Goal: Information Seeking & Learning: Find specific fact

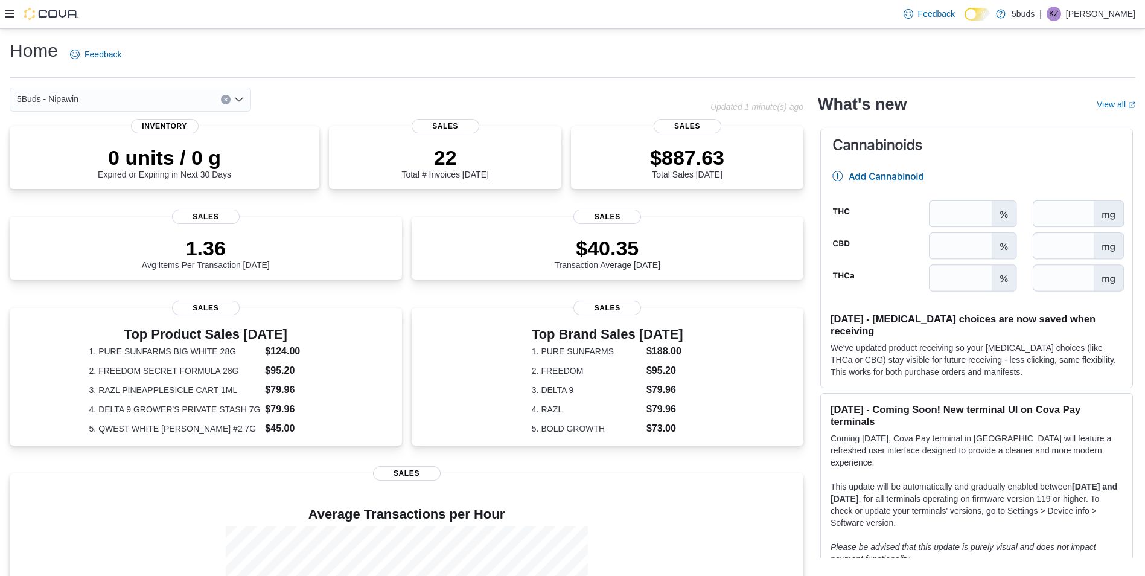
click at [9, 16] on icon at bounding box center [10, 14] width 10 height 10
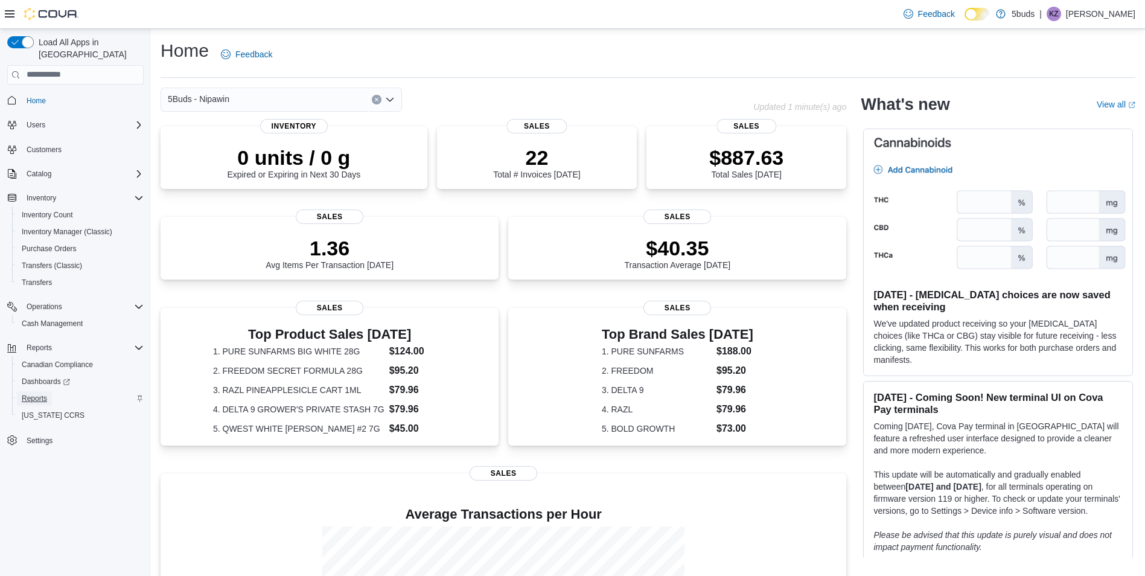
click at [37, 393] on span "Reports" at bounding box center [34, 398] width 25 height 10
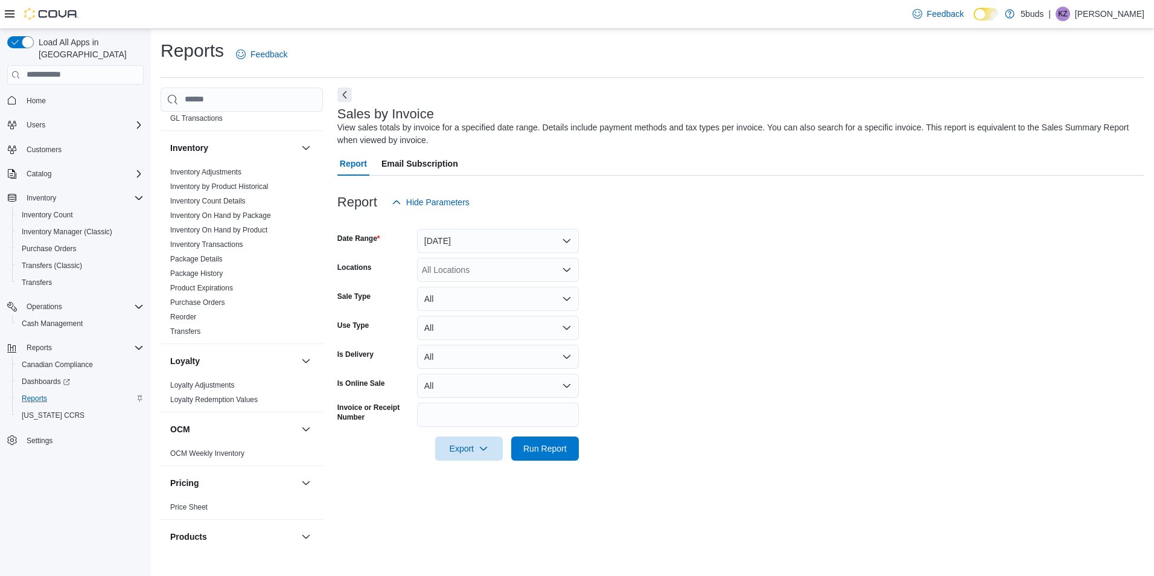
scroll to position [543, 0]
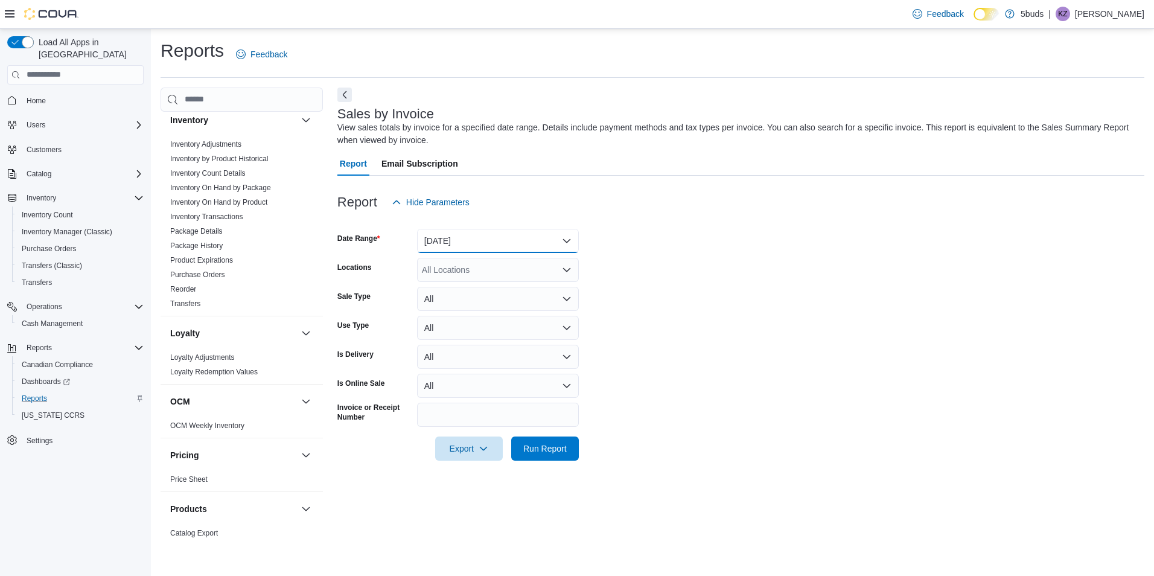
click at [442, 246] on button "[DATE]" at bounding box center [498, 241] width 162 height 24
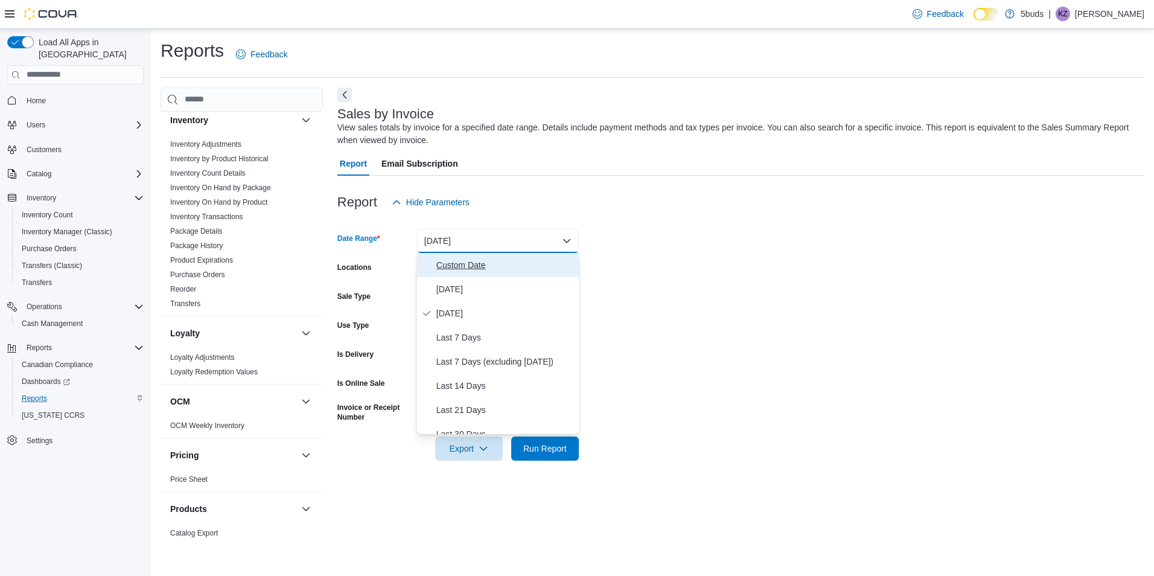
click at [466, 264] on span "Custom Date" at bounding box center [505, 265] width 138 height 14
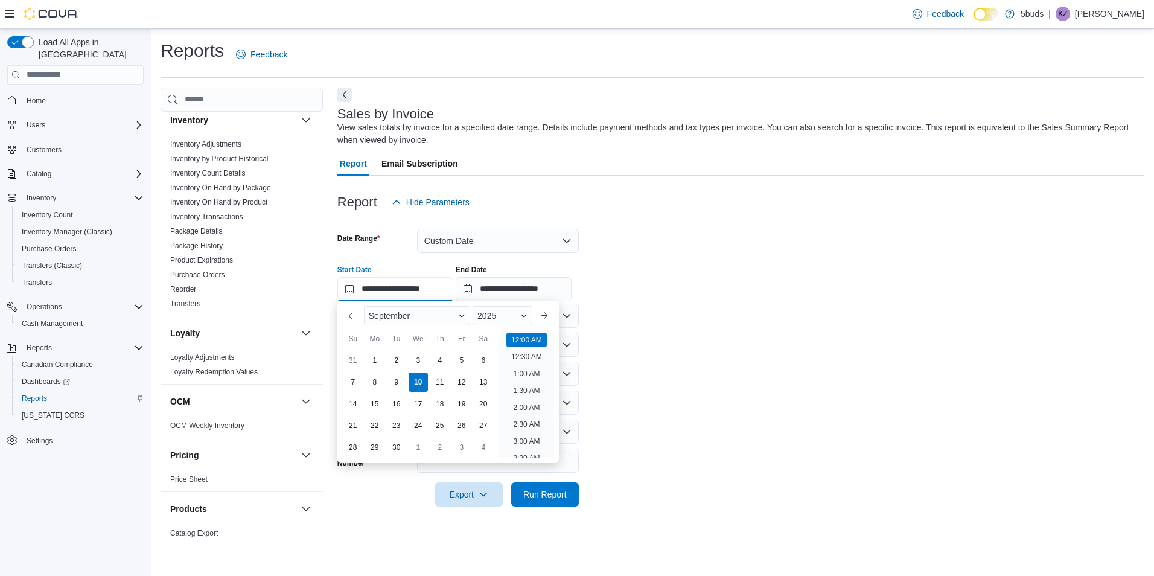
click at [428, 287] on input "**********" at bounding box center [395, 289] width 116 height 24
click at [524, 355] on li "2:00 PM" at bounding box center [526, 353] width 37 height 14
type input "**********"
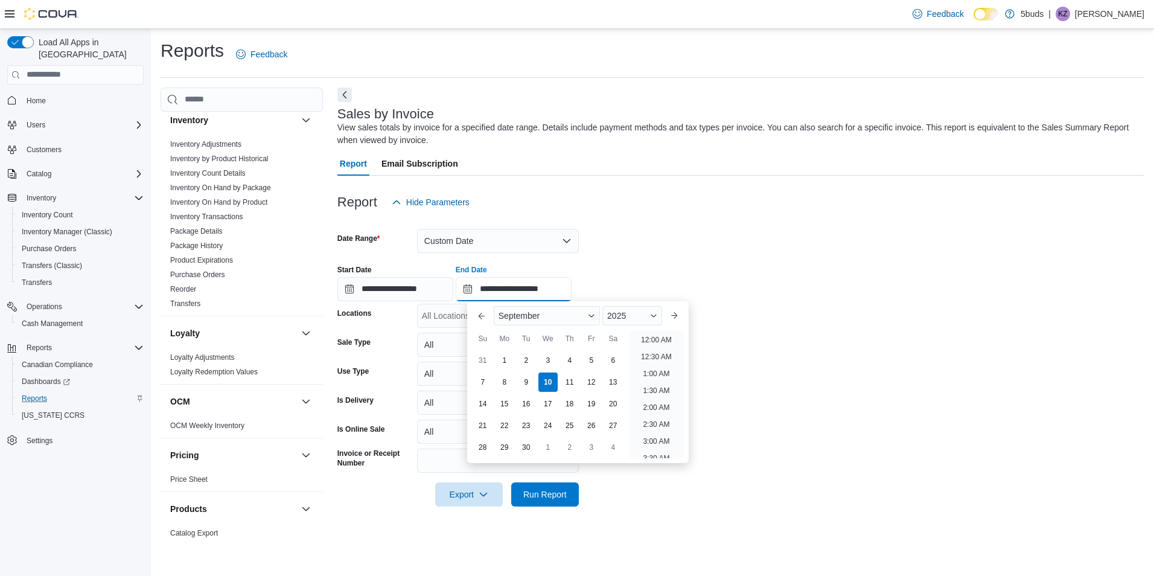
click at [528, 285] on input "**********" at bounding box center [514, 289] width 116 height 24
click at [651, 345] on li "3:00 PM" at bounding box center [656, 342] width 37 height 14
type input "**********"
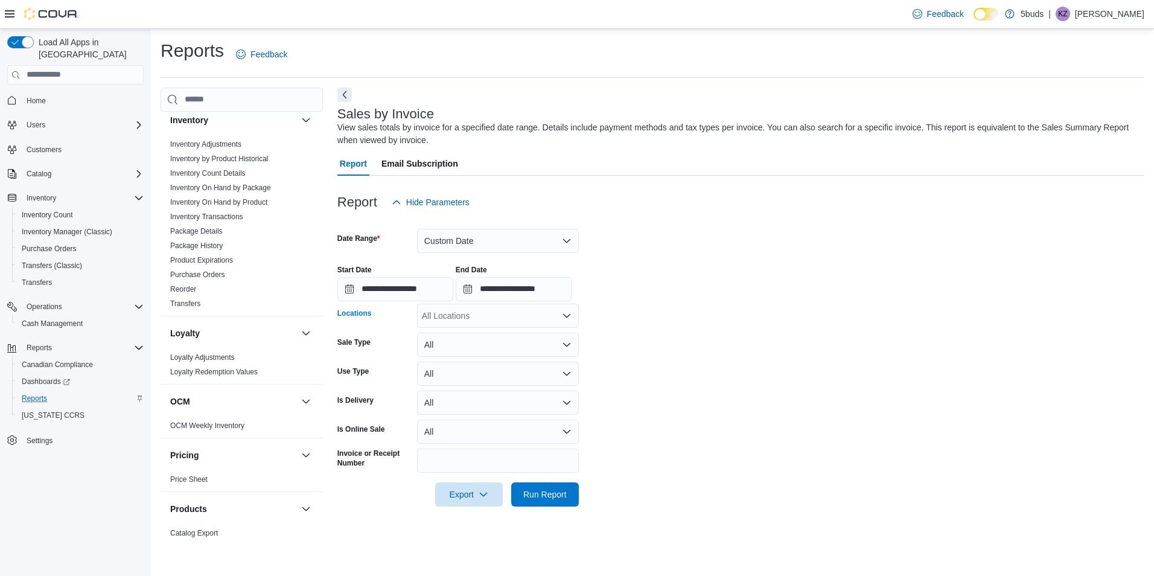
click at [474, 314] on div "All Locations" at bounding box center [498, 316] width 162 height 24
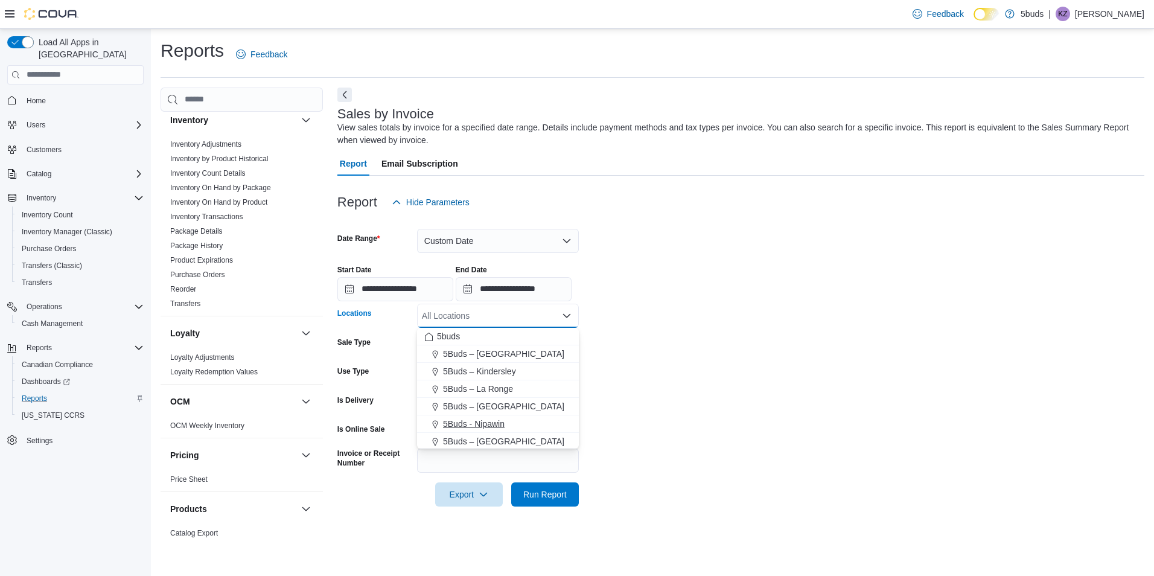
click at [494, 418] on span "5Buds - Nipawin" at bounding box center [474, 424] width 62 height 12
drag, startPoint x: 693, startPoint y: 413, endPoint x: 686, endPoint y: 417, distance: 8.4
click at [686, 417] on form "**********" at bounding box center [740, 360] width 807 height 292
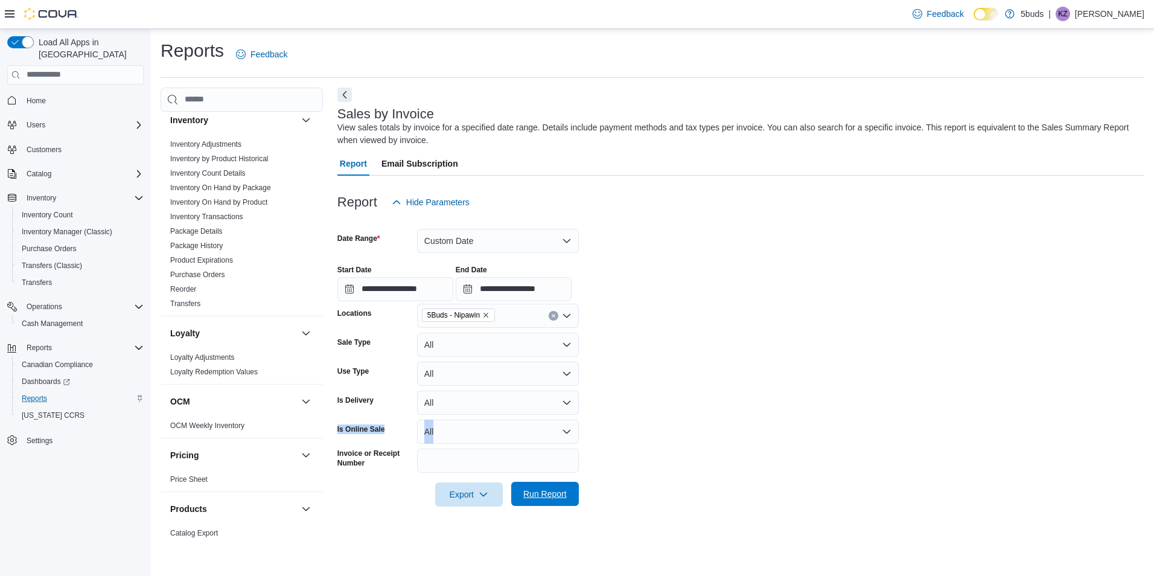
click at [535, 491] on span "Run Report" at bounding box center [544, 494] width 43 height 12
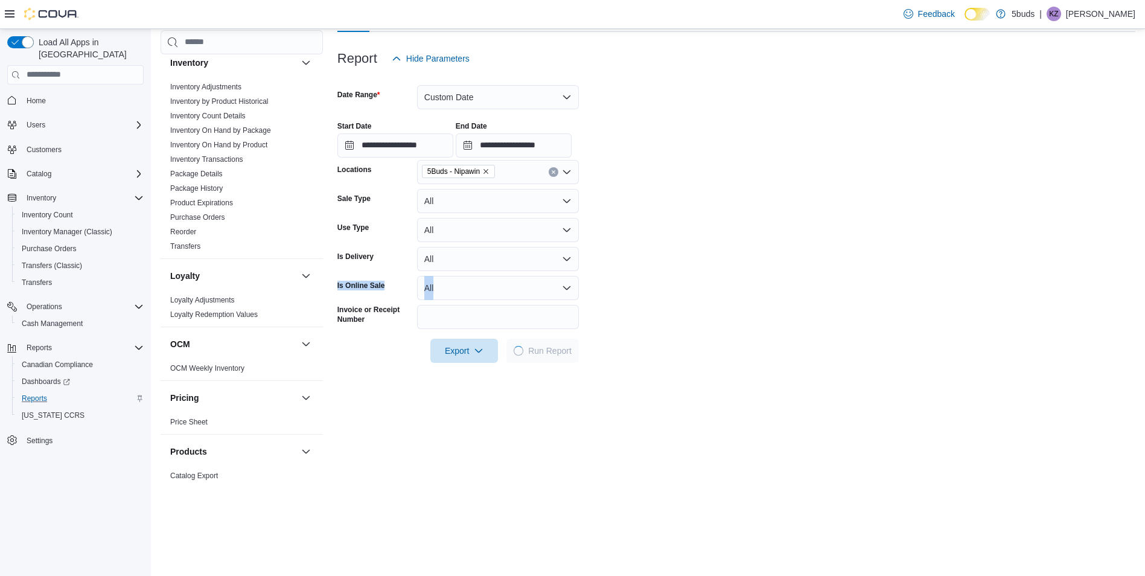
scroll to position [181, 0]
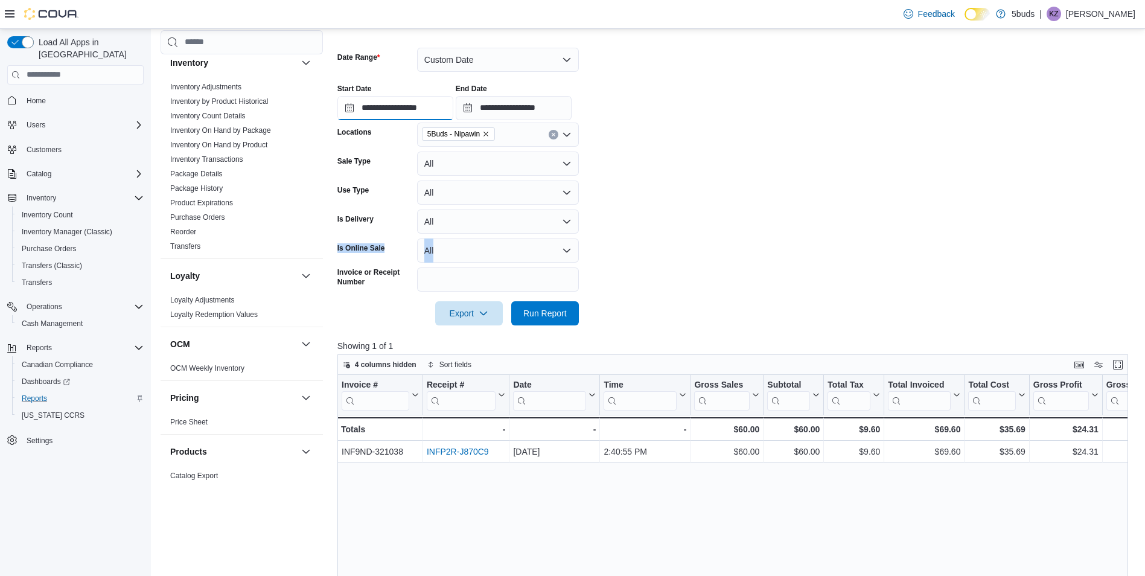
click at [419, 109] on input "**********" at bounding box center [395, 108] width 116 height 24
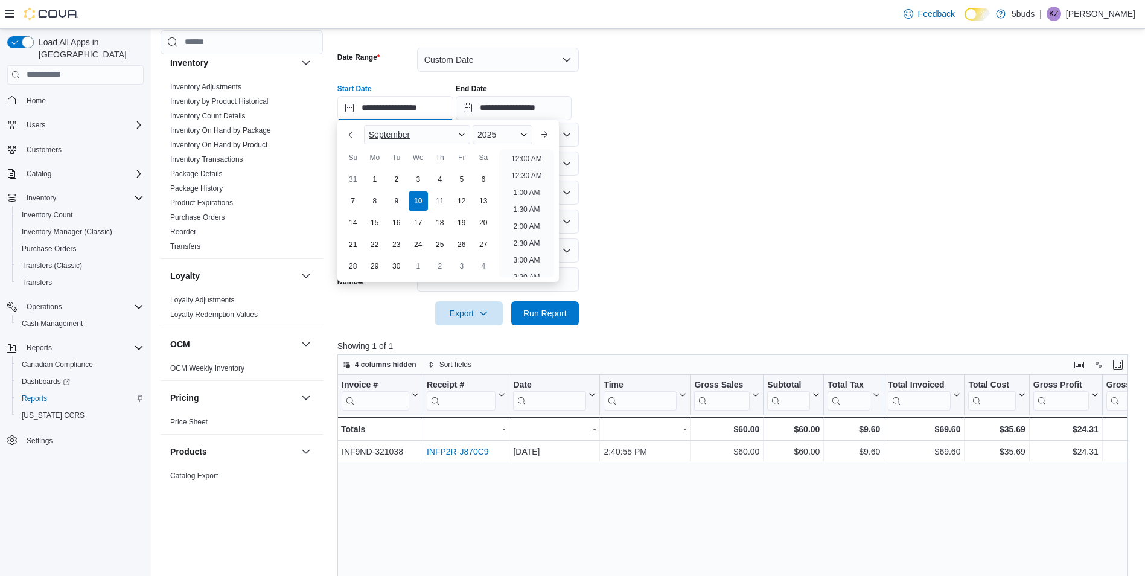
scroll to position [510, 0]
click at [520, 153] on li "3:00 PM" at bounding box center [526, 155] width 37 height 14
type input "**********"
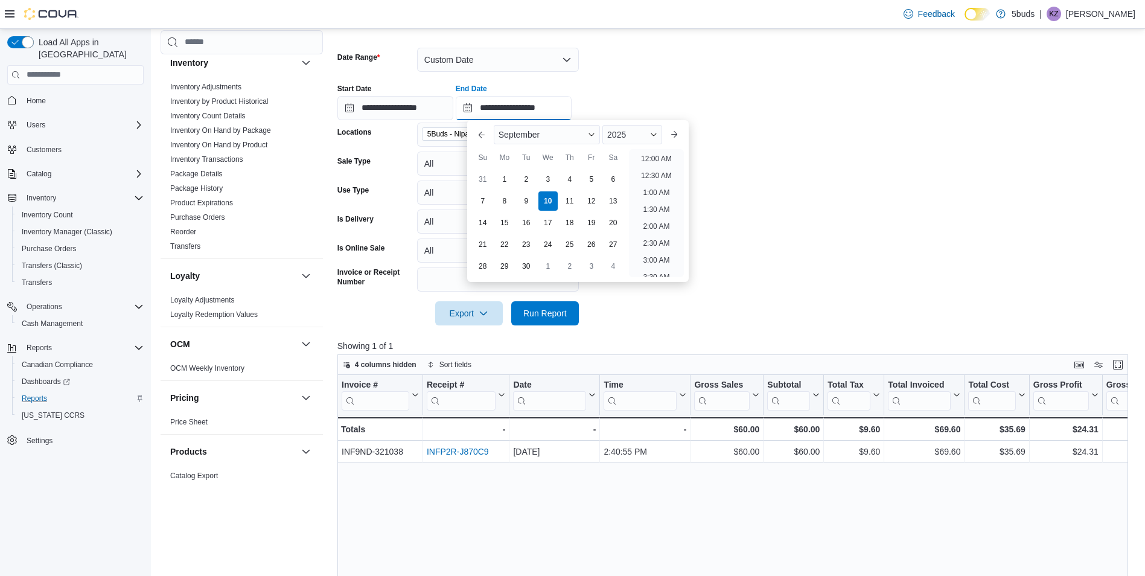
click at [542, 108] on input "**********" at bounding box center [514, 108] width 116 height 24
click at [657, 153] on li "4:00 PM" at bounding box center [656, 155] width 37 height 14
type input "**********"
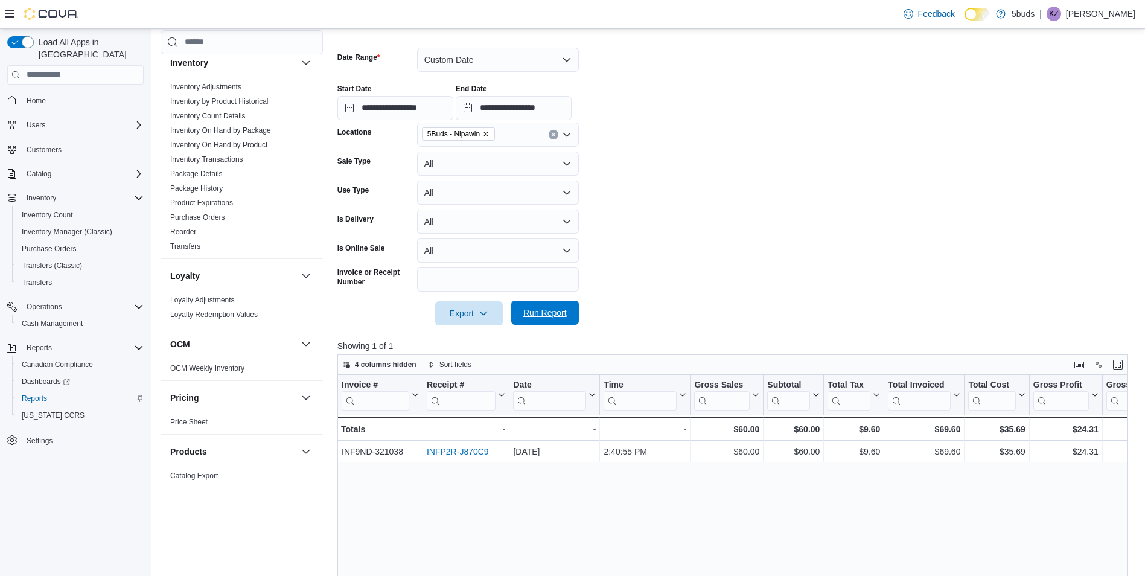
click at [552, 308] on span "Run Report" at bounding box center [544, 313] width 43 height 12
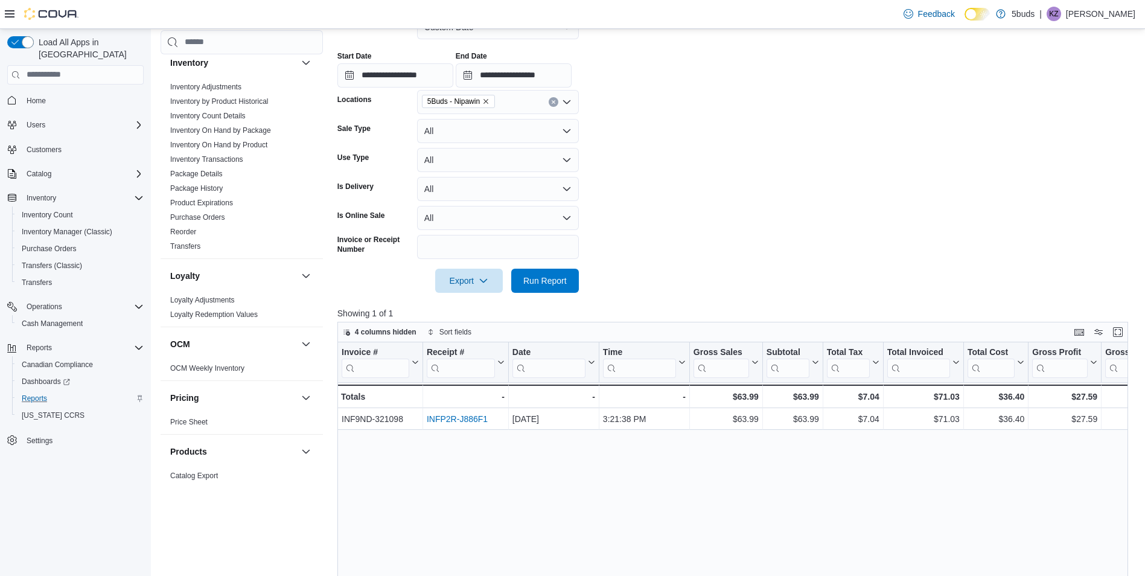
scroll to position [241, 0]
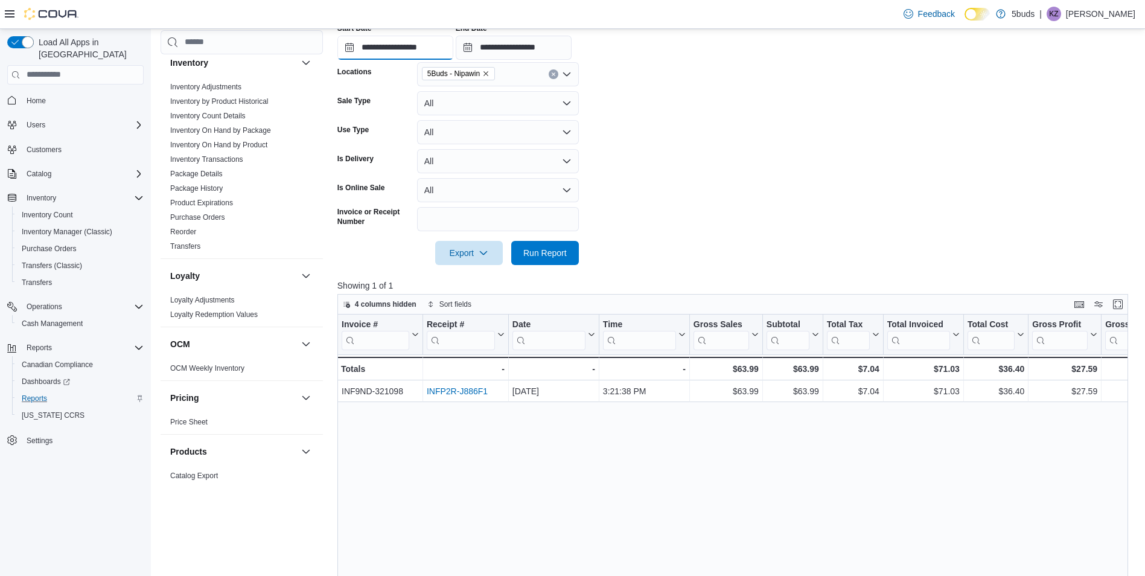
click at [416, 48] on input "**********" at bounding box center [395, 48] width 116 height 24
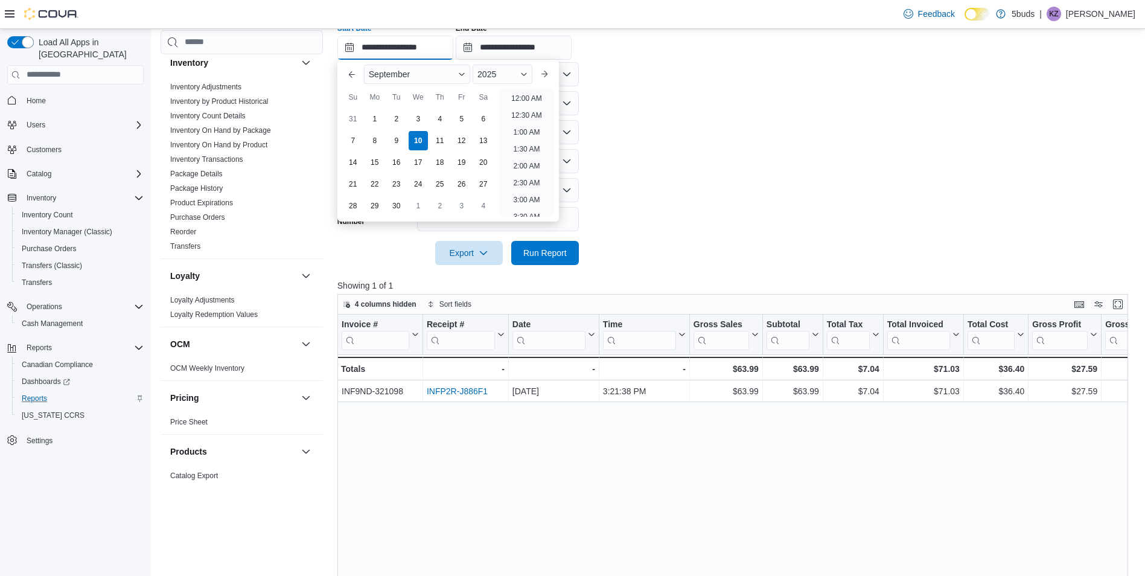
scroll to position [544, 0]
click at [515, 94] on li "4:00 PM" at bounding box center [526, 94] width 37 height 14
type input "**********"
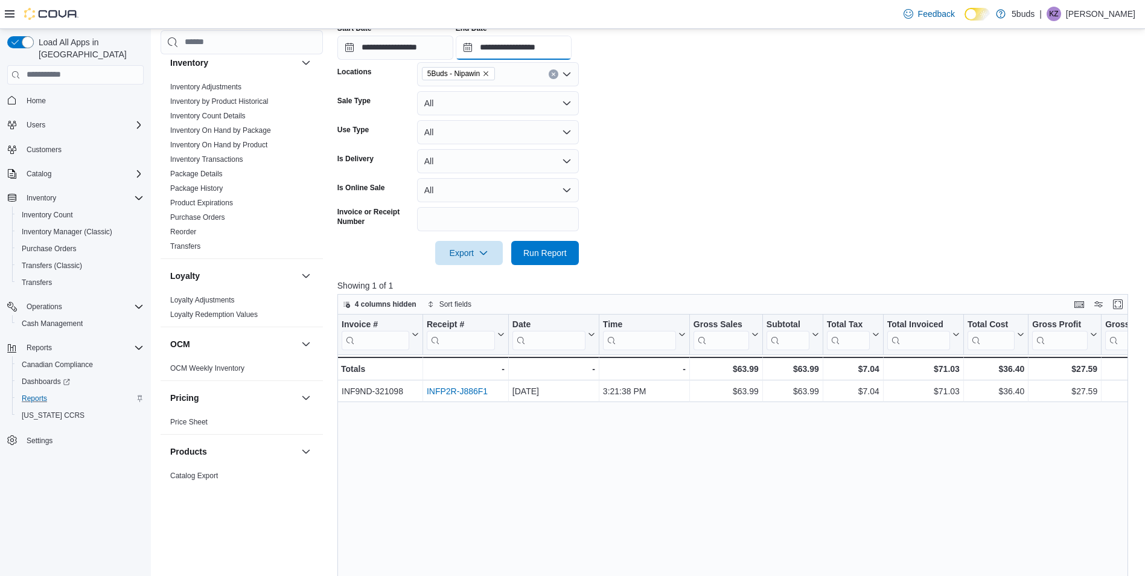
click at [549, 49] on input "**********" at bounding box center [514, 48] width 116 height 24
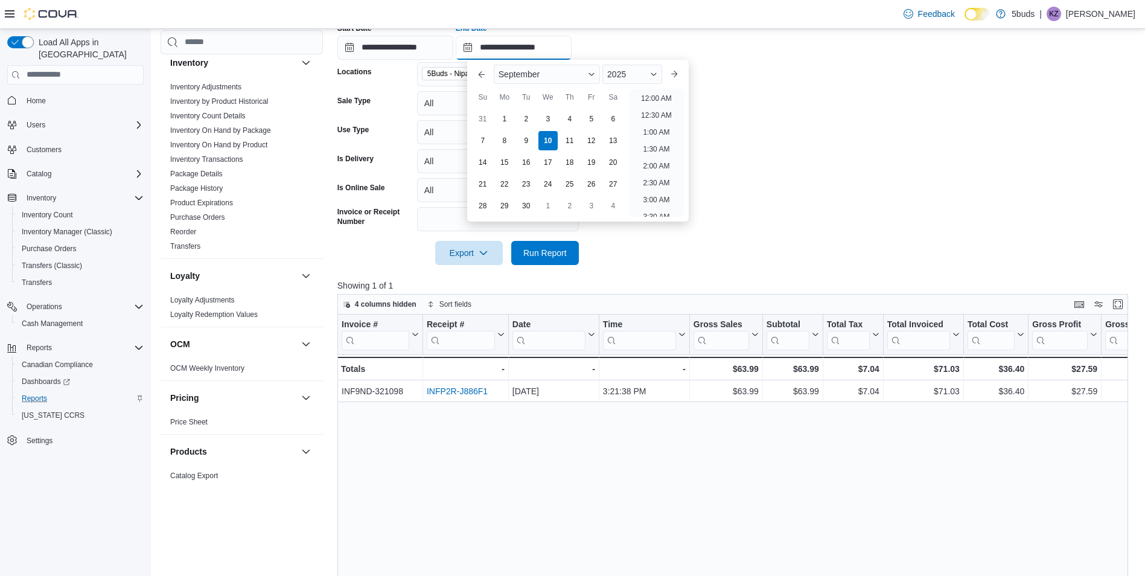
scroll to position [578, 0]
click at [650, 89] on li "5:00 PM" at bounding box center [656, 94] width 37 height 14
type input "**********"
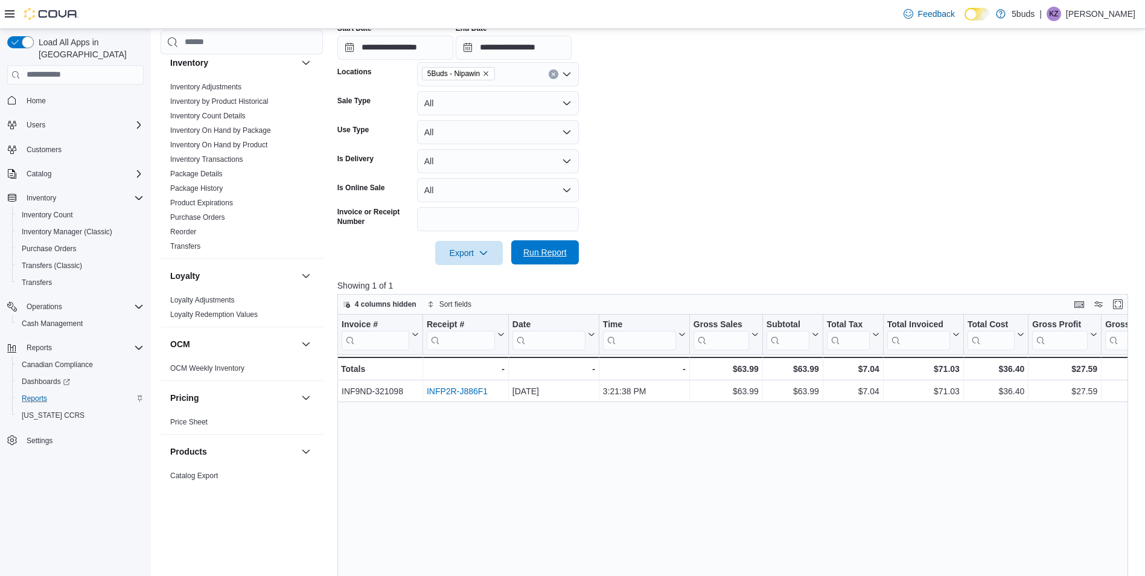
click at [542, 261] on span "Run Report" at bounding box center [544, 252] width 53 height 24
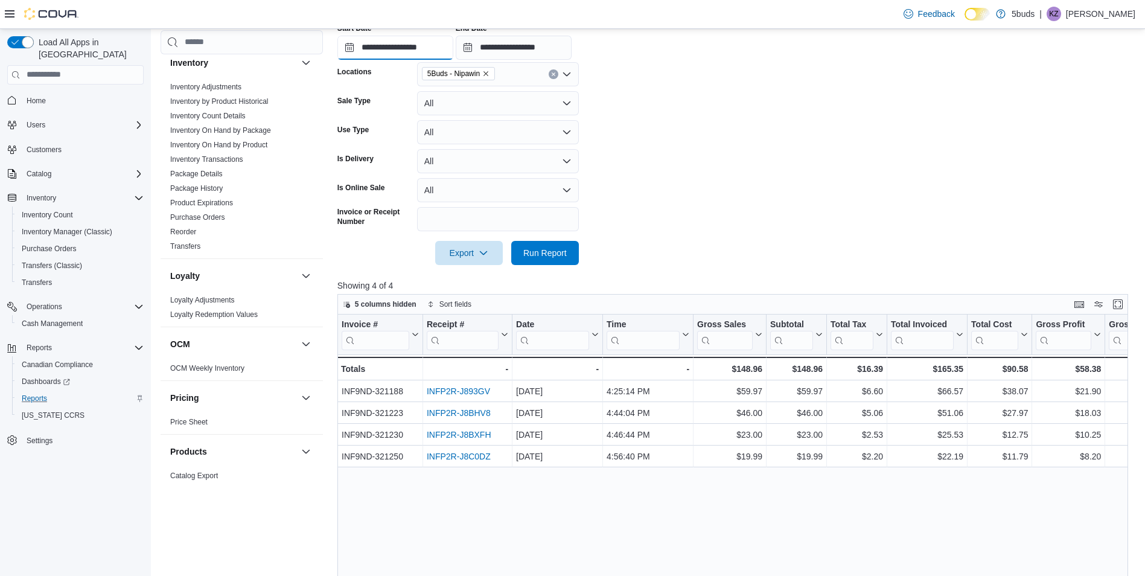
click at [419, 51] on input "**********" at bounding box center [395, 48] width 116 height 24
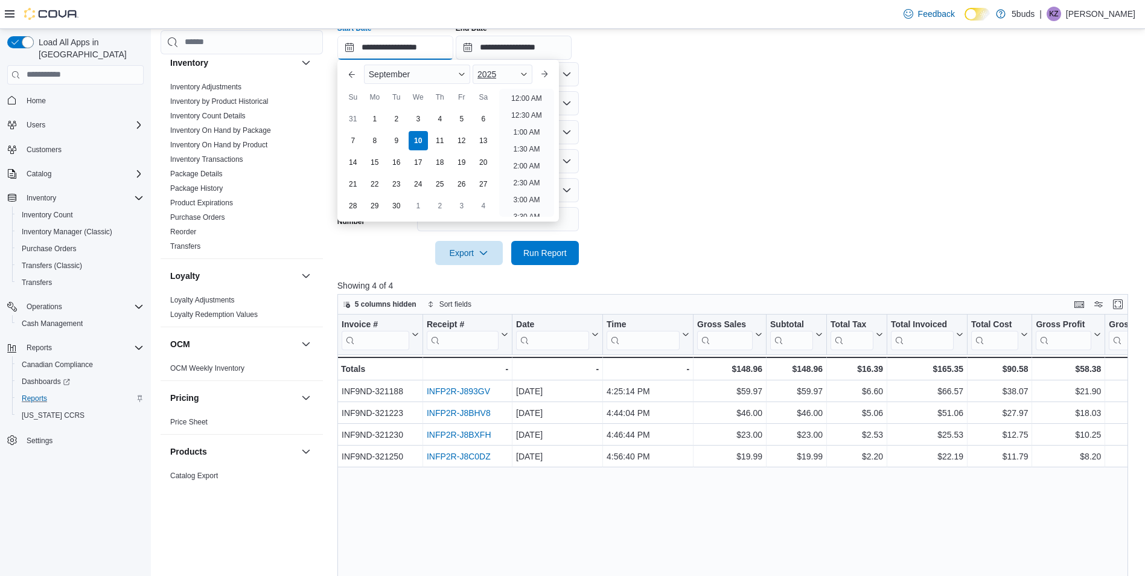
scroll to position [578, 0]
click at [510, 89] on li "5:00 PM" at bounding box center [526, 94] width 37 height 14
type input "**********"
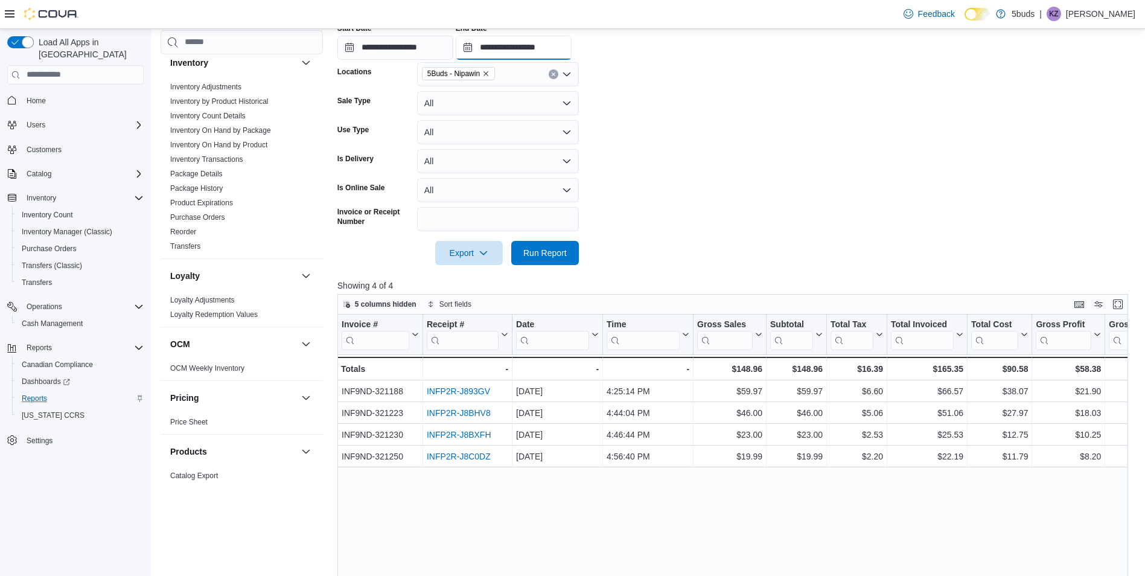
click at [553, 44] on input "**********" at bounding box center [514, 48] width 116 height 24
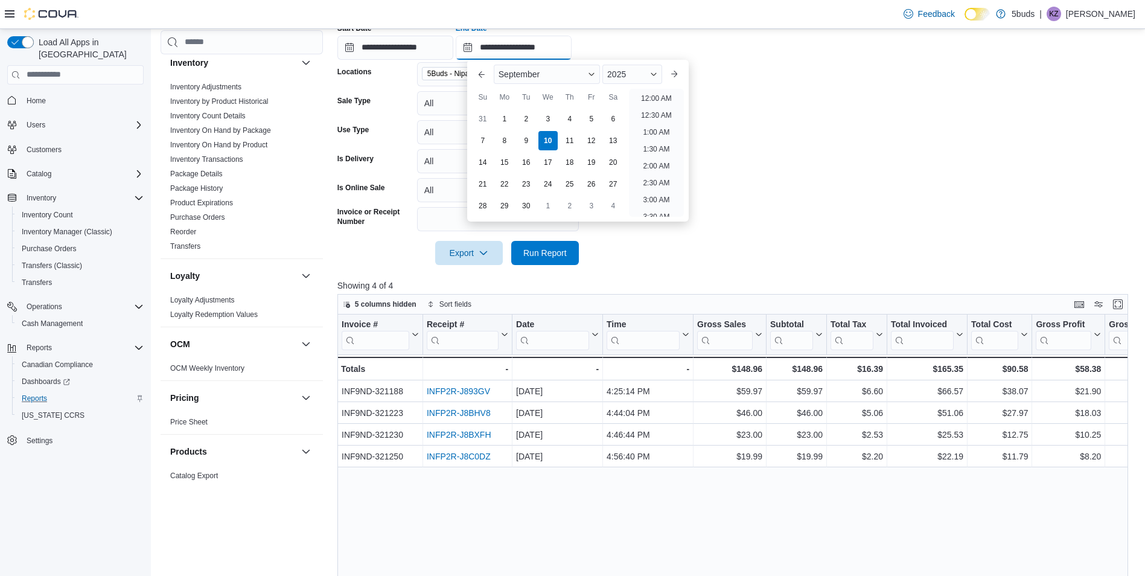
scroll to position [612, 0]
click at [649, 95] on li "6:00 PM" at bounding box center [656, 94] width 37 height 14
type input "**********"
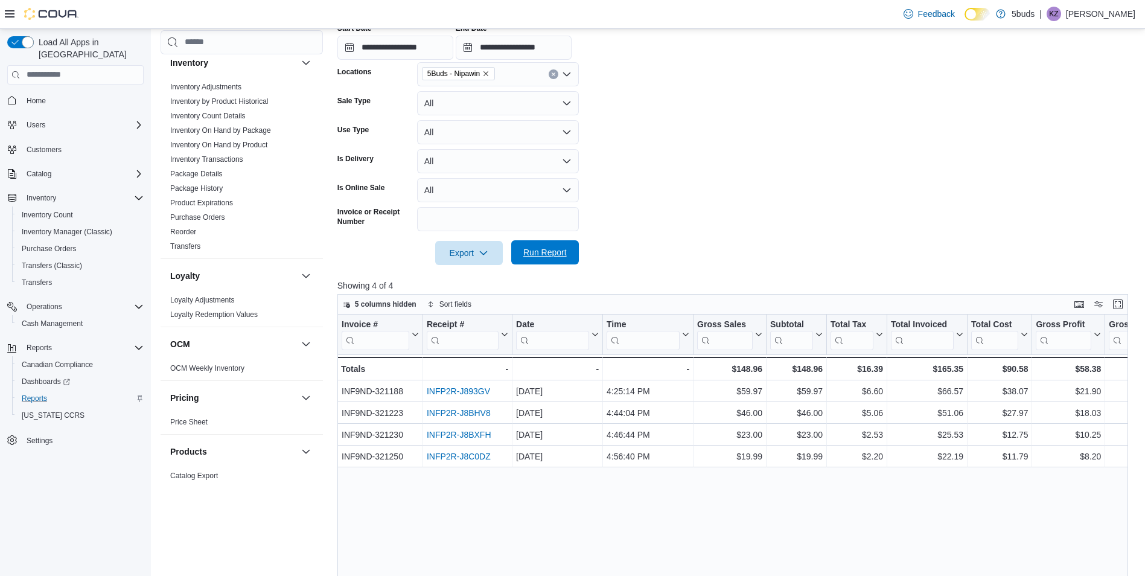
click at [555, 252] on span "Run Report" at bounding box center [544, 252] width 43 height 12
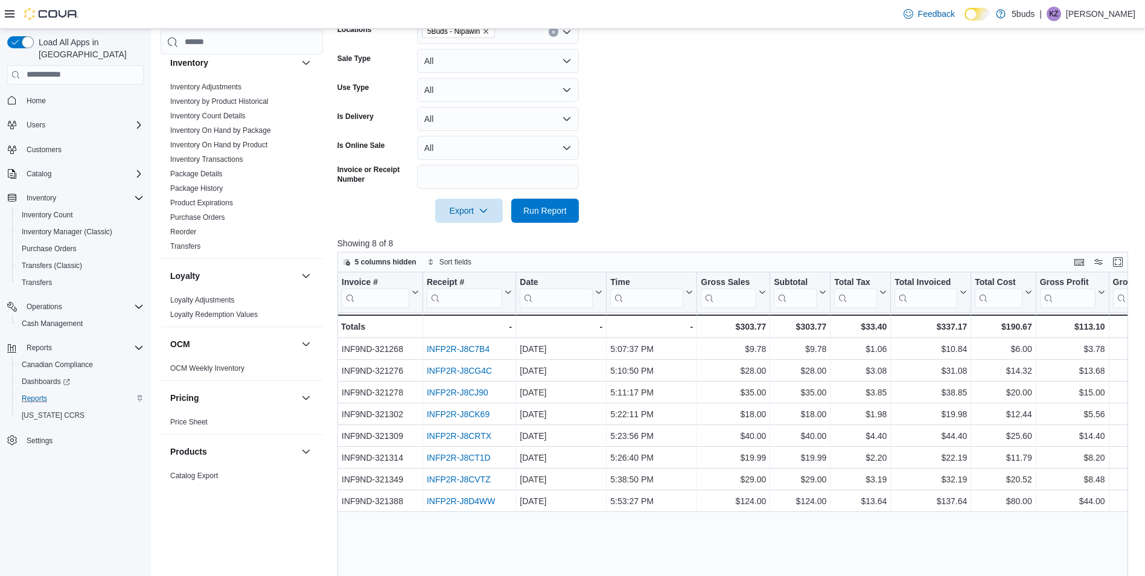
scroll to position [302, 0]
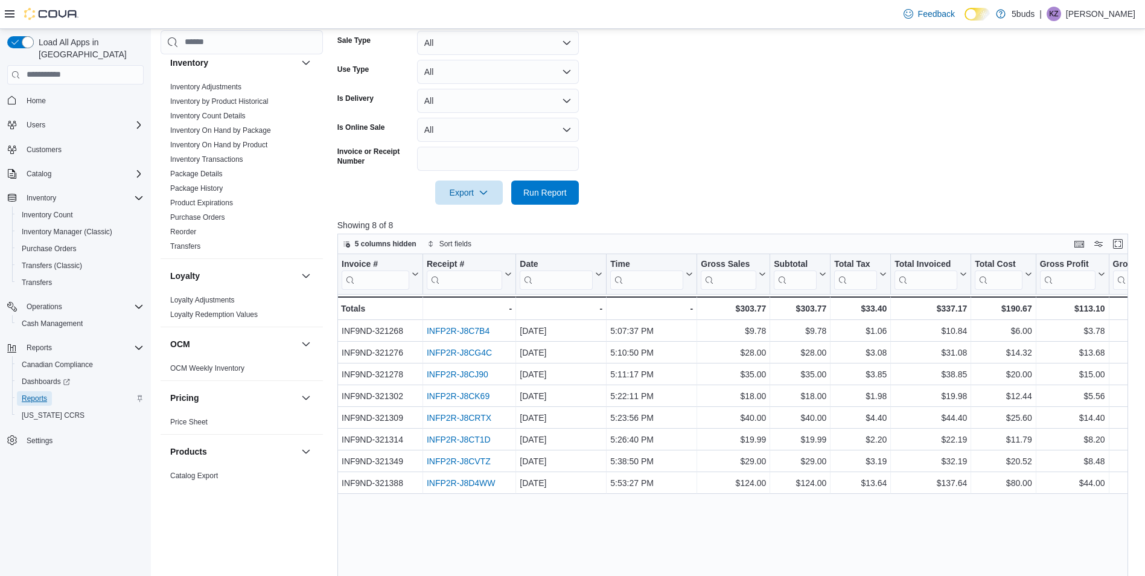
click at [39, 393] on span "Reports" at bounding box center [34, 398] width 25 height 10
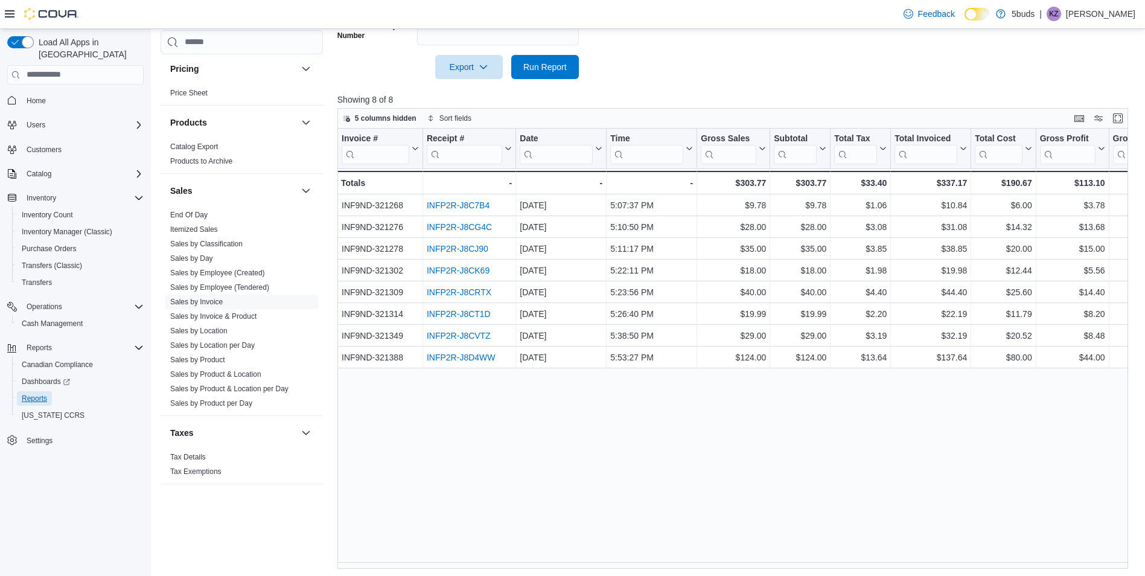
scroll to position [430, 0]
drag, startPoint x: 190, startPoint y: 317, endPoint x: 203, endPoint y: 312, distance: 13.8
click at [190, 326] on link "Sales by Location" at bounding box center [198, 330] width 57 height 8
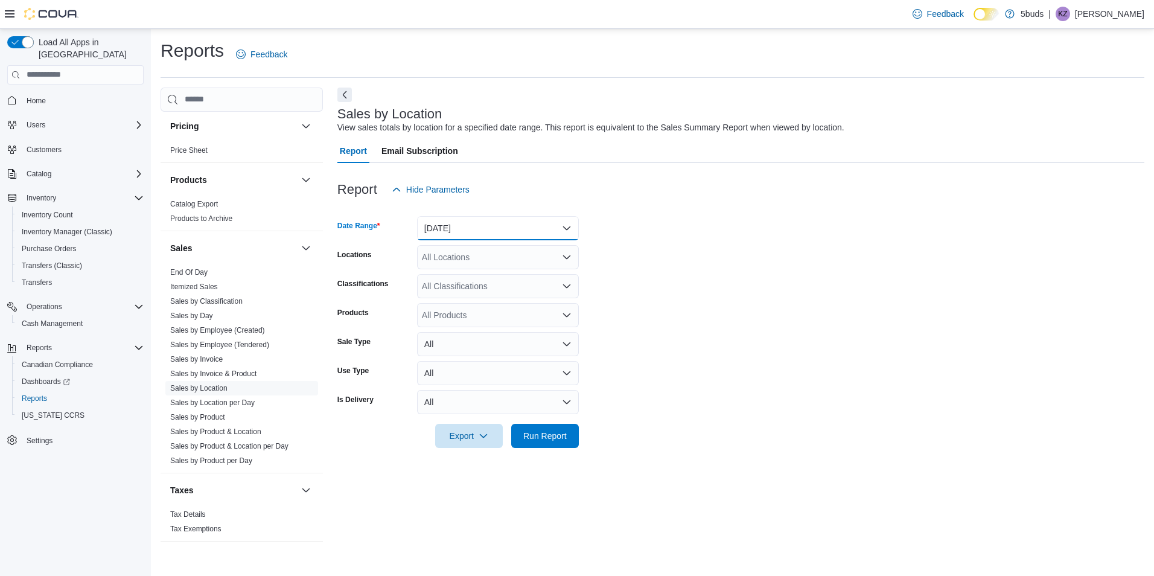
click at [498, 226] on button "[DATE]" at bounding box center [498, 228] width 162 height 24
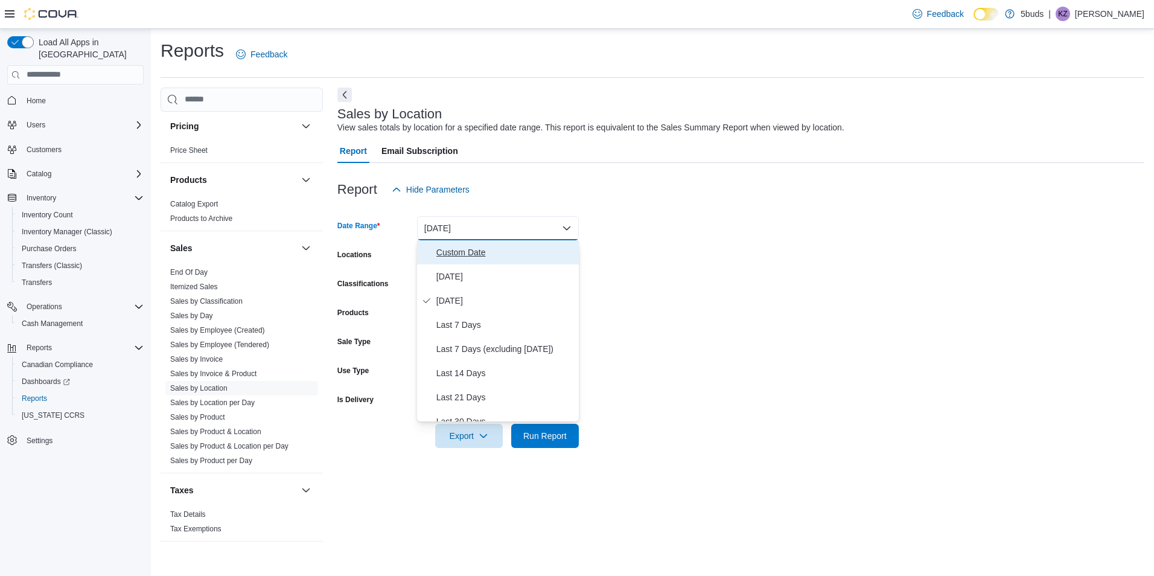
click at [457, 247] on span "Custom Date" at bounding box center [505, 252] width 138 height 14
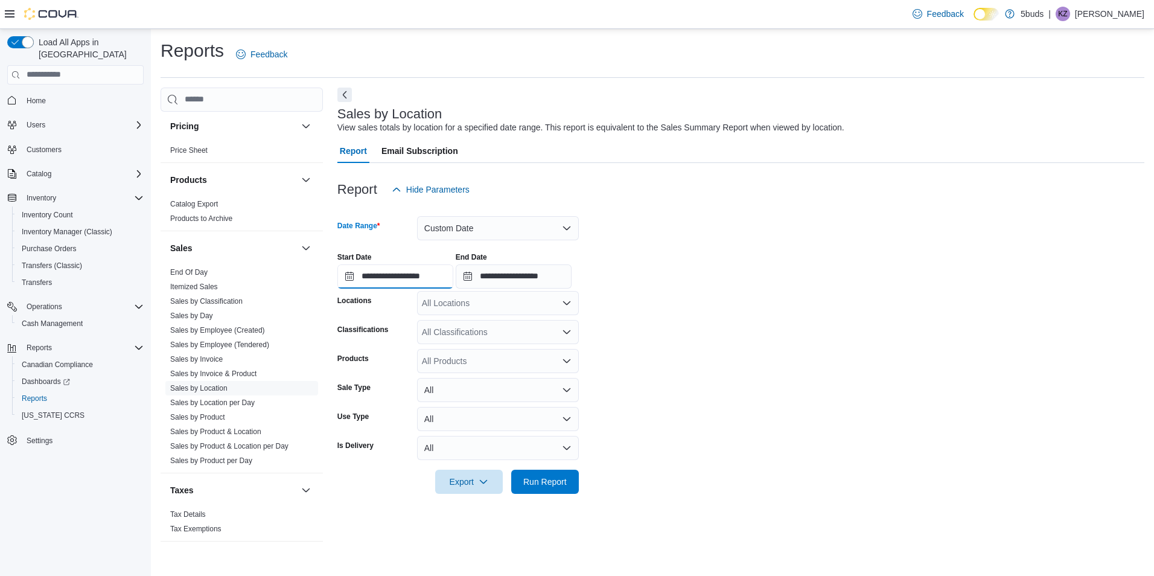
click at [383, 278] on input "**********" at bounding box center [395, 276] width 116 height 24
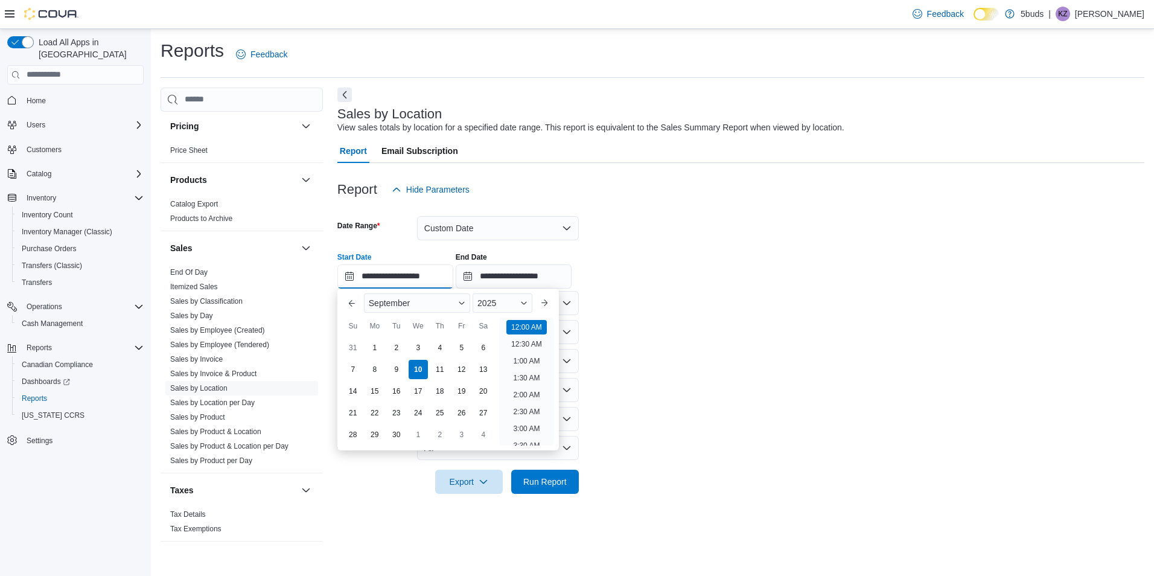
scroll to position [37, 0]
click at [350, 301] on button "Previous Month" at bounding box center [351, 302] width 19 height 19
type input "**********"
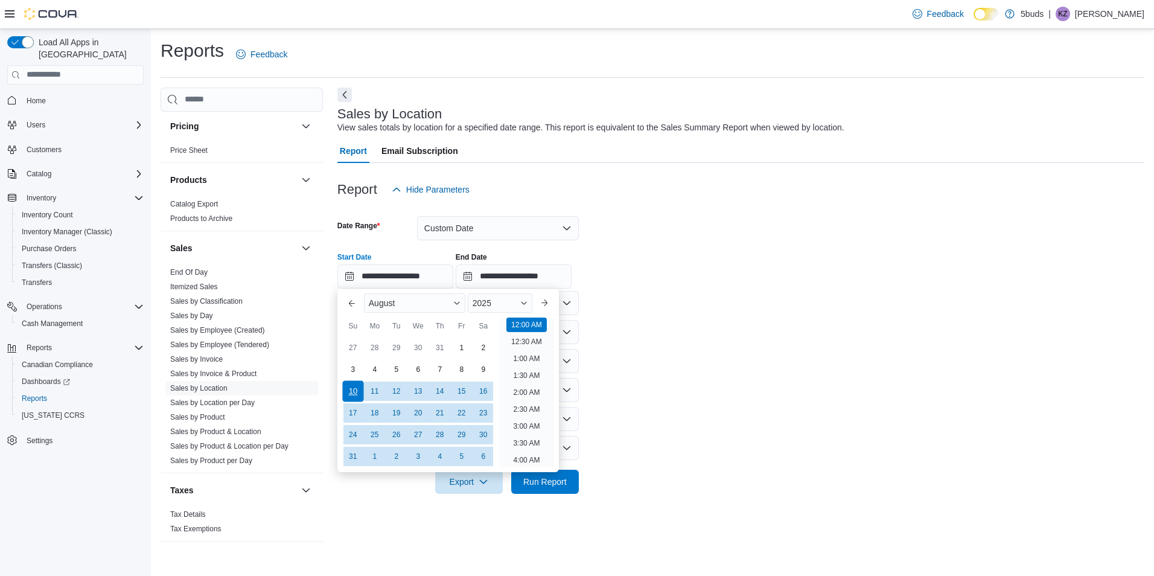
click at [355, 392] on div "10" at bounding box center [352, 390] width 21 height 21
click at [485, 275] on input "**********" at bounding box center [514, 276] width 116 height 24
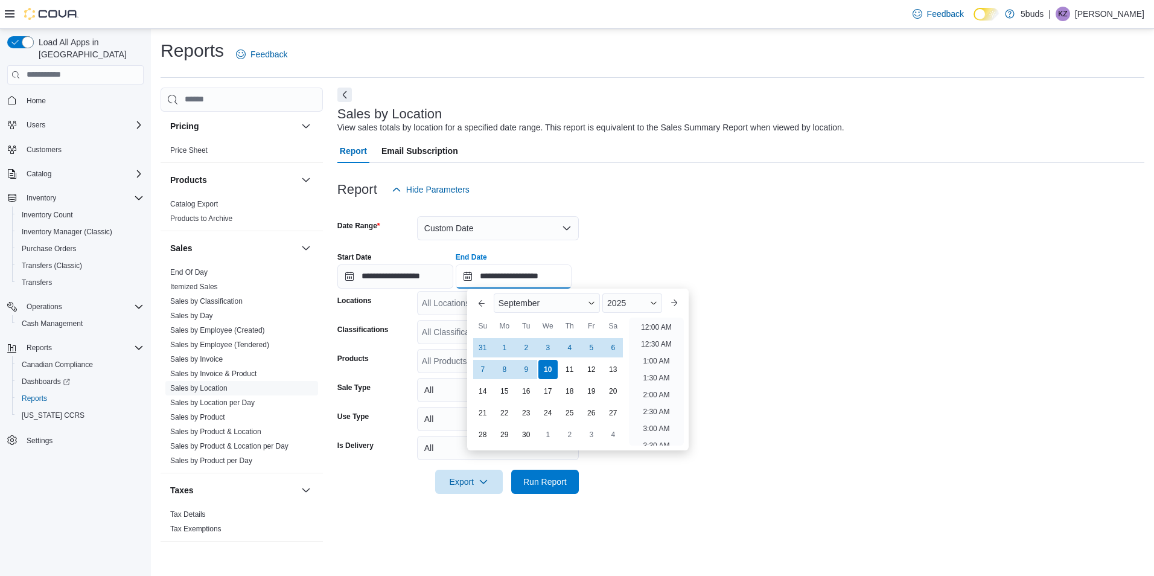
scroll to position [685, 0]
click at [549, 364] on div "10" at bounding box center [547, 368] width 21 height 21
click at [615, 258] on div "**********" at bounding box center [740, 266] width 807 height 46
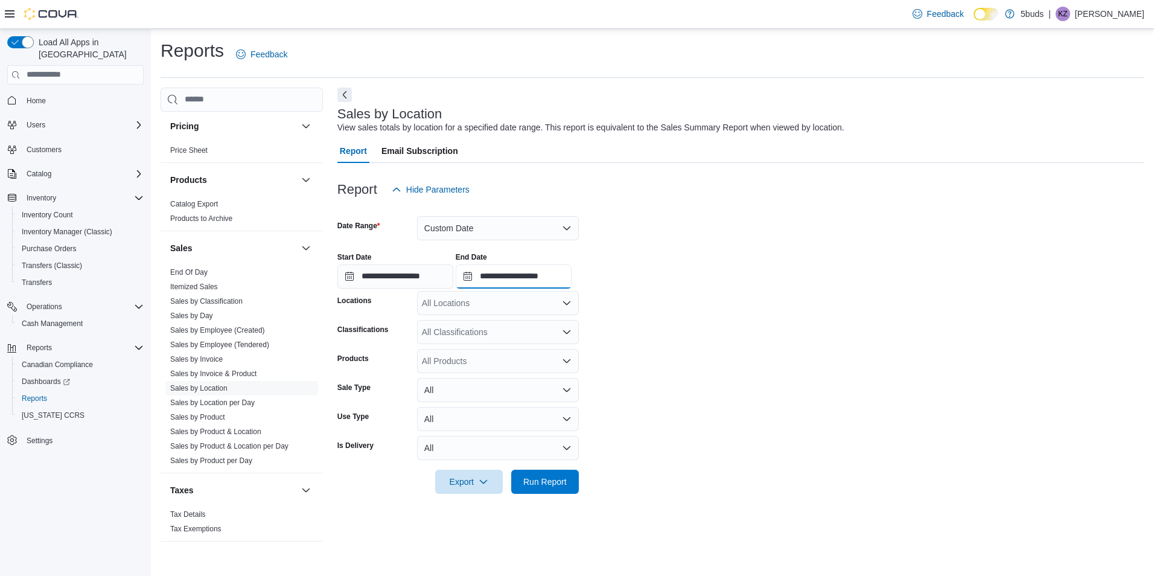
click at [503, 272] on input "**********" at bounding box center [514, 276] width 116 height 24
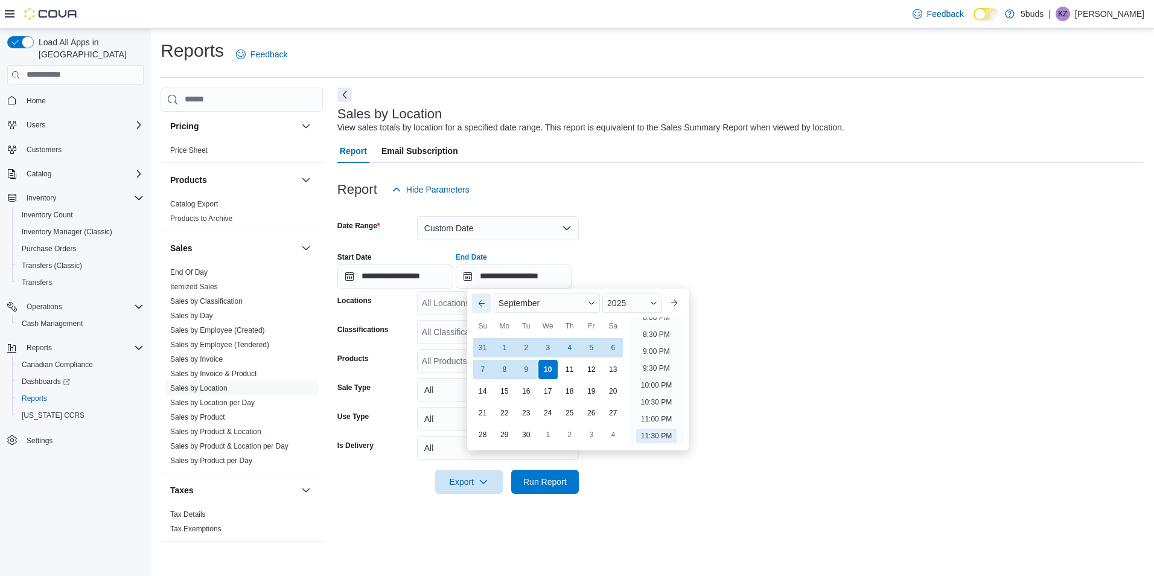
click at [481, 302] on button "Previous Month" at bounding box center [481, 302] width 19 height 19
type input "**********"
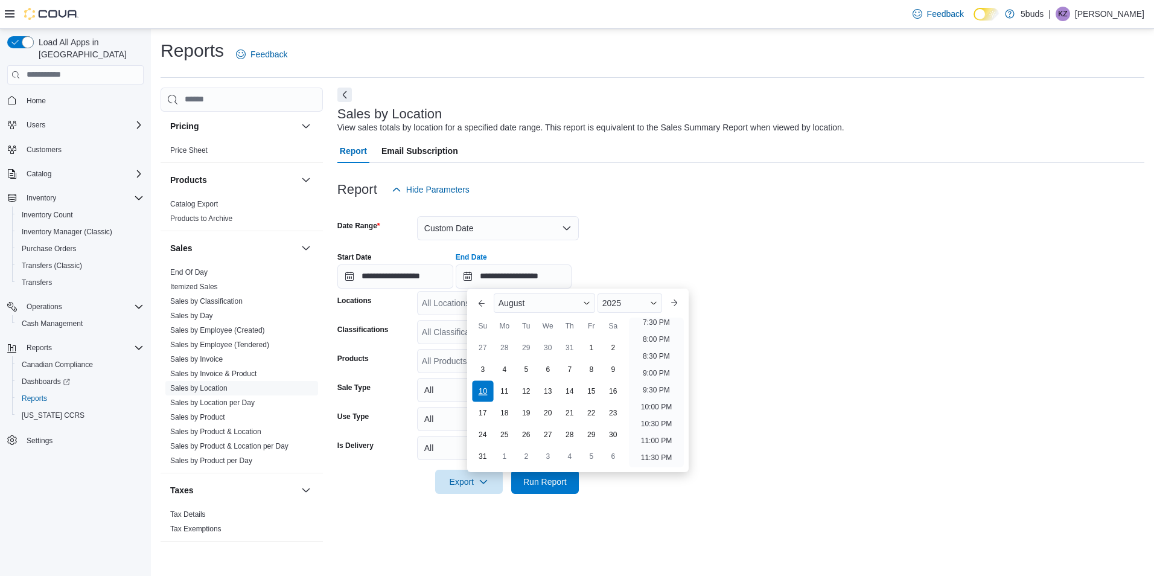
click at [486, 390] on div "10" at bounding box center [482, 390] width 21 height 21
click at [643, 269] on div "**********" at bounding box center [740, 266] width 807 height 46
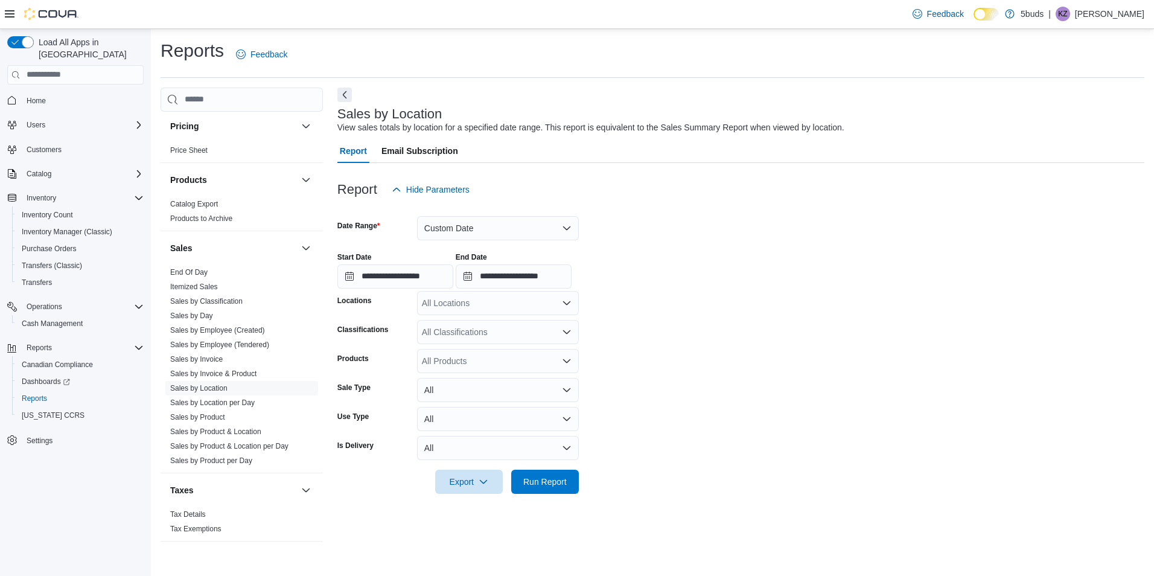
click at [469, 302] on div "All Locations" at bounding box center [498, 303] width 162 height 24
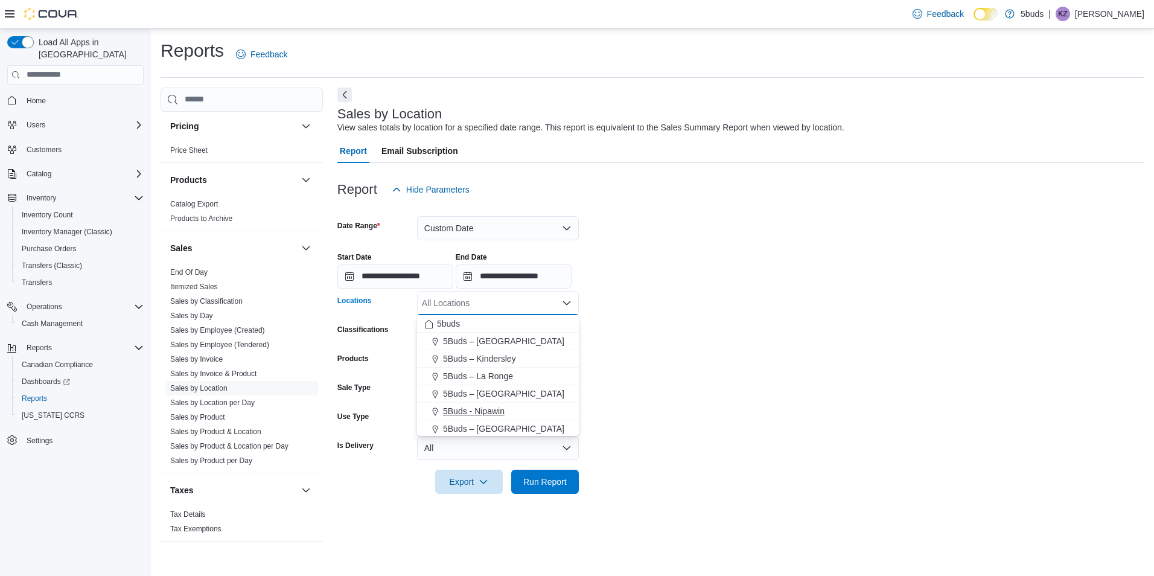
click at [496, 408] on span "5Buds - Nipawin" at bounding box center [474, 411] width 62 height 12
click at [666, 382] on form "**********" at bounding box center [740, 348] width 807 height 292
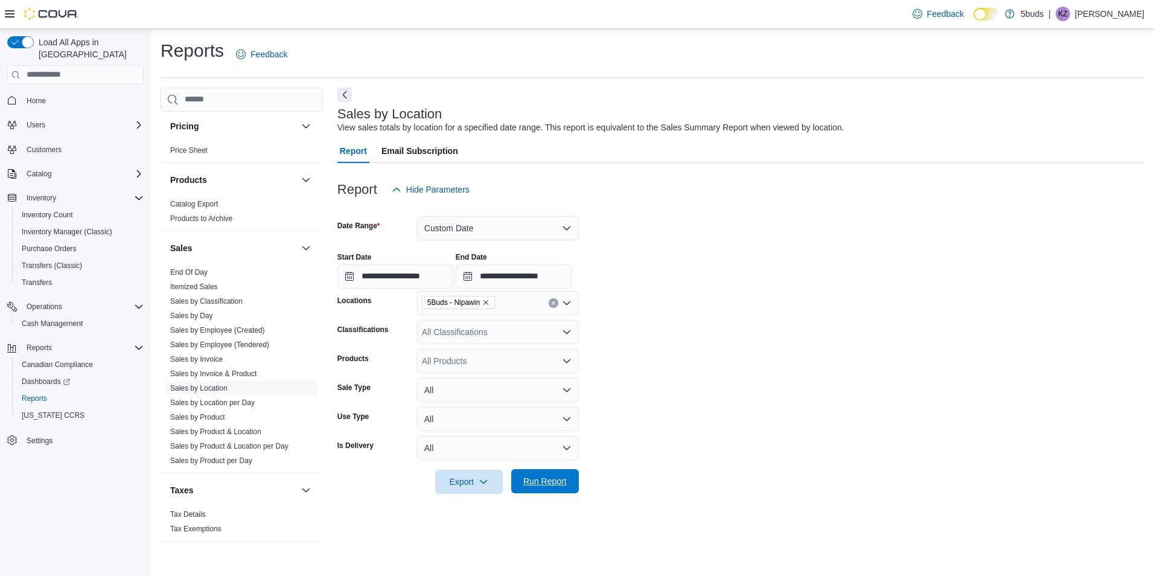
click at [536, 481] on span "Run Report" at bounding box center [544, 481] width 43 height 12
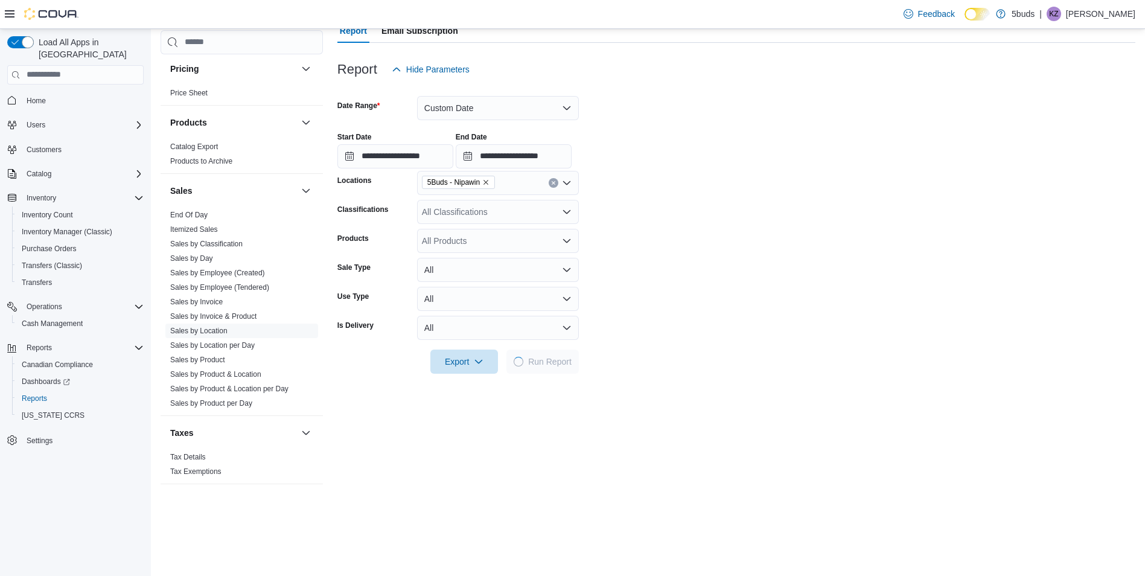
scroll to position [241, 0]
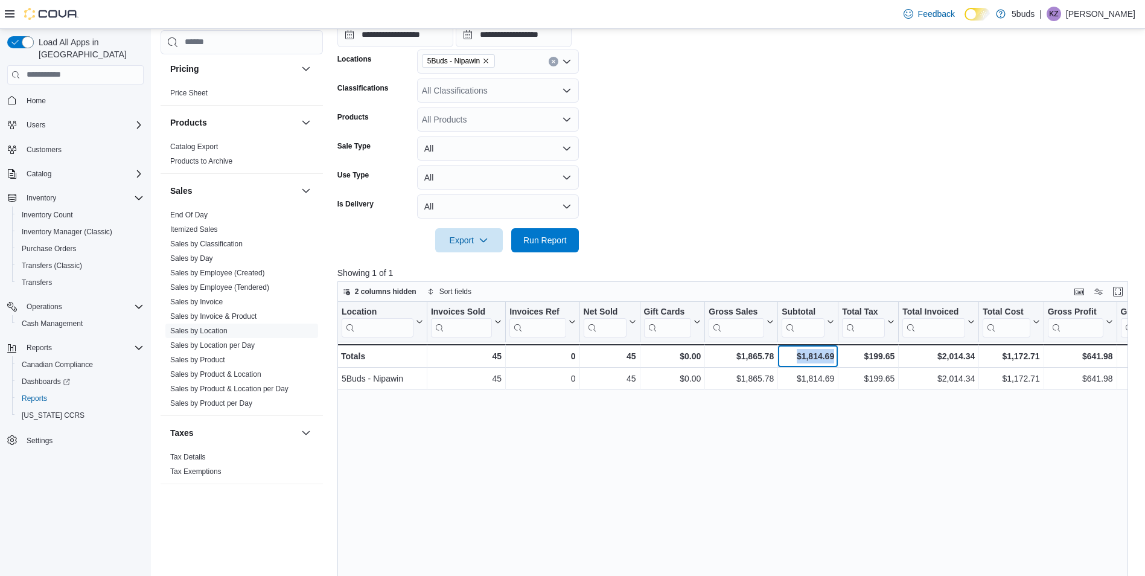
drag, startPoint x: 833, startPoint y: 358, endPoint x: 789, endPoint y: 362, distance: 43.6
click at [789, 362] on div "$1,814.69" at bounding box center [807, 356] width 52 height 14
copy div "$1,814.69"
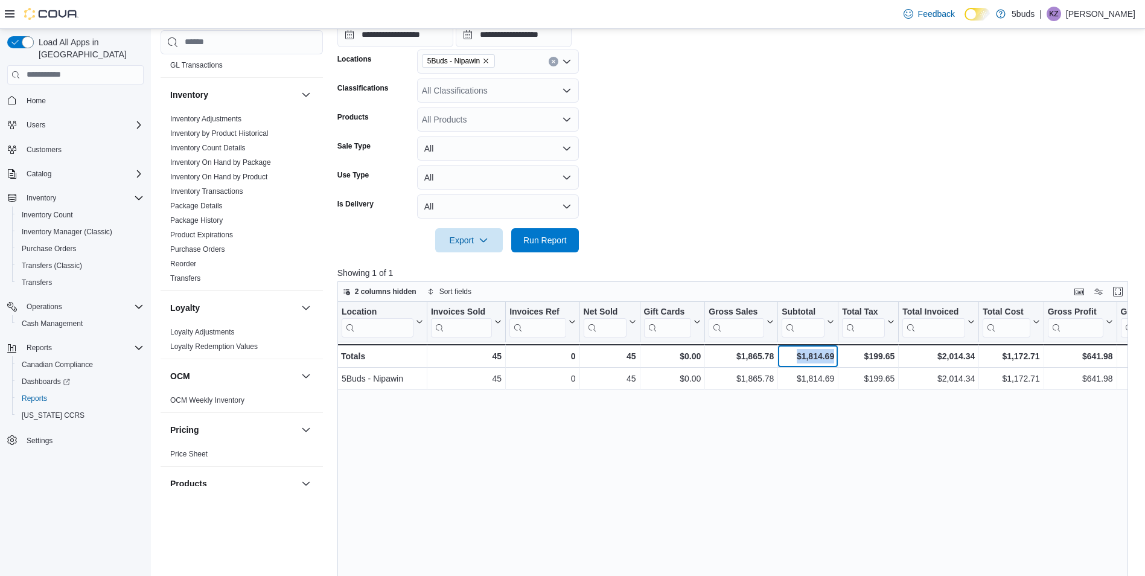
scroll to position [510, 0]
click at [217, 159] on link "Inventory On Hand by Package" at bounding box center [220, 163] width 101 height 8
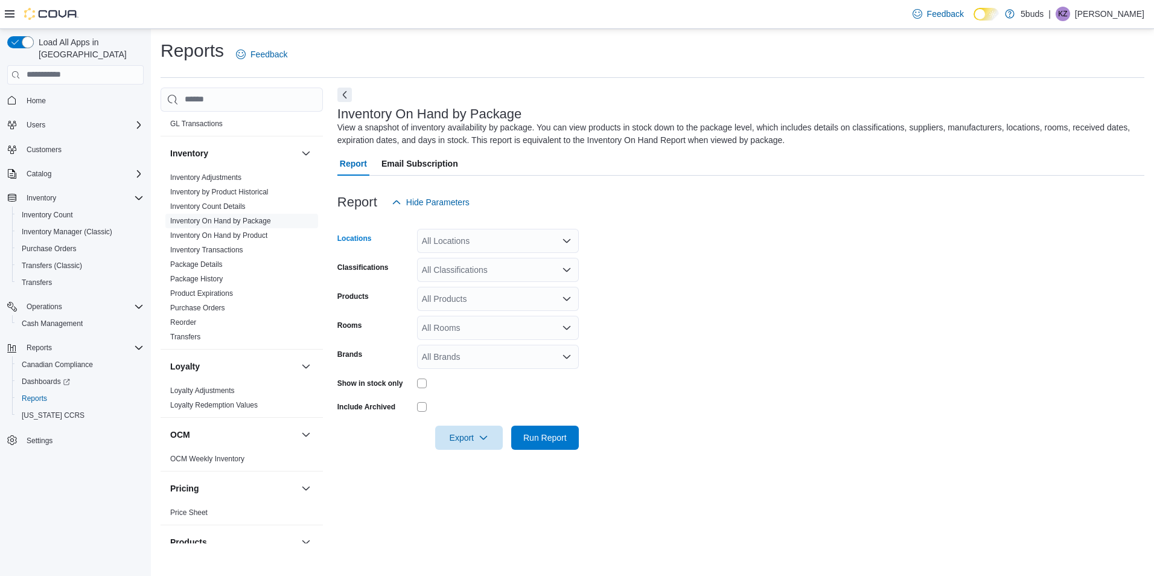
click at [462, 244] on div "All Locations" at bounding box center [498, 241] width 162 height 24
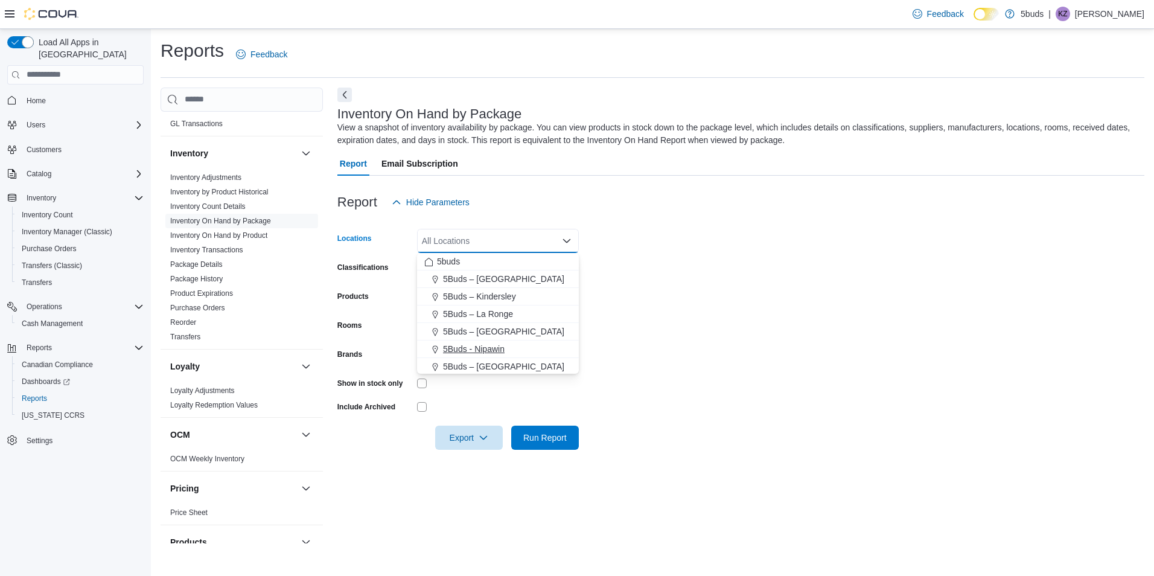
click at [482, 348] on span "5Buds - Nipawin" at bounding box center [474, 349] width 62 height 12
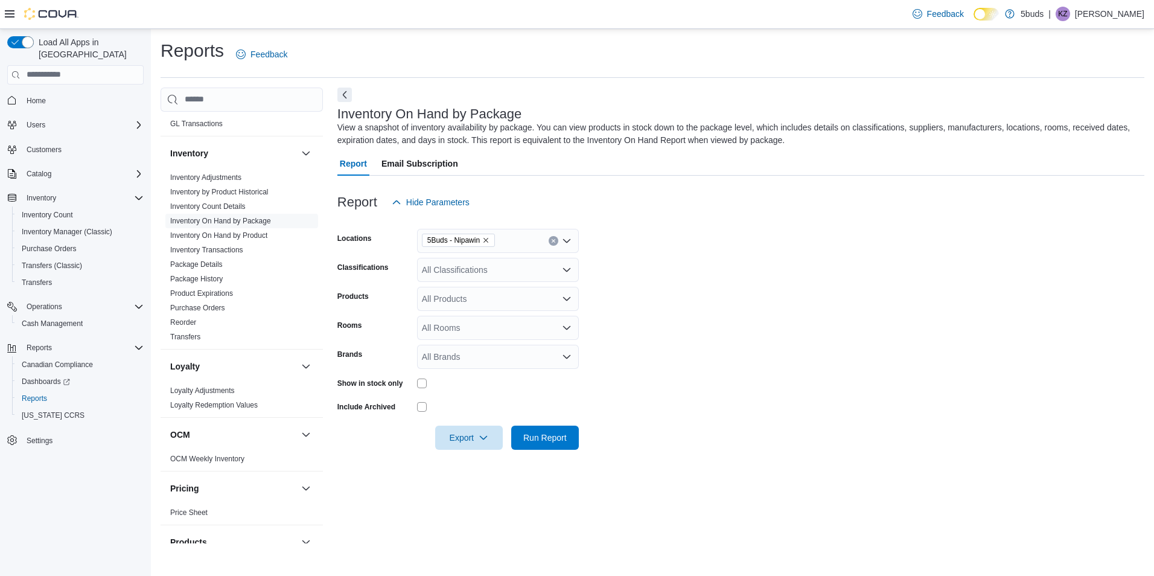
click at [628, 339] on form "Locations 5Buds - Nipawin Classifications All Classifications Products All Prod…" at bounding box center [740, 331] width 807 height 235
click at [517, 260] on div "All Classifications" at bounding box center [498, 270] width 162 height 24
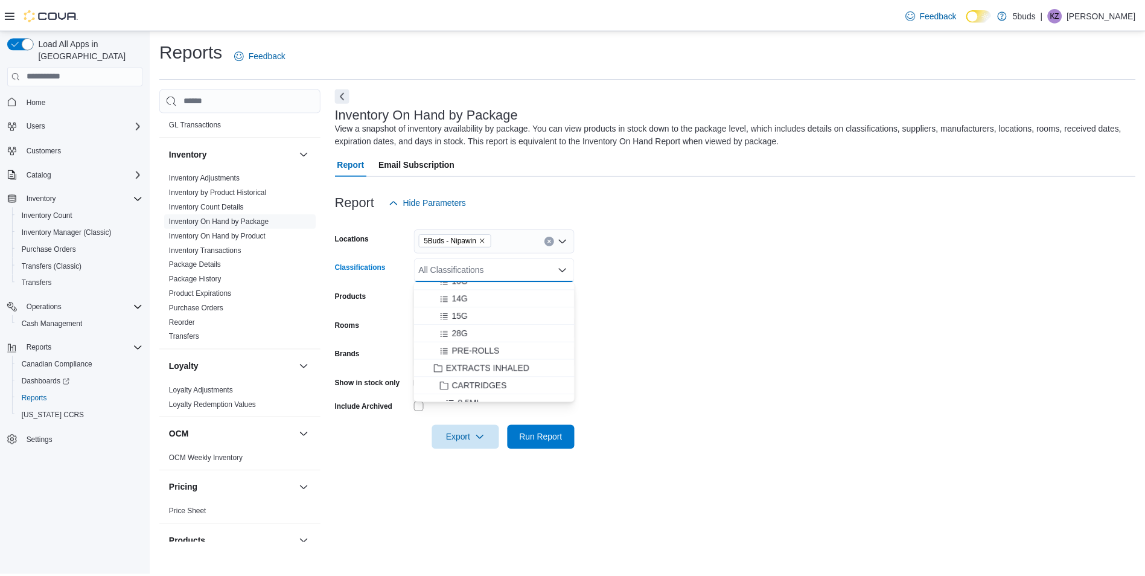
scroll to position [108, 0]
click at [504, 376] on span "EXTRACTS INHALED" at bounding box center [491, 375] width 84 height 12
click at [535, 436] on span "Run Report" at bounding box center [544, 437] width 43 height 12
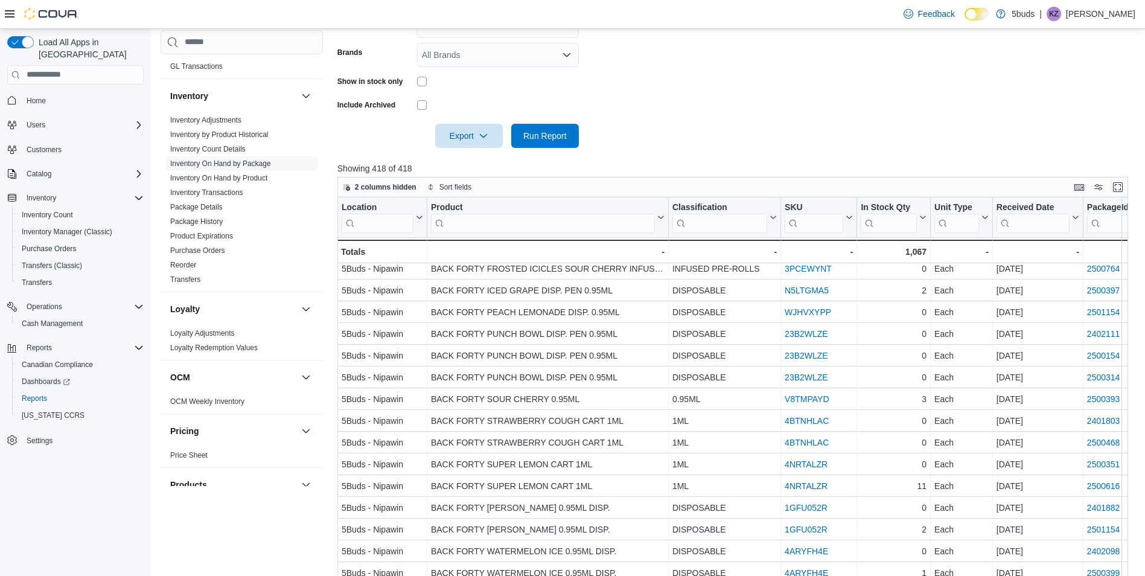
scroll to position [422, 0]
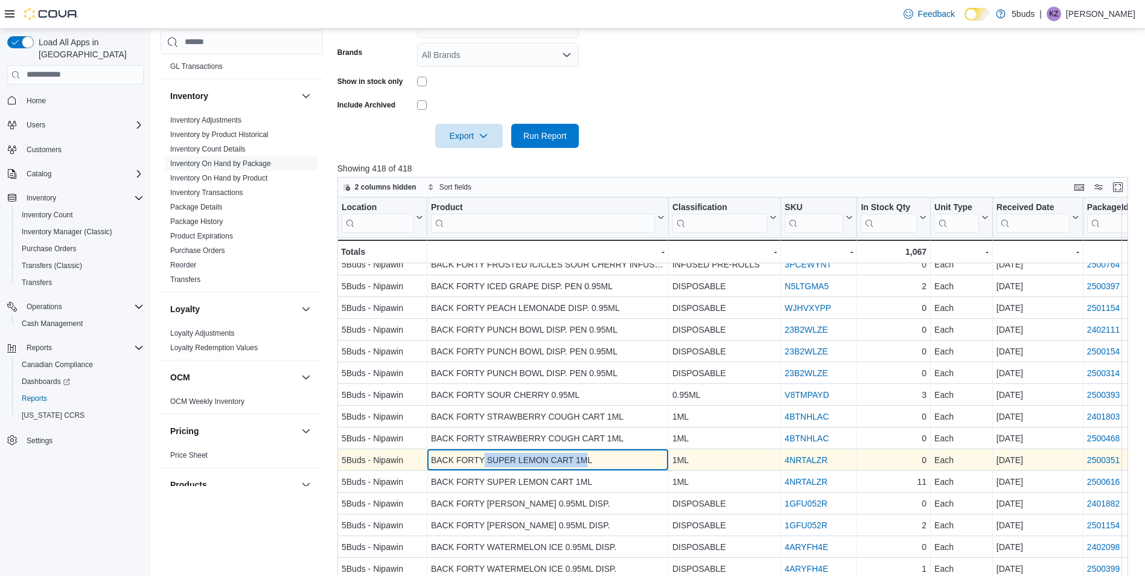
drag, startPoint x: 590, startPoint y: 460, endPoint x: 484, endPoint y: 460, distance: 105.6
click at [484, 460] on div "BACK FORTY SUPER LEMON CART 1ML" at bounding box center [548, 460] width 234 height 14
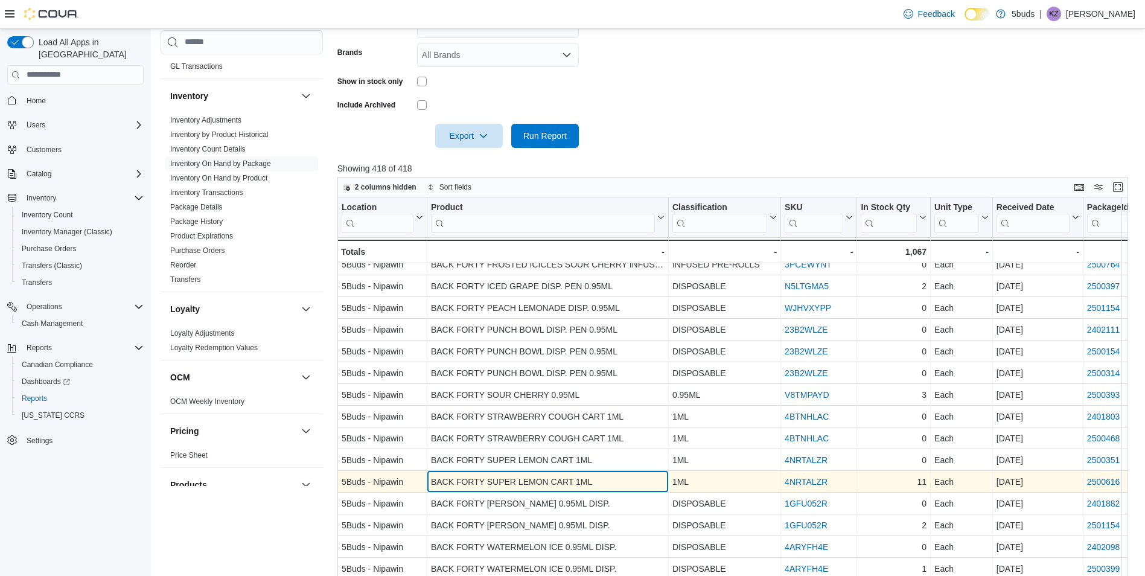
drag, startPoint x: 484, startPoint y: 460, endPoint x: 591, endPoint y: 480, distance: 109.4
click at [591, 480] on div "BACK FORTY SUPER LEMON CART 1ML" at bounding box center [548, 481] width 234 height 14
drag, startPoint x: 593, startPoint y: 480, endPoint x: 424, endPoint y: 481, distance: 169.0
click at [424, 481] on div "5Buds - Nipawin - Location, column 1, row 30 BACK FORTY SUPER LEMON CART 1ML - …" at bounding box center [1056, 482] width 1439 height 22
copy div "- Location, column 1, row 30 BACK FORTY SUPER LEMON CART 1ML"
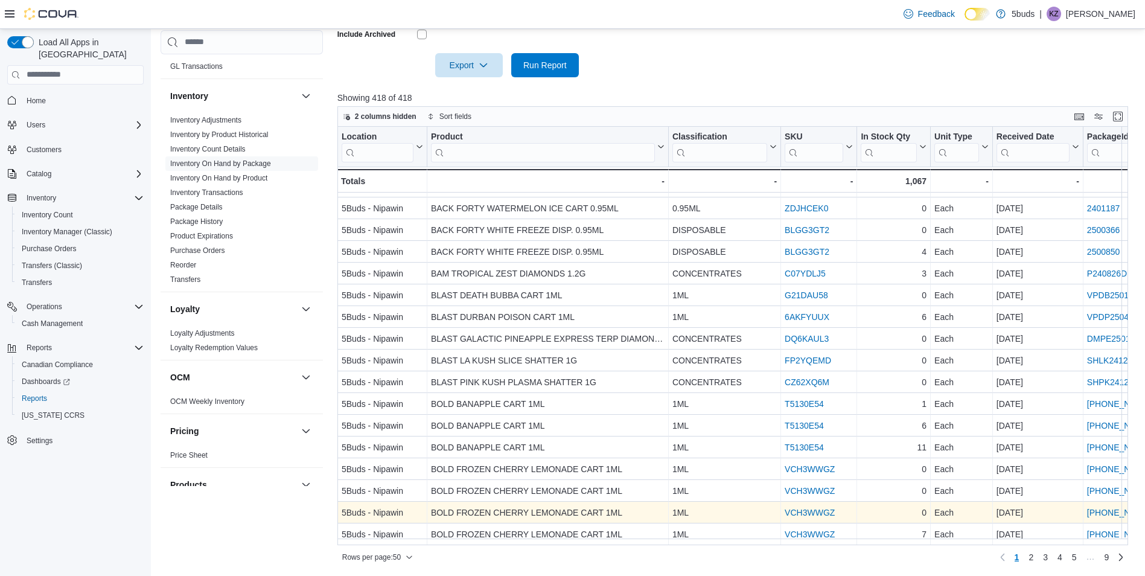
scroll to position [373, 0]
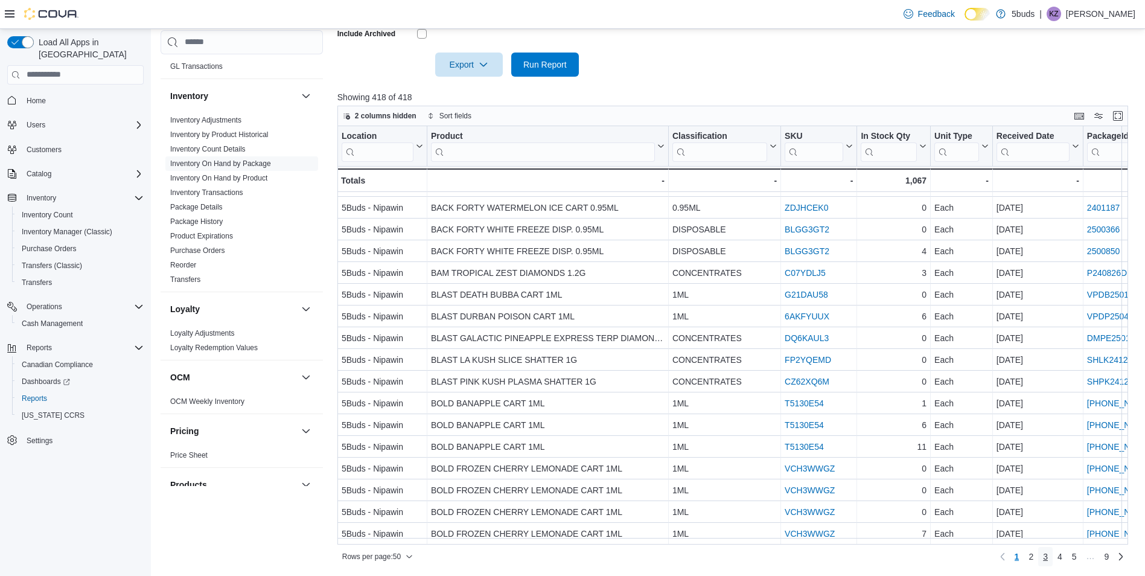
click at [1048, 556] on span "3" at bounding box center [1045, 556] width 5 height 12
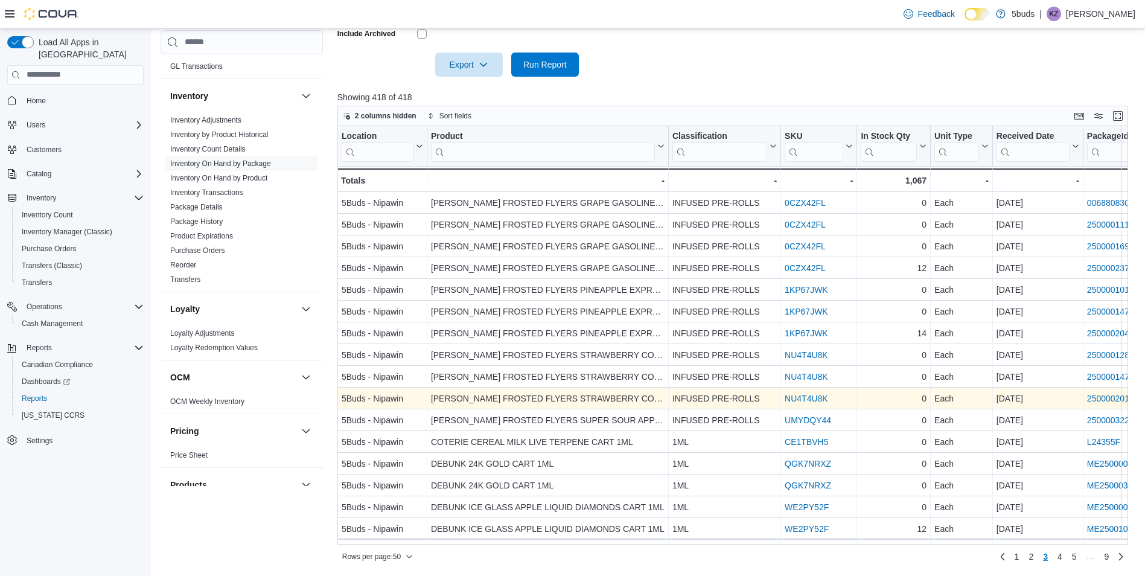
scroll to position [60, 0]
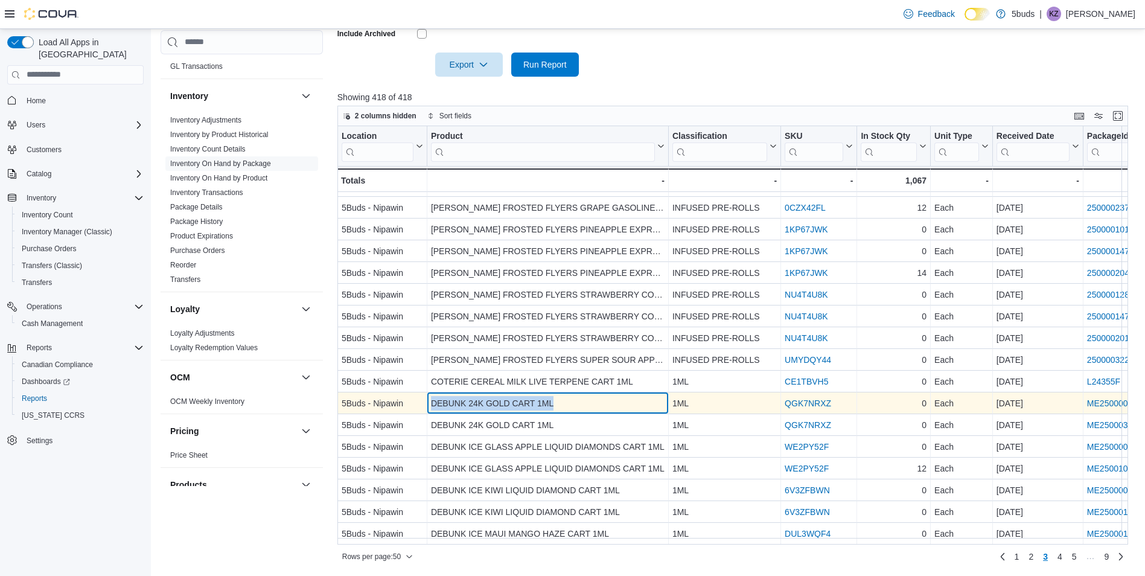
drag, startPoint x: 552, startPoint y: 406, endPoint x: 431, endPoint y: 402, distance: 121.4
click at [431, 402] on div "DEBUNK 24K GOLD CART 1ML" at bounding box center [548, 403] width 234 height 14
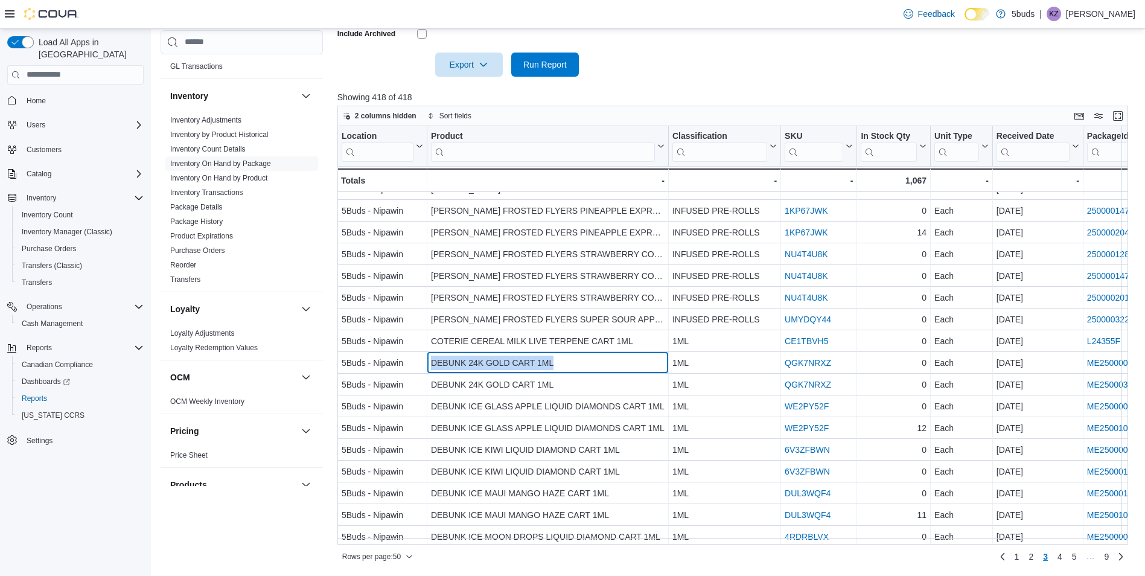
scroll to position [121, 0]
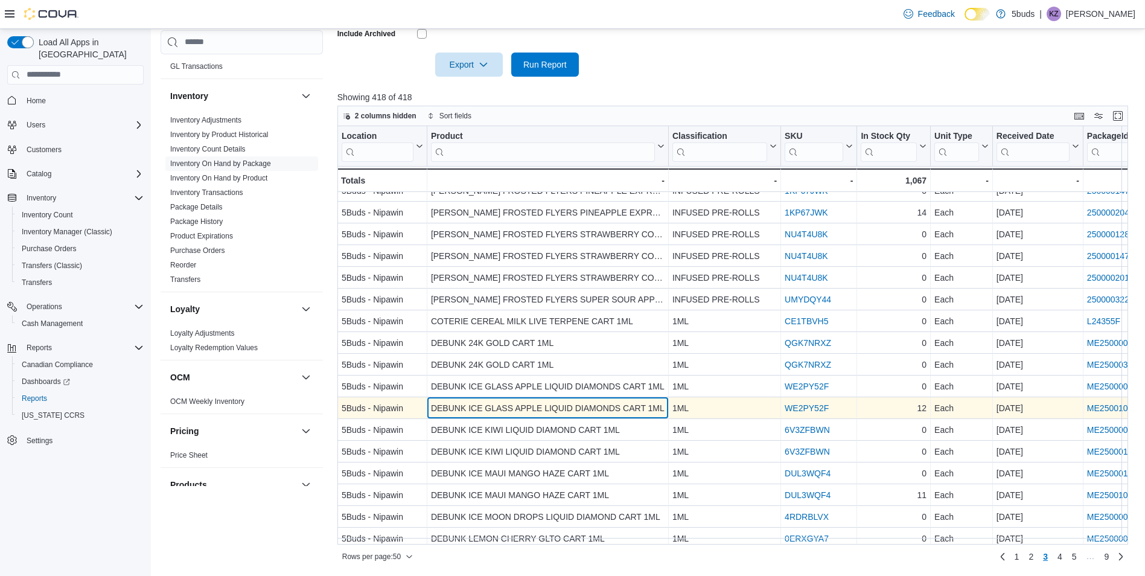
click at [628, 409] on div "DEBUNK ICE GLASS APPLE LIQUID DIAMONDS CART 1ML" at bounding box center [548, 408] width 234 height 14
drag, startPoint x: 662, startPoint y: 406, endPoint x: 430, endPoint y: 406, distance: 231.7
click at [431, 406] on div "DEBUNK ICE GLASS APPLE LIQUID DIAMONDS CART 1ML" at bounding box center [548, 408] width 234 height 14
copy div "DEBUNK ICE GLASS APPLE LIQUID DIAMONDS CART 1ML"
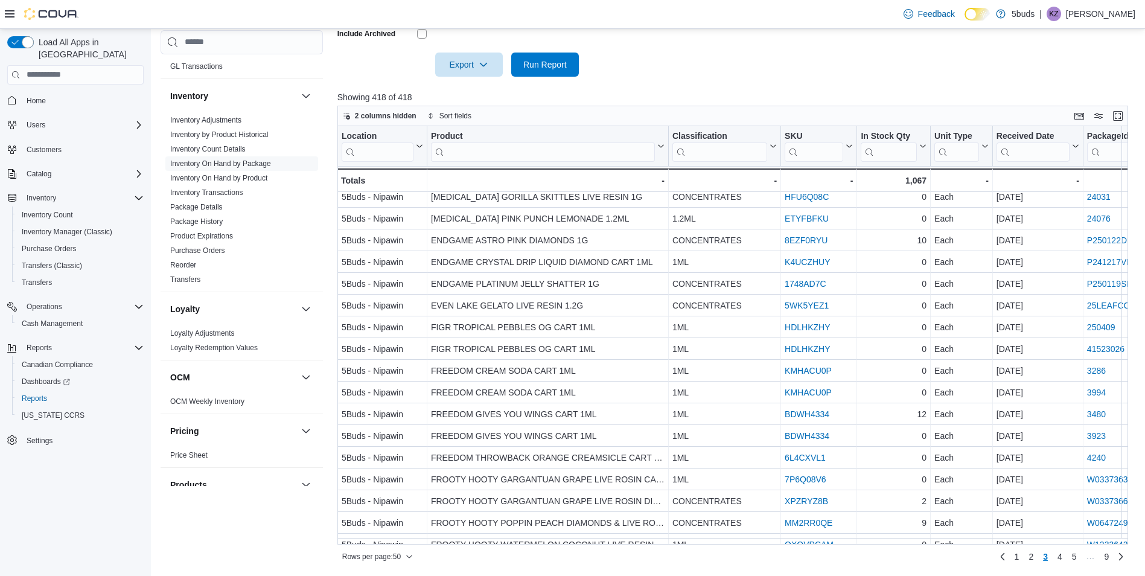
scroll to position [740, 0]
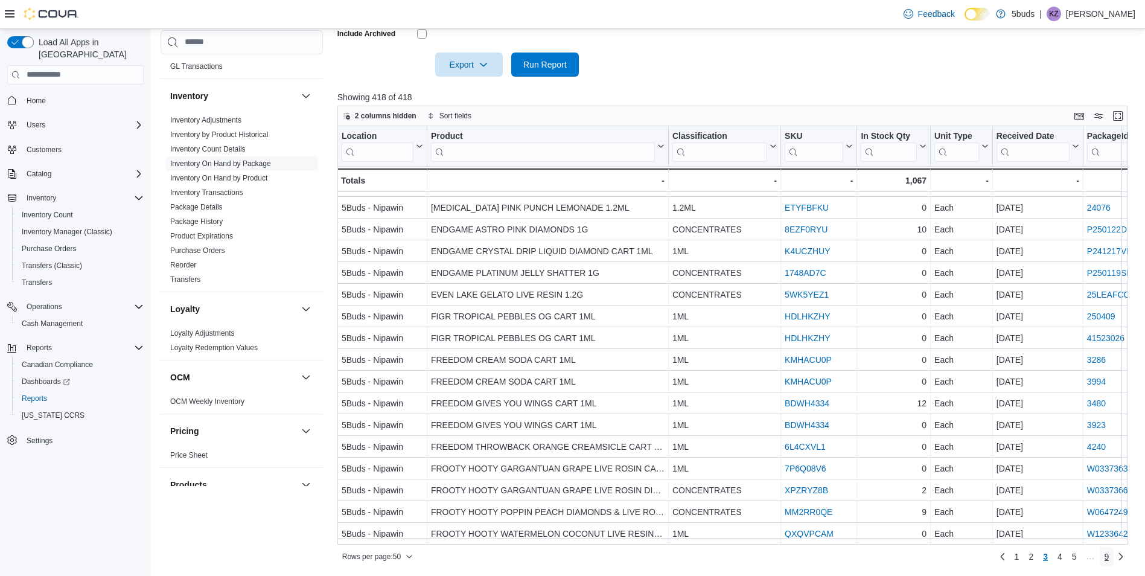
click at [1110, 555] on link "9" at bounding box center [1106, 556] width 14 height 19
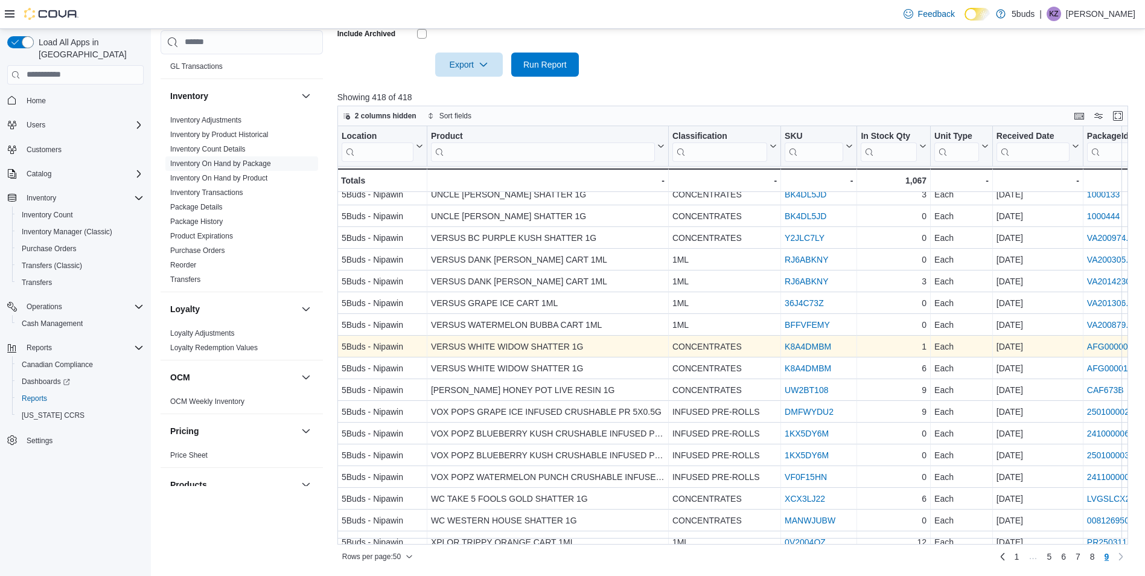
scroll to position [45, 0]
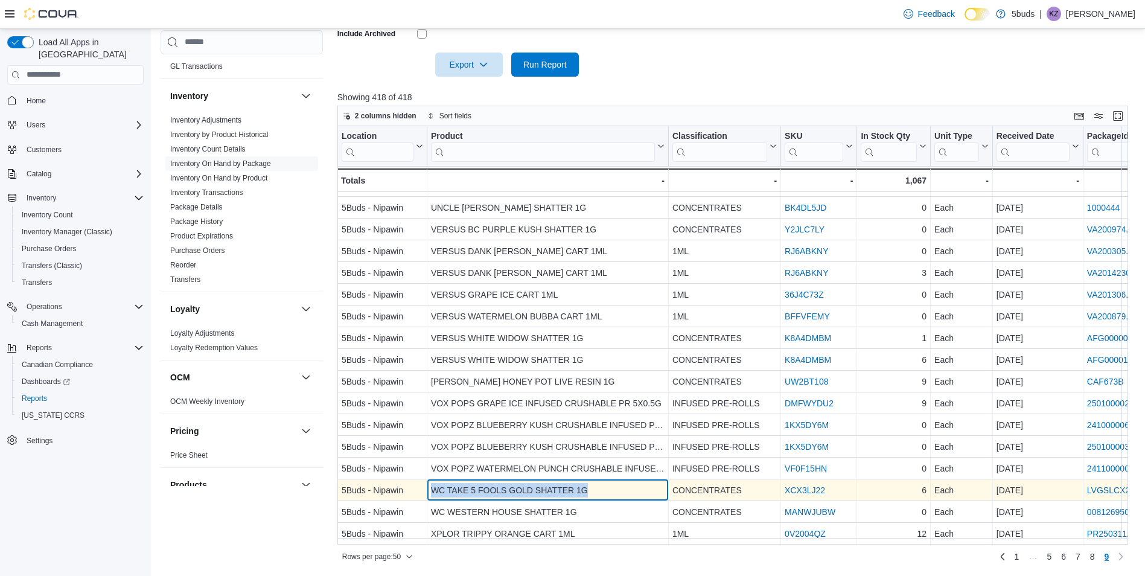
drag, startPoint x: 587, startPoint y: 485, endPoint x: 433, endPoint y: 485, distance: 154.5
click at [433, 485] on div "WC TAKE 5 FOOLS GOLD SHATTER 1G" at bounding box center [548, 490] width 234 height 14
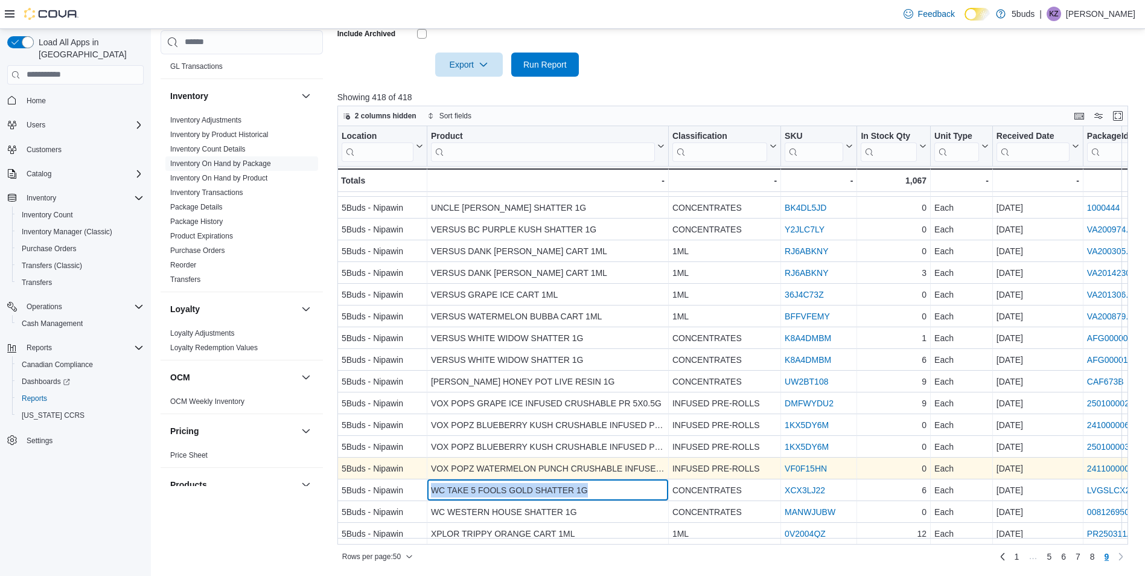
copy div "WC TAKE 5 FOOLS GOLD SHATTER 1G"
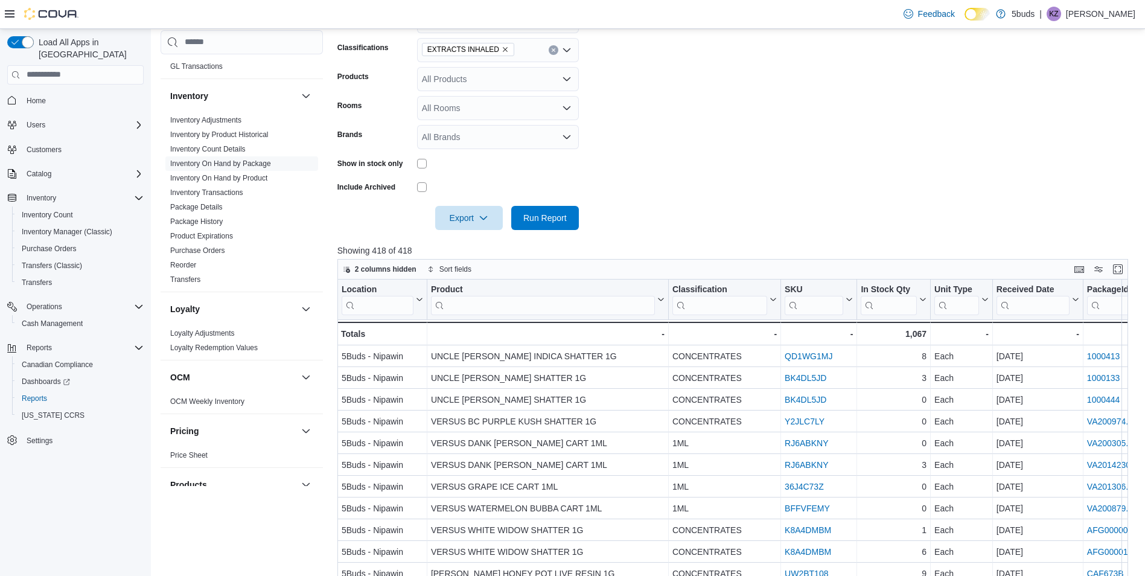
scroll to position [373, 0]
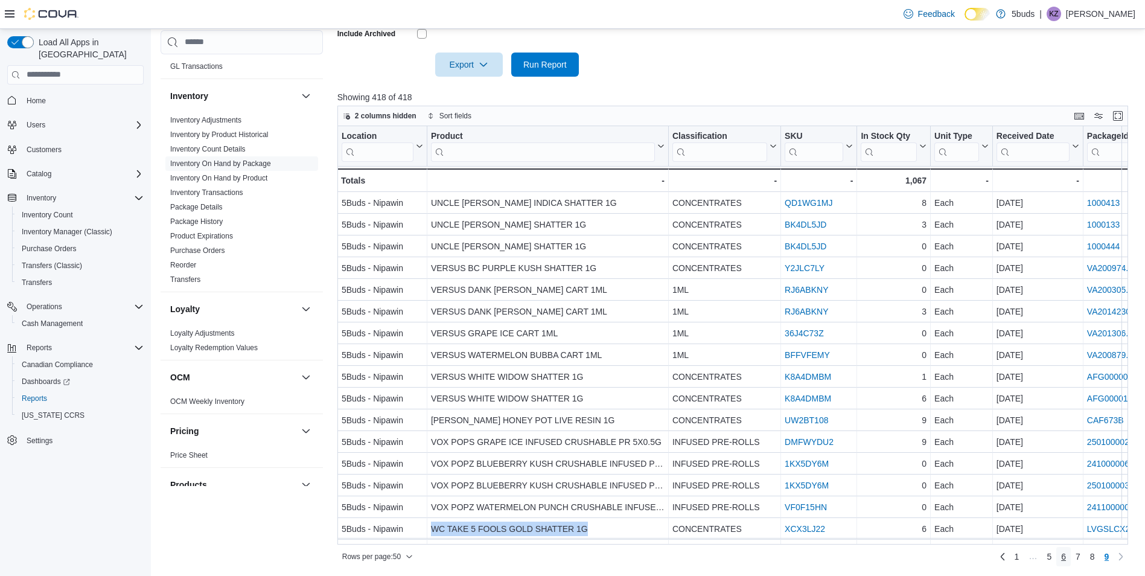
click at [1066, 557] on span "6" at bounding box center [1063, 556] width 5 height 12
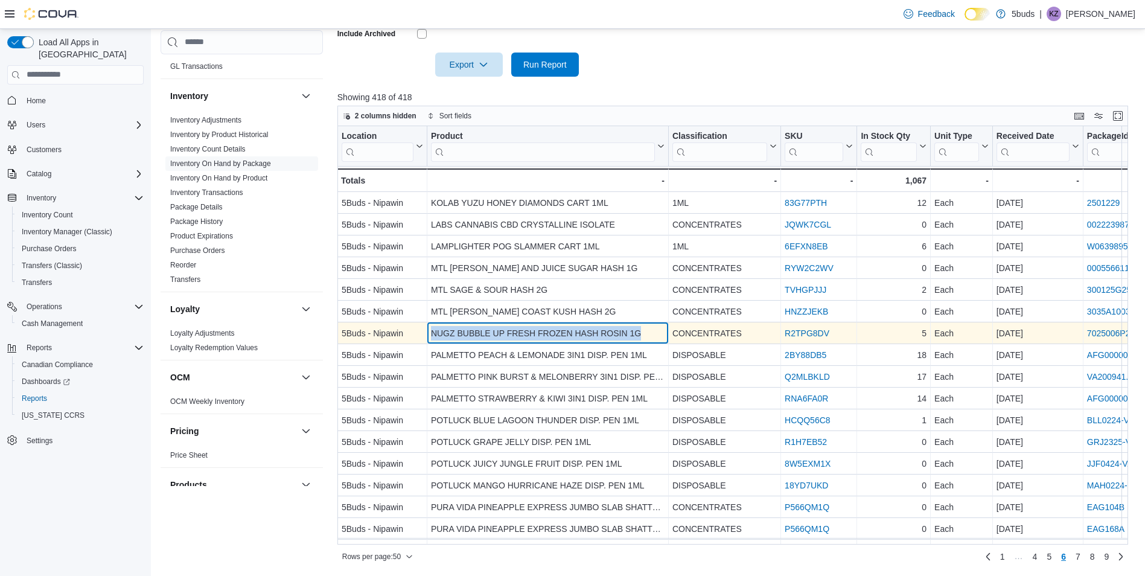
drag, startPoint x: 640, startPoint y: 332, endPoint x: 430, endPoint y: 327, distance: 210.0
click at [430, 327] on div "NUGZ BUBBLE UP FRESH FROZEN HASH ROSIN 1G - Product, column 2, row 257" at bounding box center [547, 333] width 241 height 22
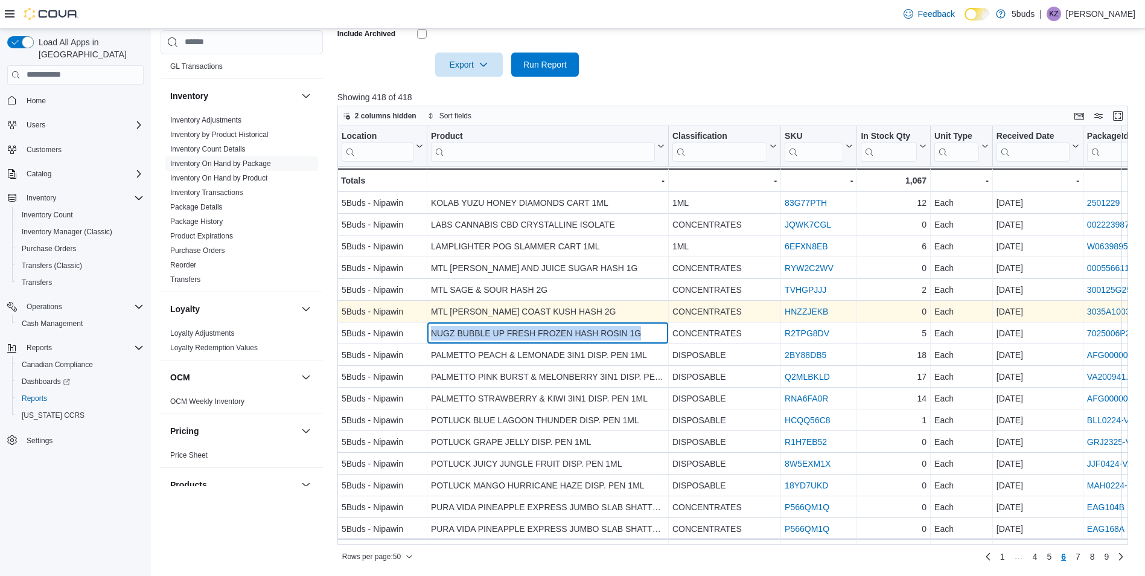
copy div "NUGZ BUBBLE UP FRESH FROZEN HASH ROSIN 1G"
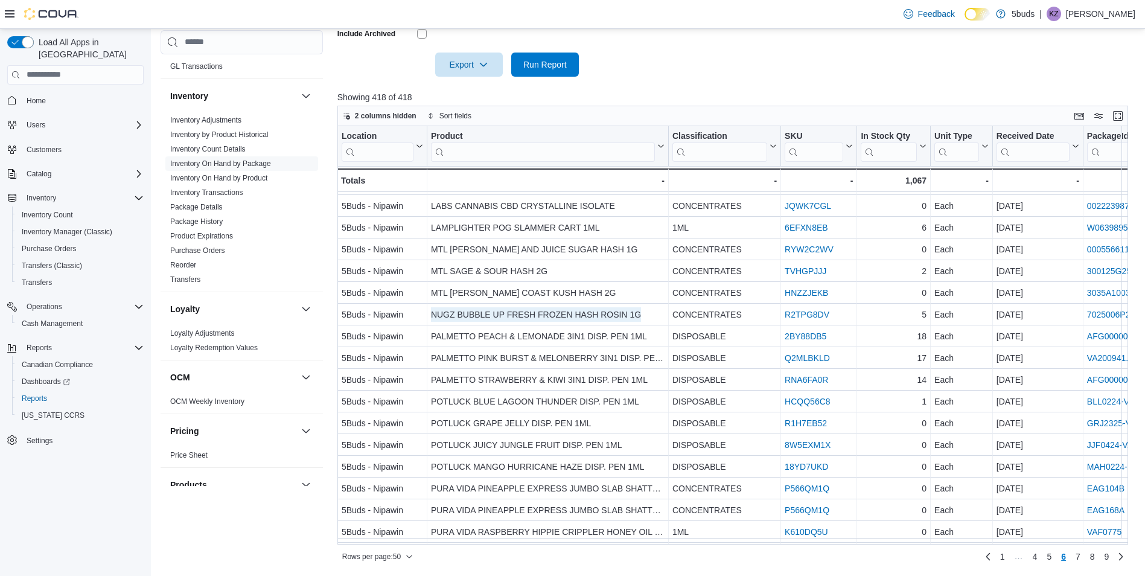
scroll to position [0, 0]
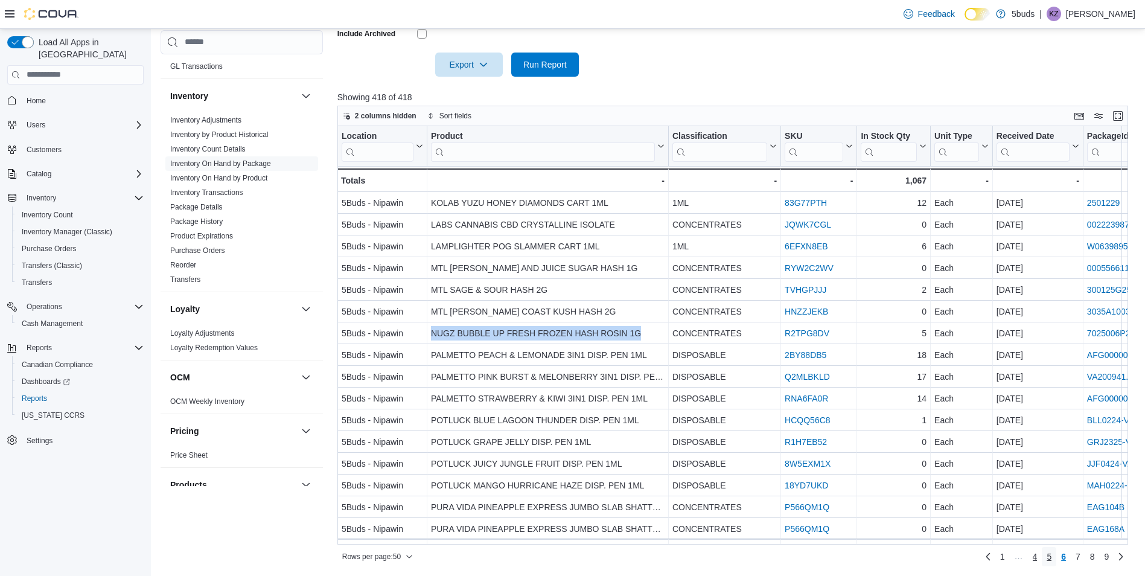
drag, startPoint x: 1055, startPoint y: 555, endPoint x: 1038, endPoint y: 553, distance: 17.6
click at [1051, 555] on span "5" at bounding box center [1048, 556] width 5 height 12
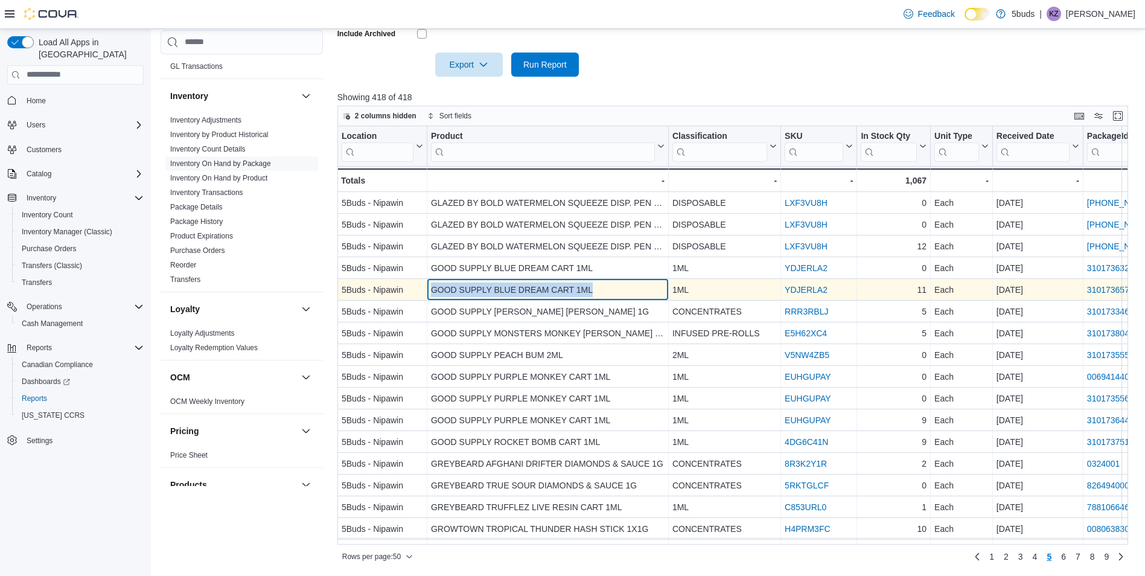
drag, startPoint x: 591, startPoint y: 291, endPoint x: 429, endPoint y: 295, distance: 162.4
click at [429, 295] on div "GOOD SUPPLY BLUE DREAM CART 1ML - Product, column 2, row 205" at bounding box center [547, 290] width 241 height 22
copy div "GOOD SUPPLY BLUE DREAM CART 1ML"
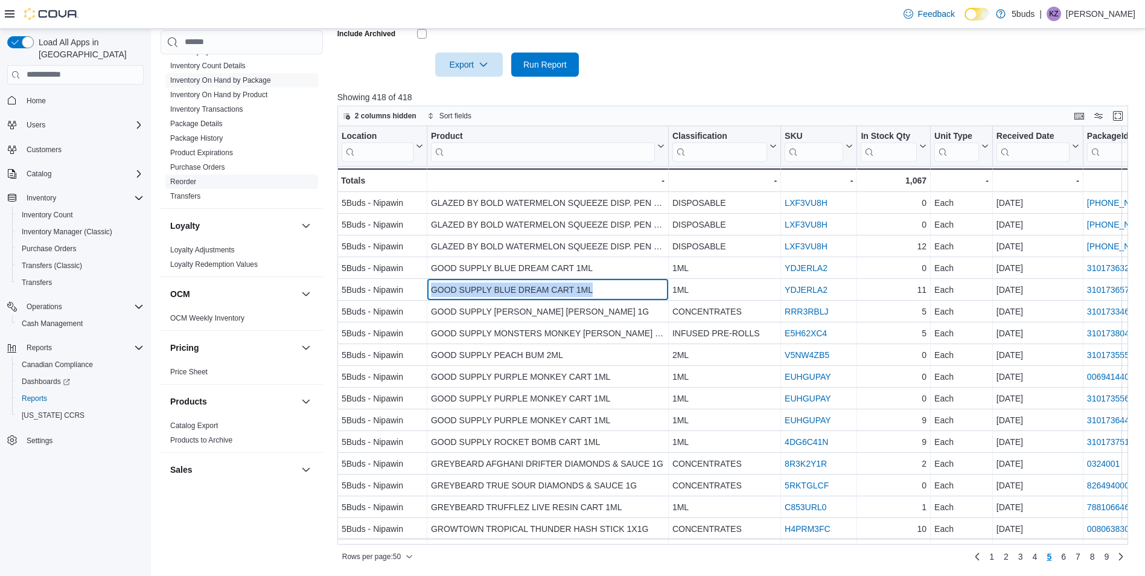
scroll to position [450, 0]
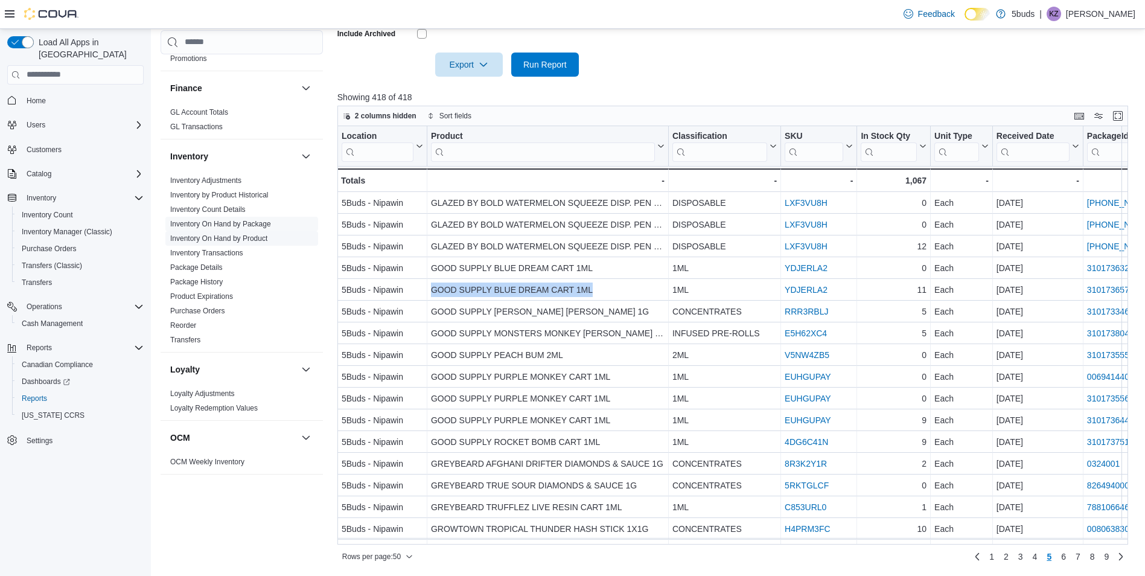
click at [218, 234] on link "Inventory On Hand by Product" at bounding box center [218, 238] width 97 height 8
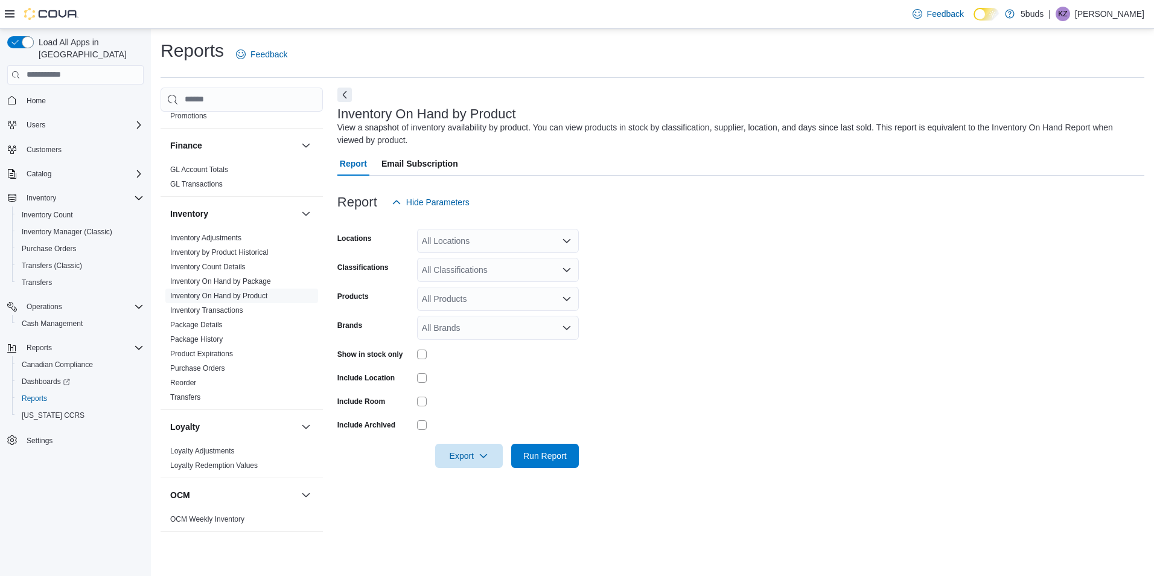
click at [479, 247] on div "All Locations" at bounding box center [498, 241] width 162 height 24
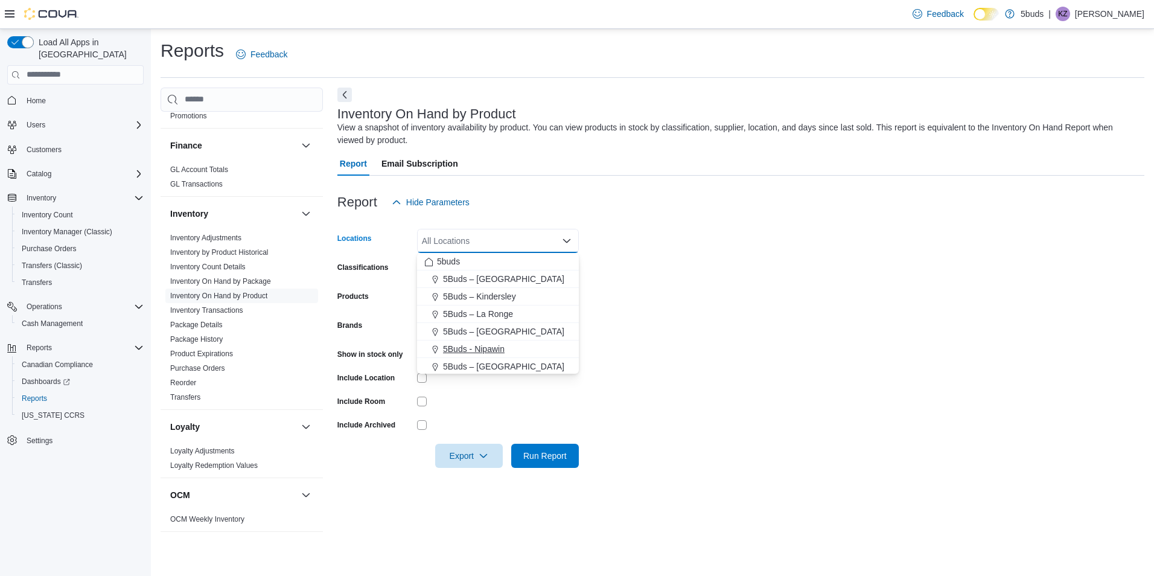
click at [495, 352] on span "5Buds - Nipawin" at bounding box center [474, 349] width 62 height 12
drag, startPoint x: 713, startPoint y: 334, endPoint x: 655, endPoint y: 318, distance: 60.2
click at [710, 334] on form "Locations 5Buds - [GEOGRAPHIC_DATA] Combo box. Selected. 5Buds - [GEOGRAPHIC_DA…" at bounding box center [740, 340] width 807 height 253
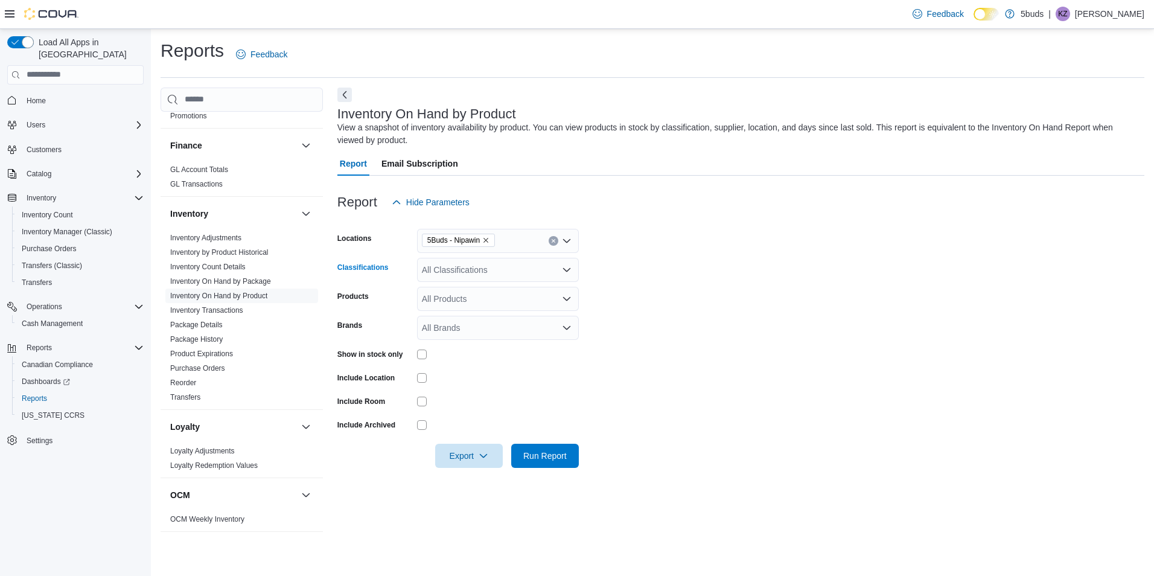
click at [521, 269] on div "All Classifications" at bounding box center [498, 270] width 162 height 24
click at [460, 329] on span "28G" at bounding box center [463, 327] width 16 height 12
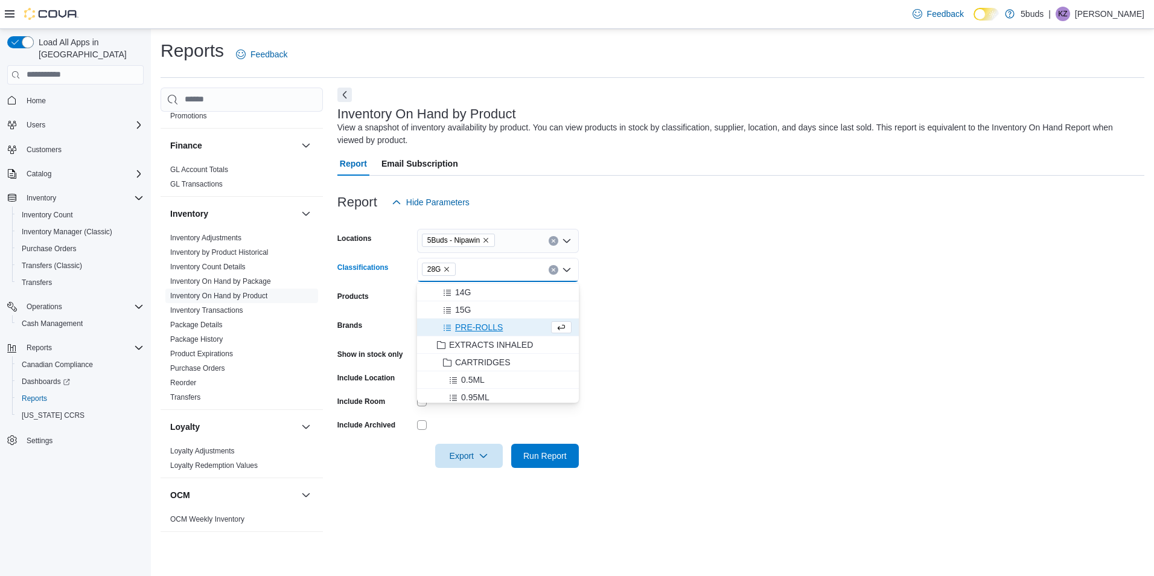
drag, startPoint x: 683, startPoint y: 332, endPoint x: 647, endPoint y: 334, distance: 35.6
click at [678, 333] on form "Locations 5Buds - [GEOGRAPHIC_DATA] Classifications 28G Combo box. Selected. 28…" at bounding box center [740, 340] width 807 height 253
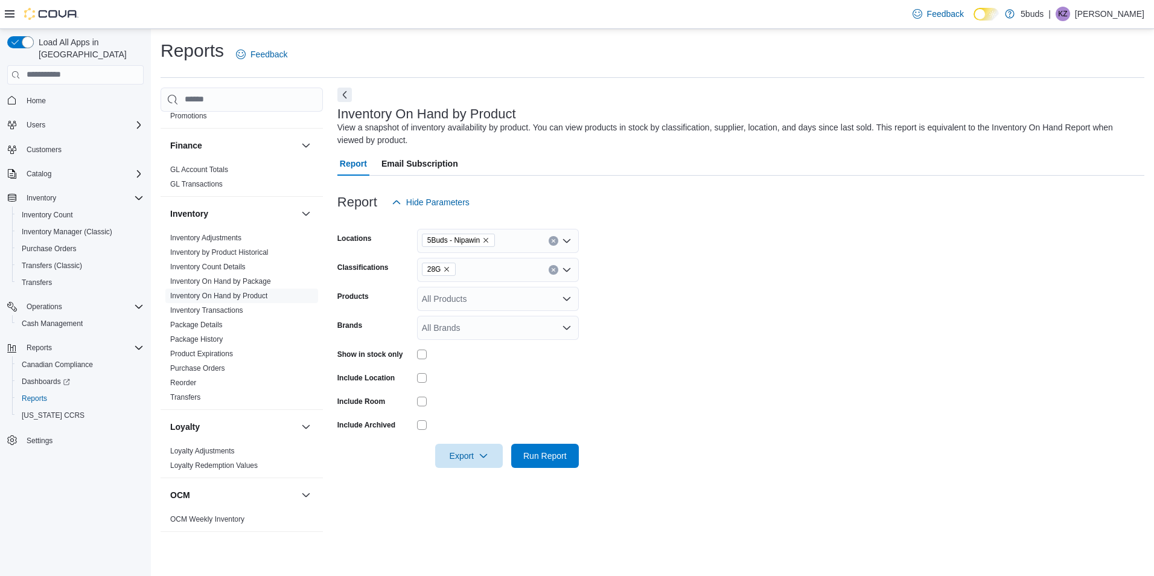
click at [462, 305] on div "All Products" at bounding box center [498, 299] width 162 height 24
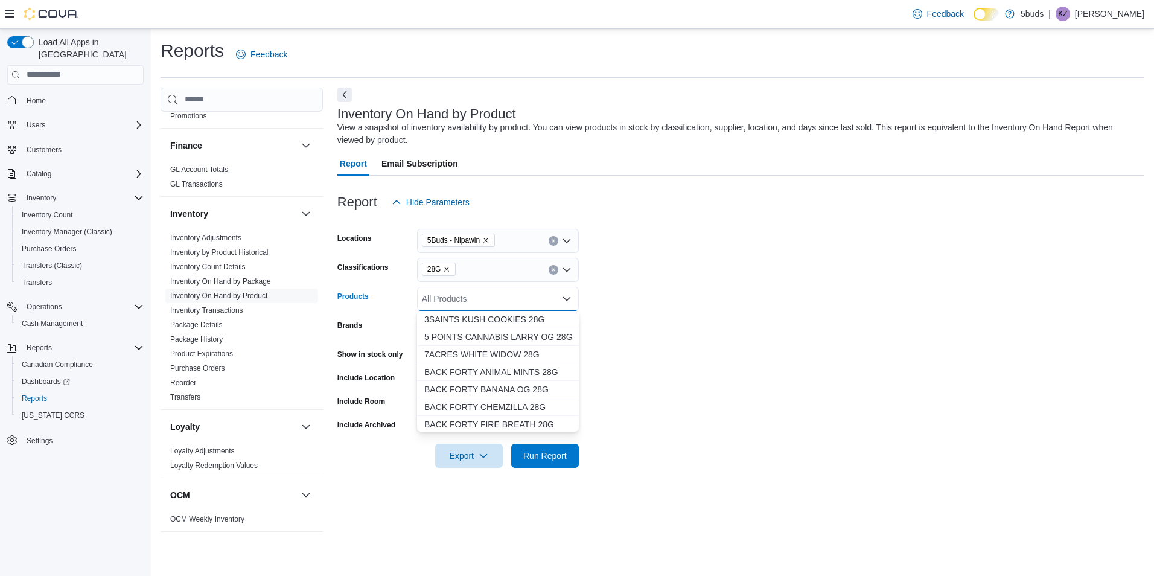
click at [689, 320] on form "Locations 5Buds - Nipawin Classifications 28G Products All Products Combo box. …" at bounding box center [740, 340] width 807 height 253
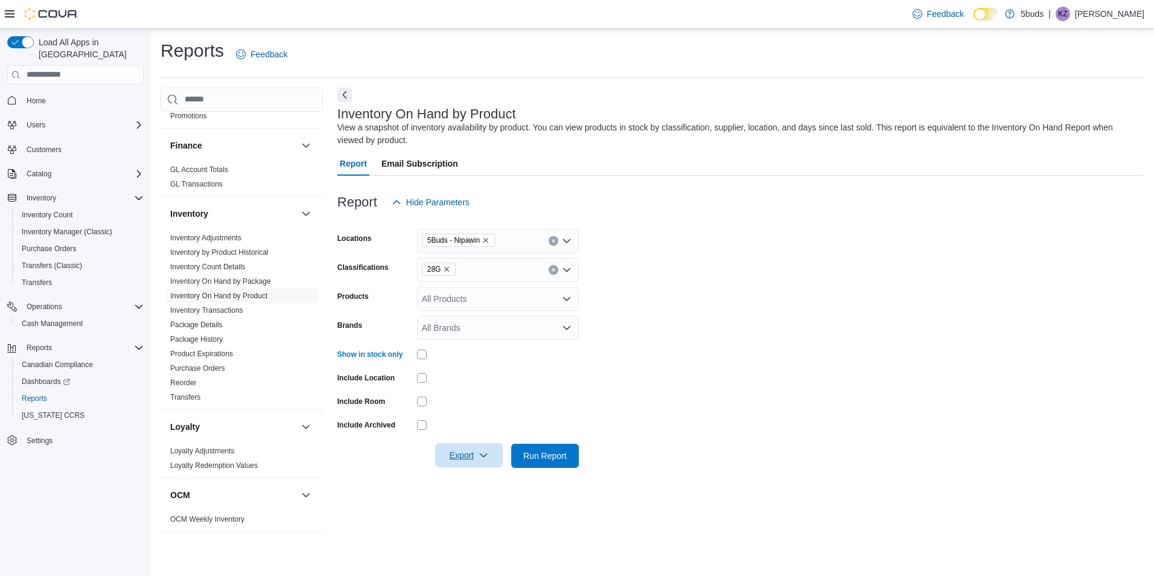
click at [472, 451] on span "Export" at bounding box center [468, 455] width 53 height 24
click at [483, 477] on span "Export to Excel" at bounding box center [471, 480] width 54 height 10
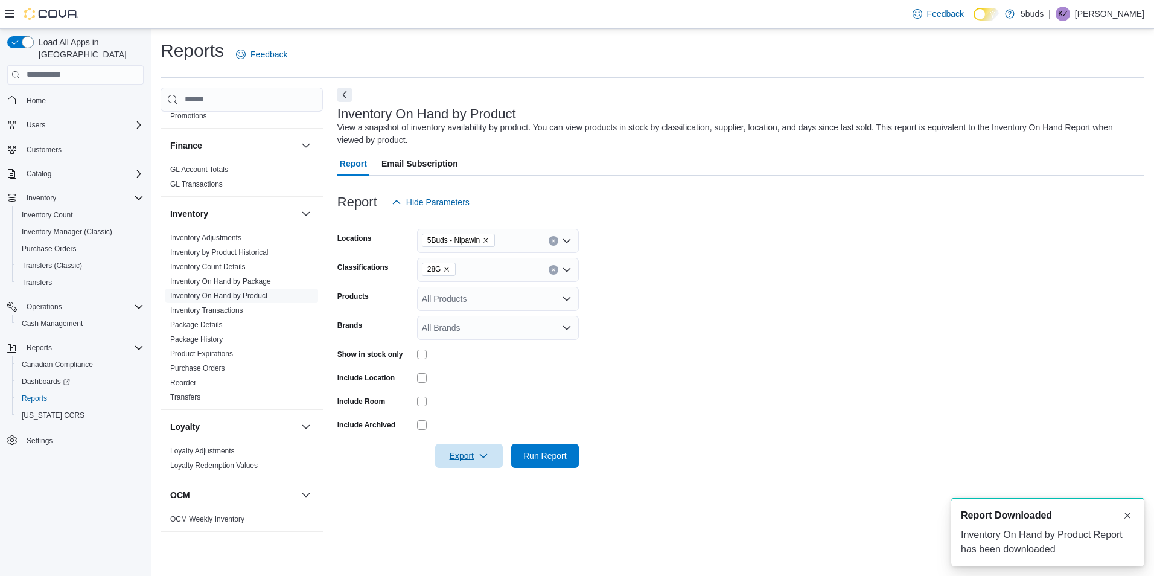
scroll to position [0, 0]
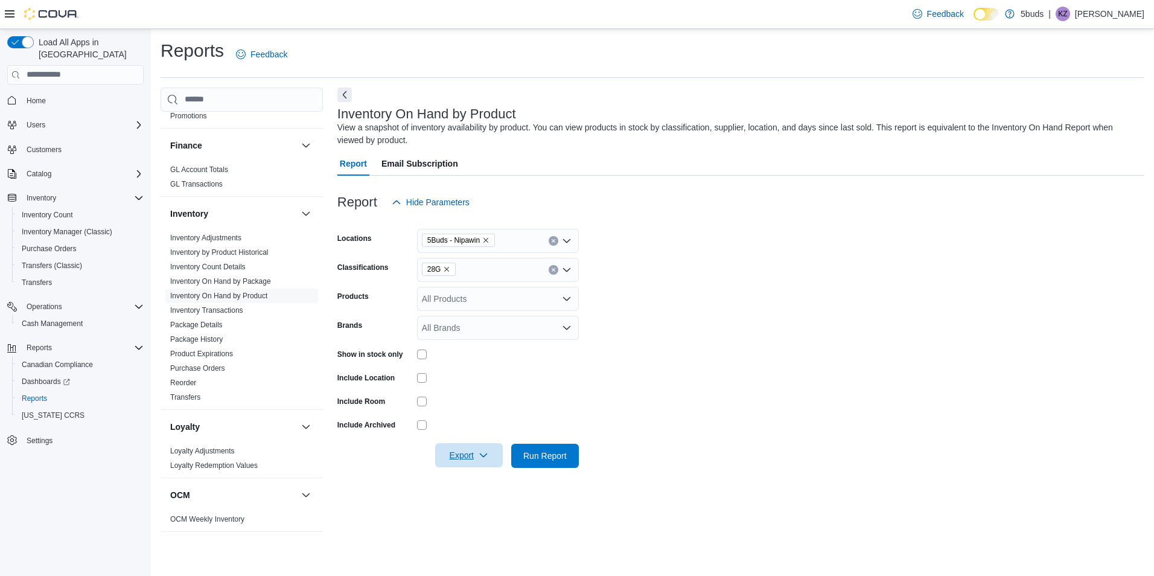
click at [488, 457] on icon "button" at bounding box center [484, 455] width 10 height 10
click at [484, 479] on span "Export to Excel" at bounding box center [471, 480] width 54 height 10
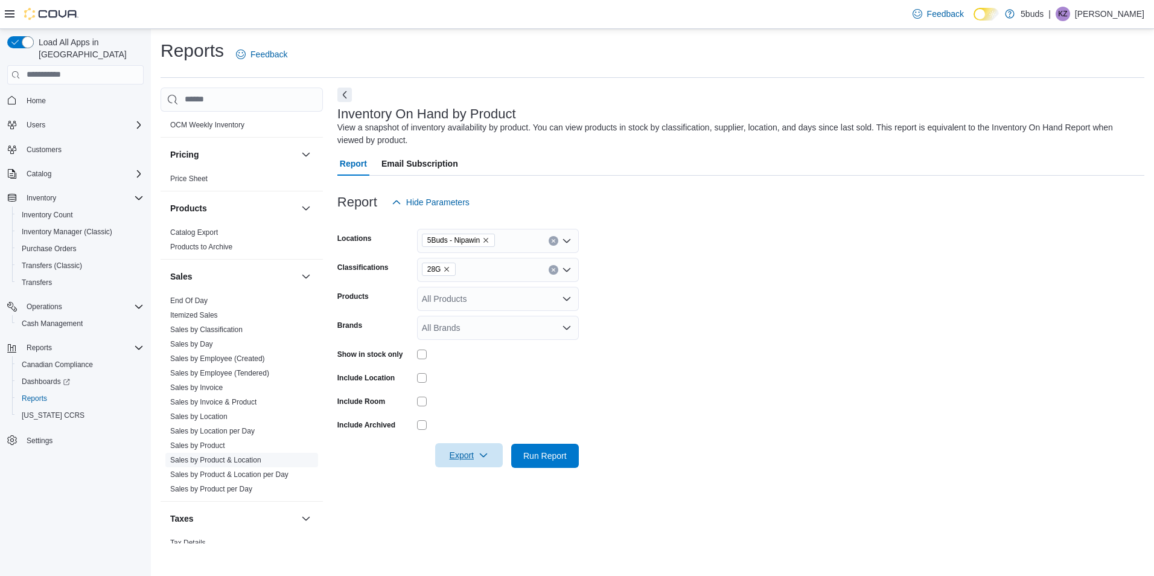
scroll to position [872, 0]
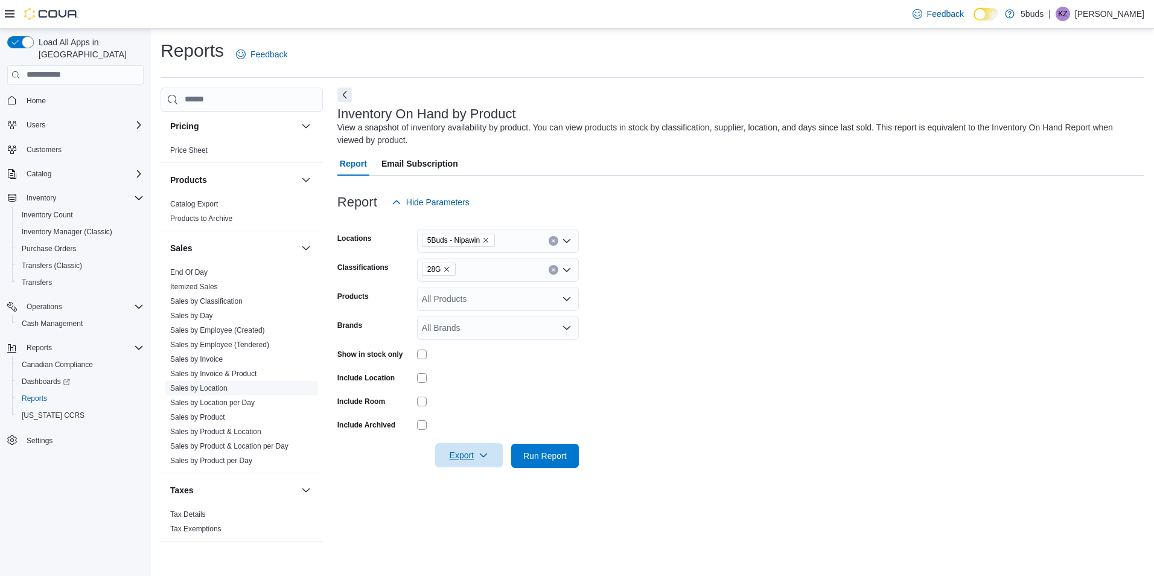
click at [207, 384] on link "Sales by Location" at bounding box center [198, 388] width 57 height 8
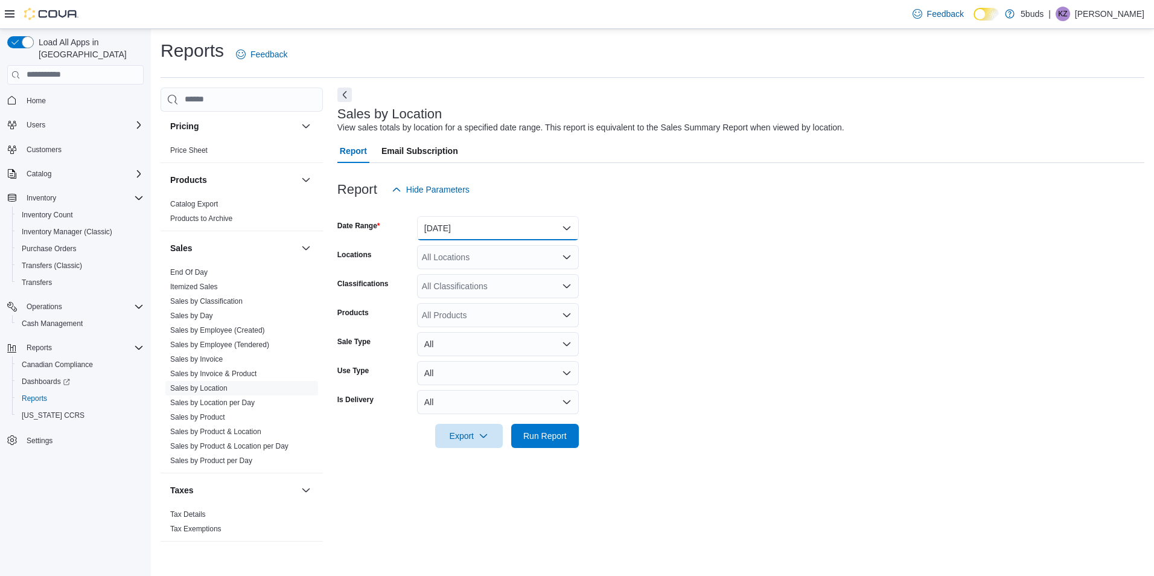
click at [481, 220] on button "[DATE]" at bounding box center [498, 228] width 162 height 24
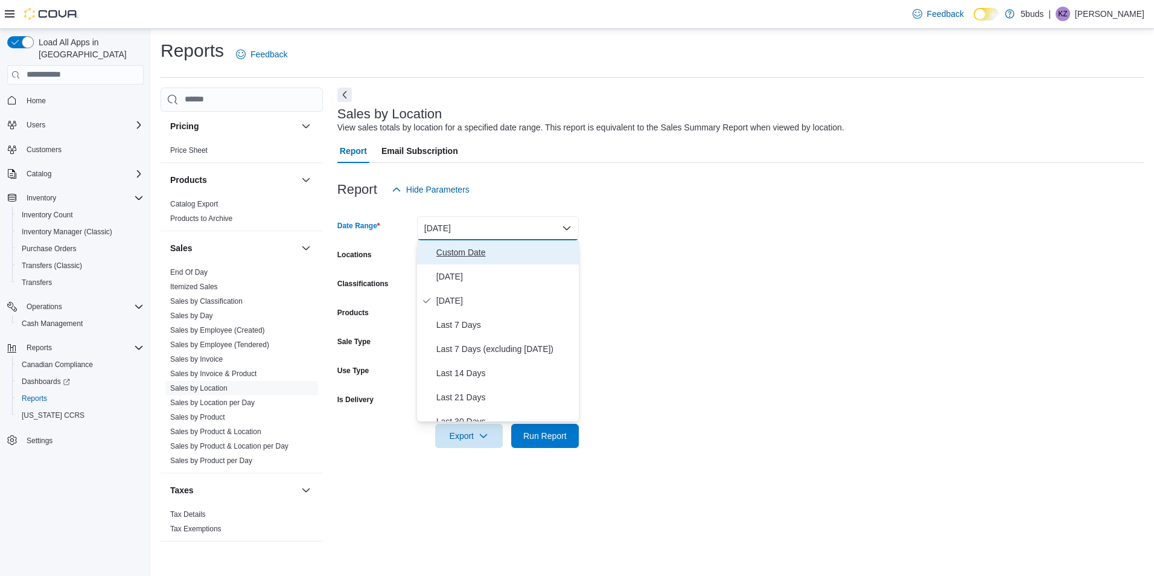
click at [467, 250] on span "Custom Date" at bounding box center [505, 252] width 138 height 14
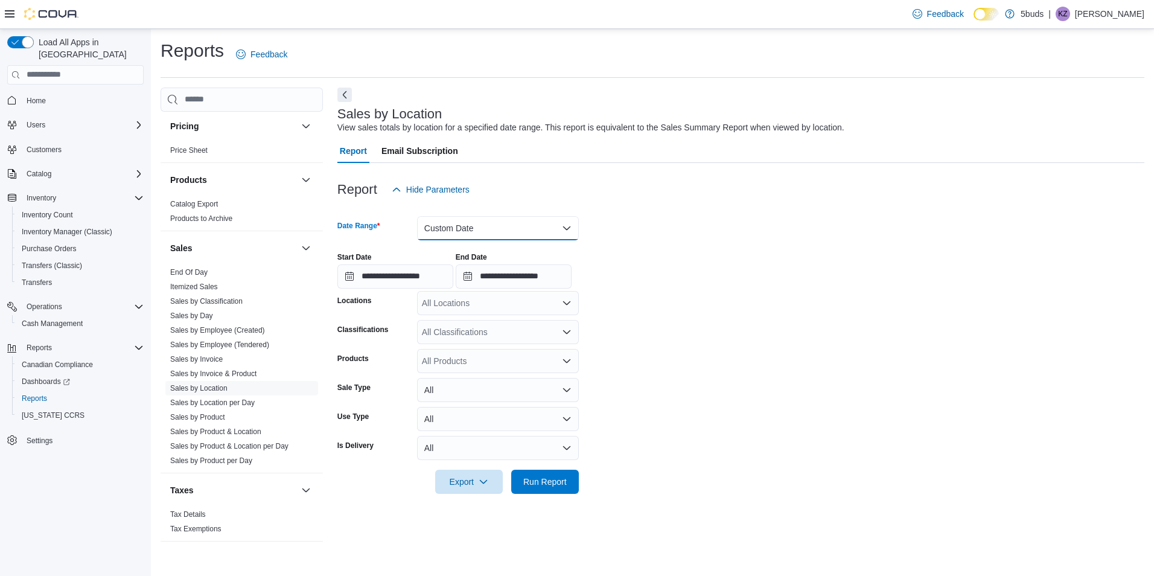
click at [494, 227] on button "Custom Date" at bounding box center [498, 228] width 162 height 24
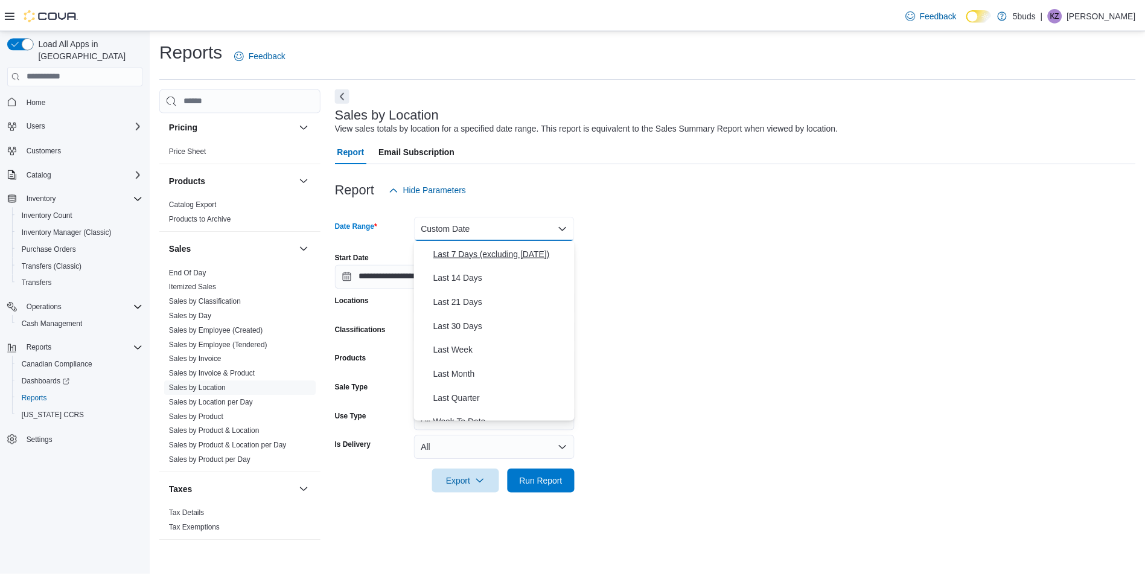
scroll to position [181, 0]
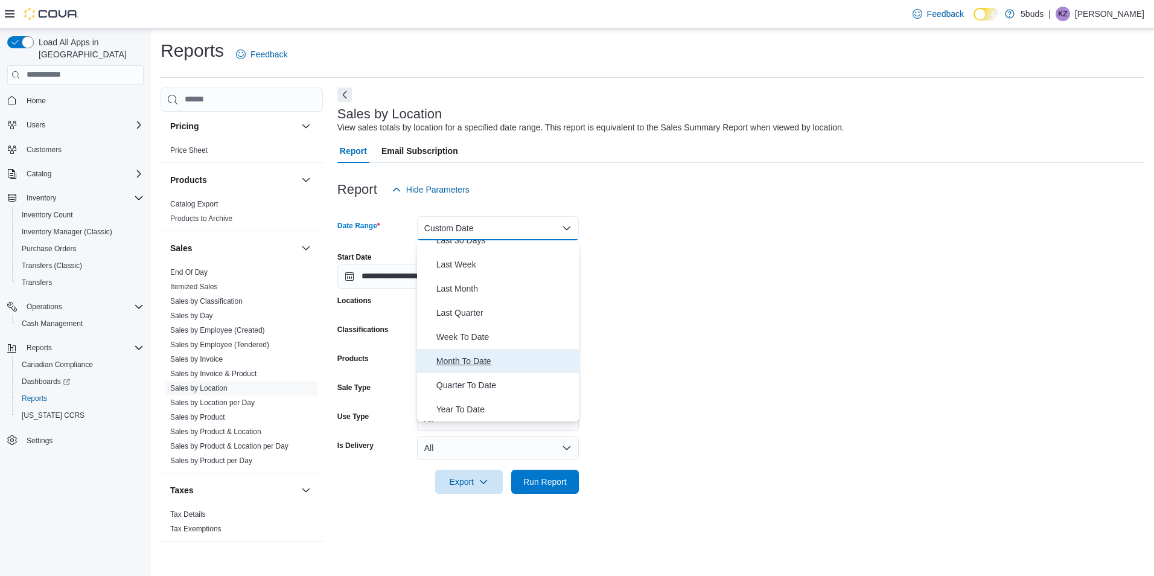
click at [463, 363] on span "Month To Date" at bounding box center [505, 361] width 138 height 14
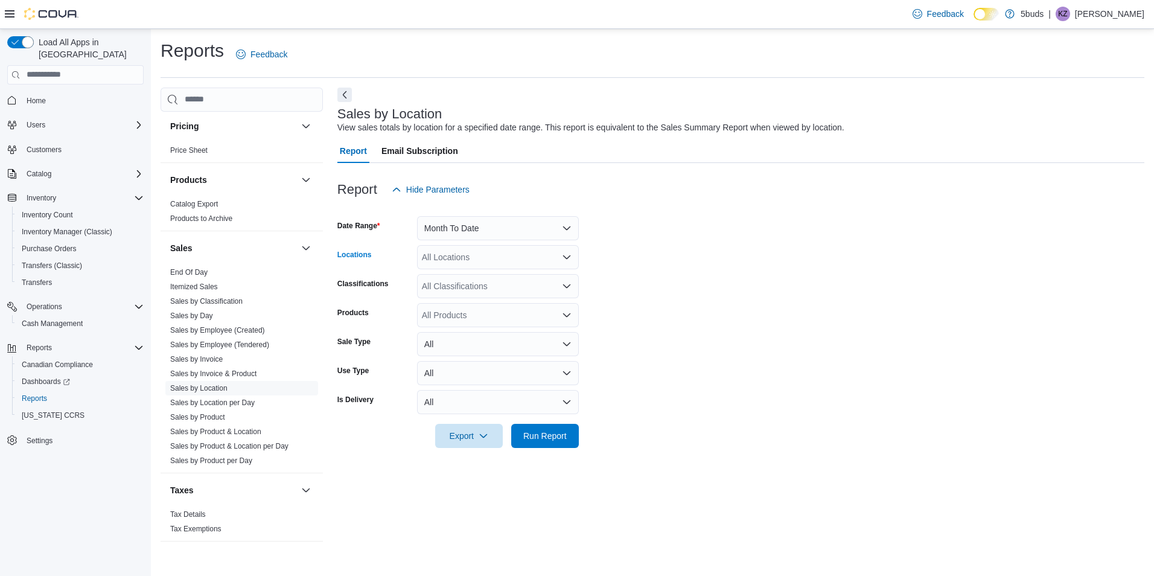
click at [479, 260] on div "All Locations" at bounding box center [498, 257] width 162 height 24
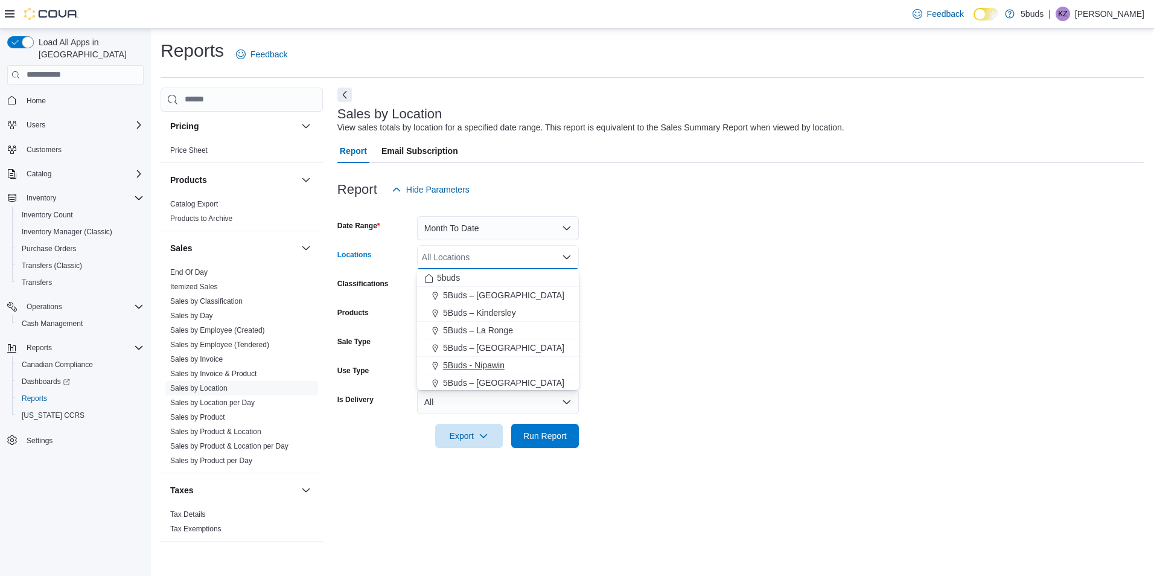
click at [485, 361] on span "5Buds - Nipawin" at bounding box center [474, 365] width 62 height 12
click at [594, 348] on form "Date Range Month To Date Locations 5Buds - [GEOGRAPHIC_DATA] Combo box. Selecte…" at bounding box center [740, 325] width 807 height 246
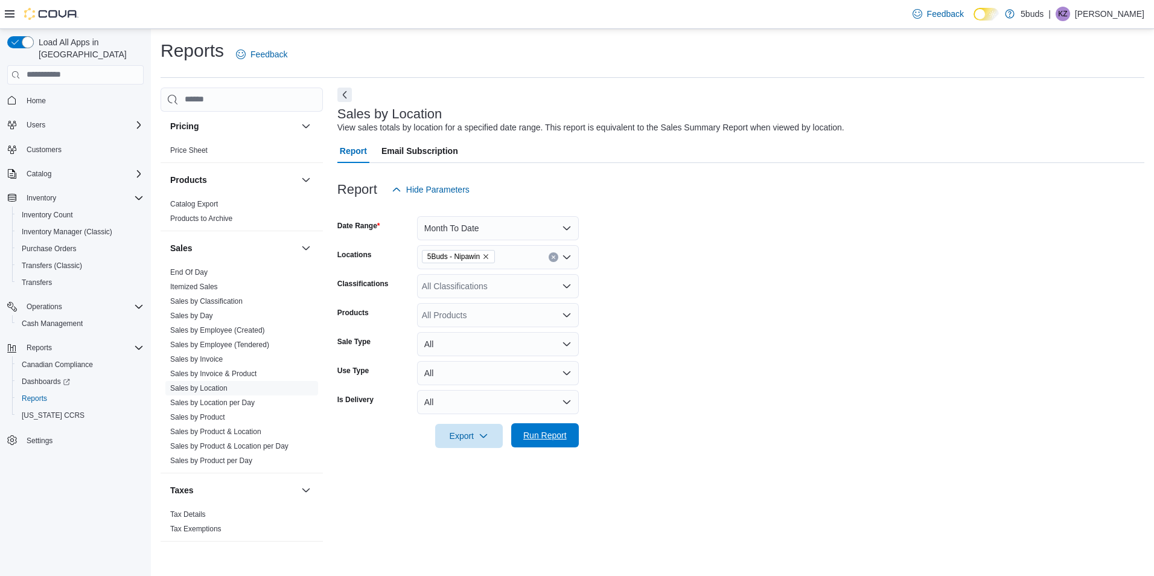
click at [536, 441] on span "Run Report" at bounding box center [544, 435] width 53 height 24
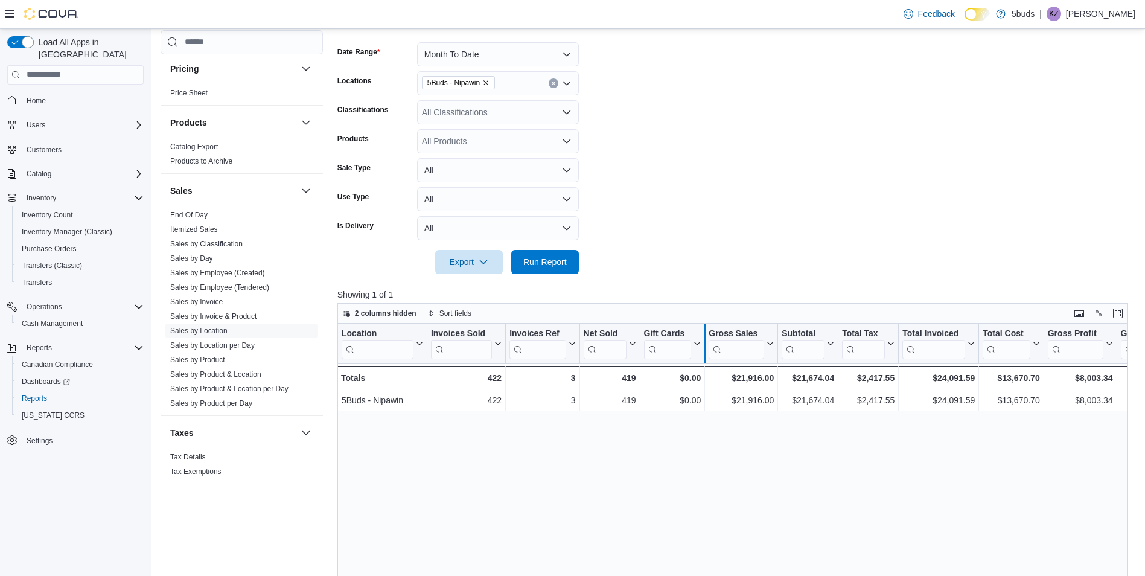
scroll to position [181, 0]
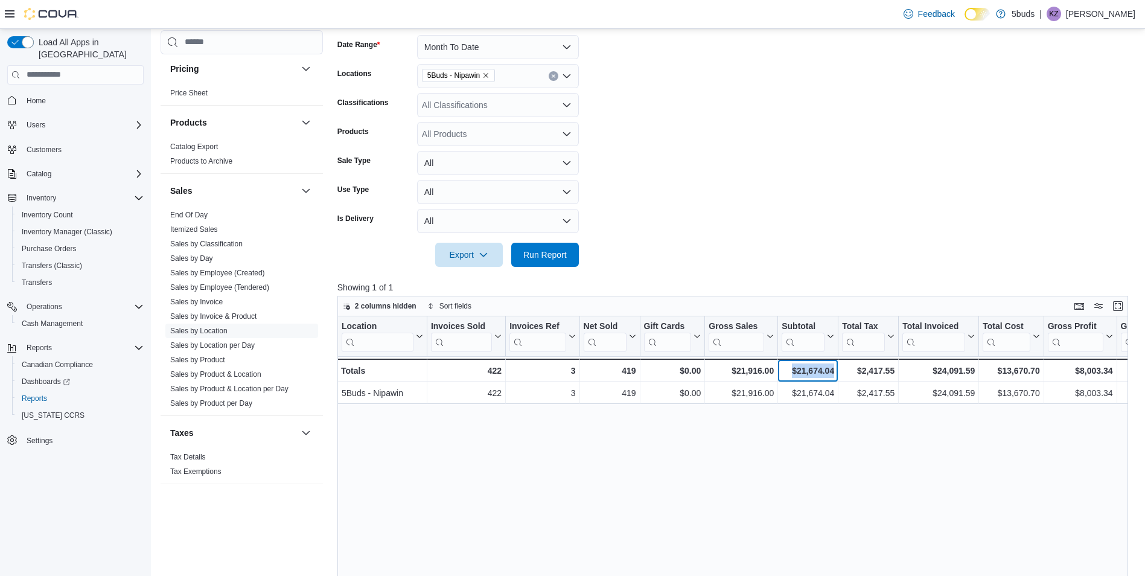
drag, startPoint x: 833, startPoint y: 371, endPoint x: 791, endPoint y: 369, distance: 41.7
click at [791, 369] on div "$21,674.04" at bounding box center [807, 370] width 52 height 14
copy div "$21,674.04"
click at [498, 42] on button "Month To Date" at bounding box center [498, 47] width 162 height 24
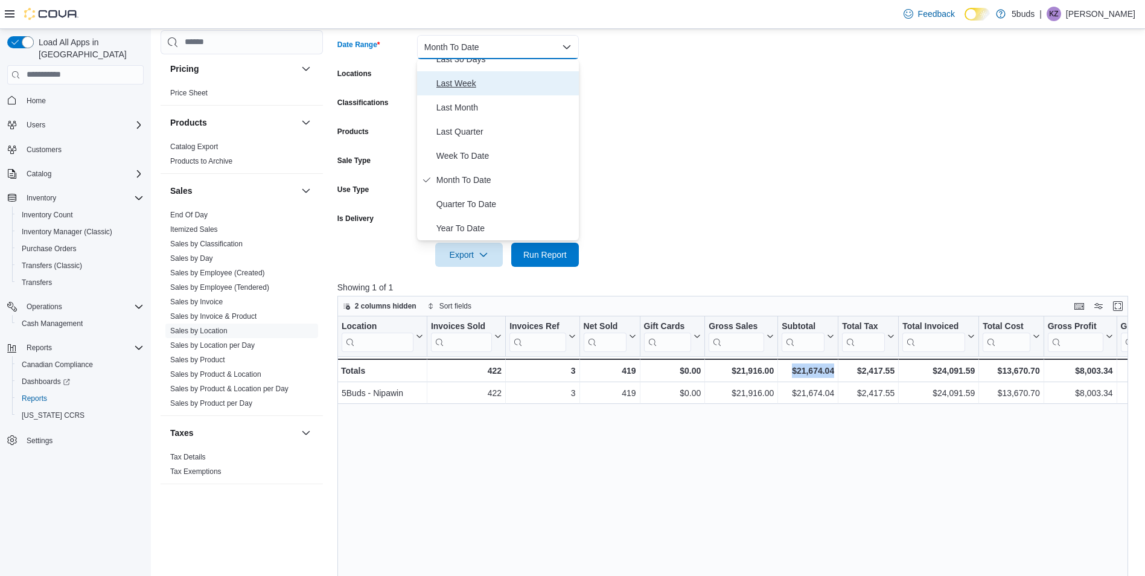
click at [450, 84] on span "Last Week" at bounding box center [505, 83] width 138 height 14
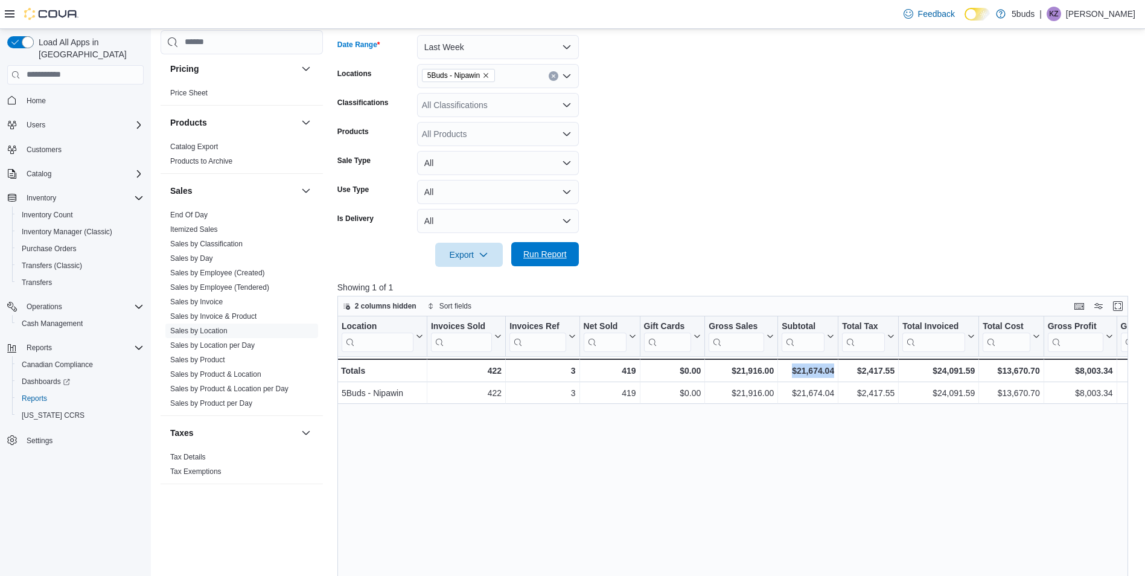
click at [532, 255] on span "Run Report" at bounding box center [544, 254] width 43 height 12
drag, startPoint x: 832, startPoint y: 371, endPoint x: 791, endPoint y: 374, distance: 41.1
click at [791, 374] on div "$16,830.77" at bounding box center [807, 370] width 52 height 14
copy div "$16,830.77"
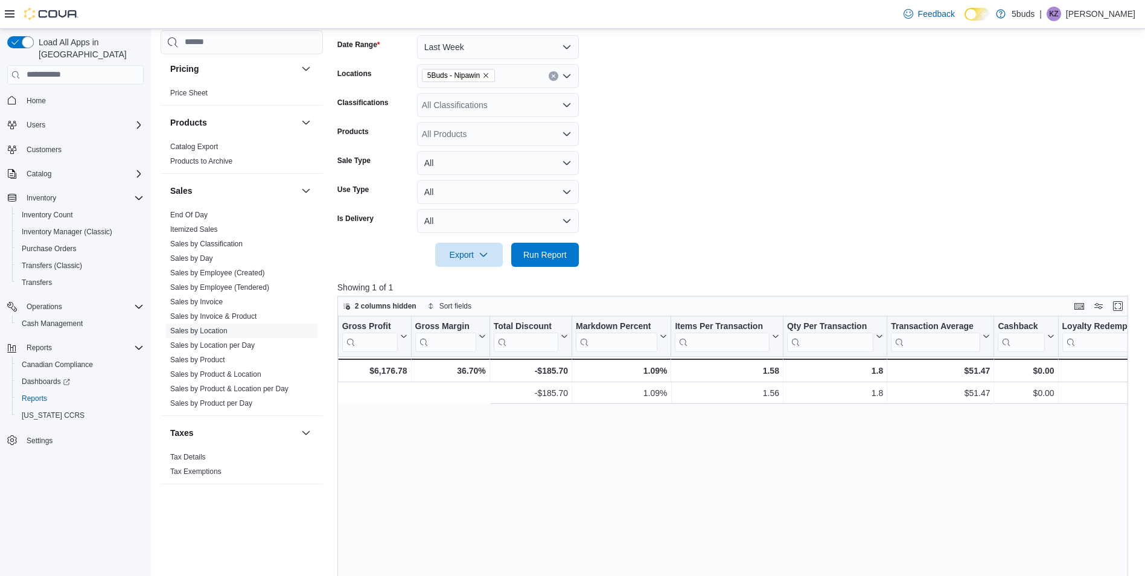
scroll to position [0, 963]
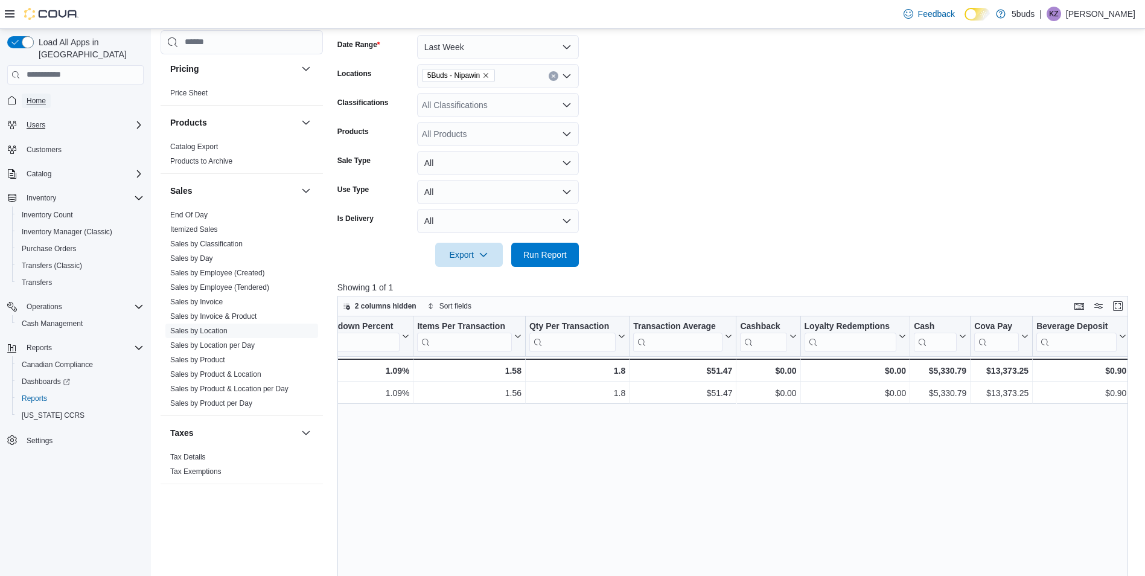
drag, startPoint x: 42, startPoint y: 87, endPoint x: 55, endPoint y: 105, distance: 22.0
click at [42, 96] on span "Home" at bounding box center [36, 101] width 19 height 10
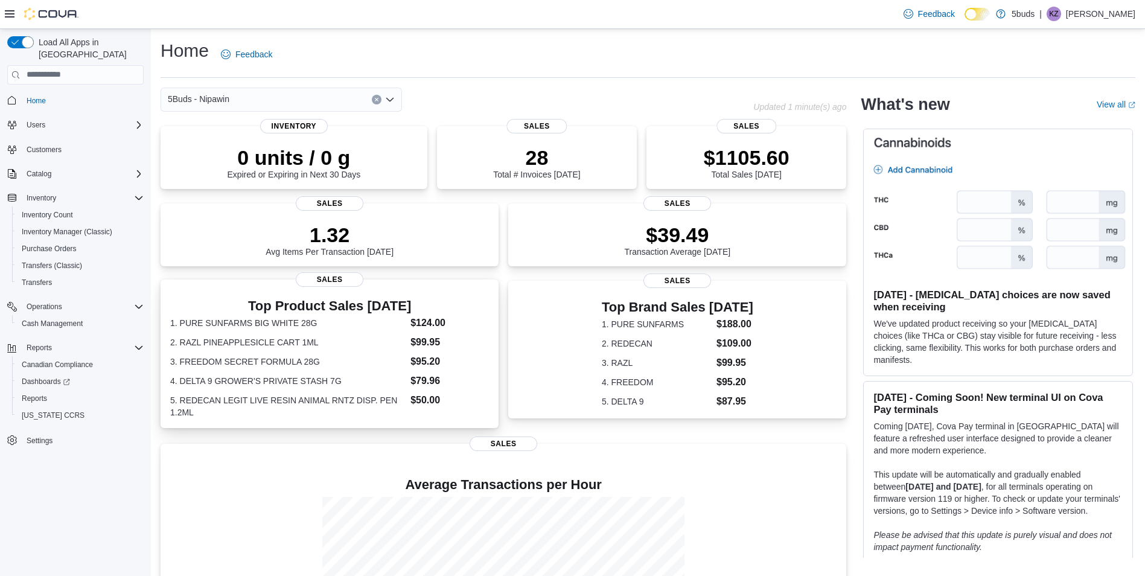
click at [269, 326] on dt "1. PURE SUNFARMS BIG WHITE 28G" at bounding box center [287, 323] width 235 height 12
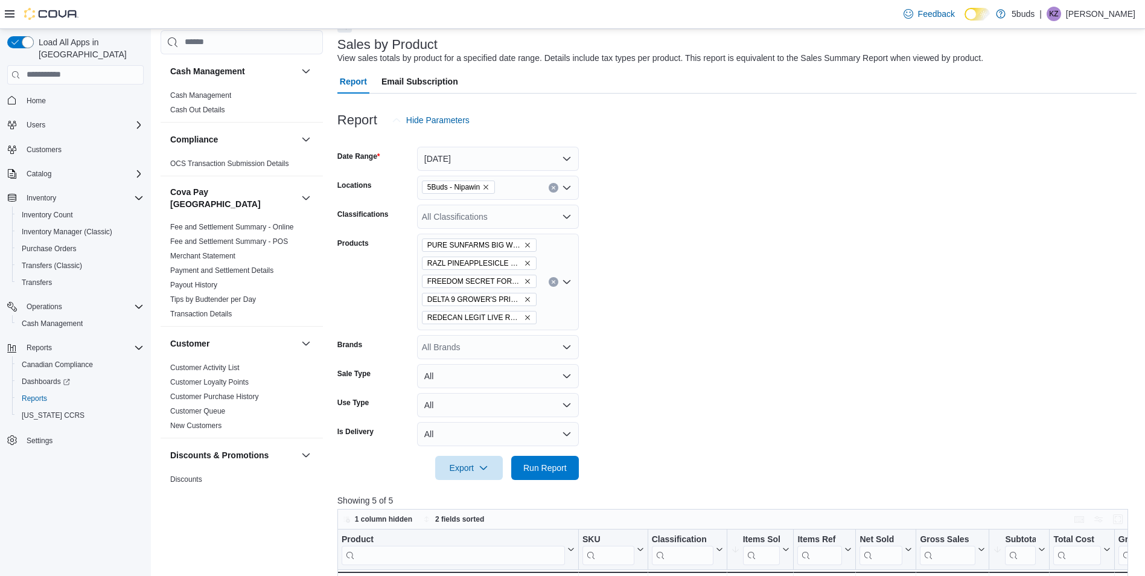
scroll to position [362, 0]
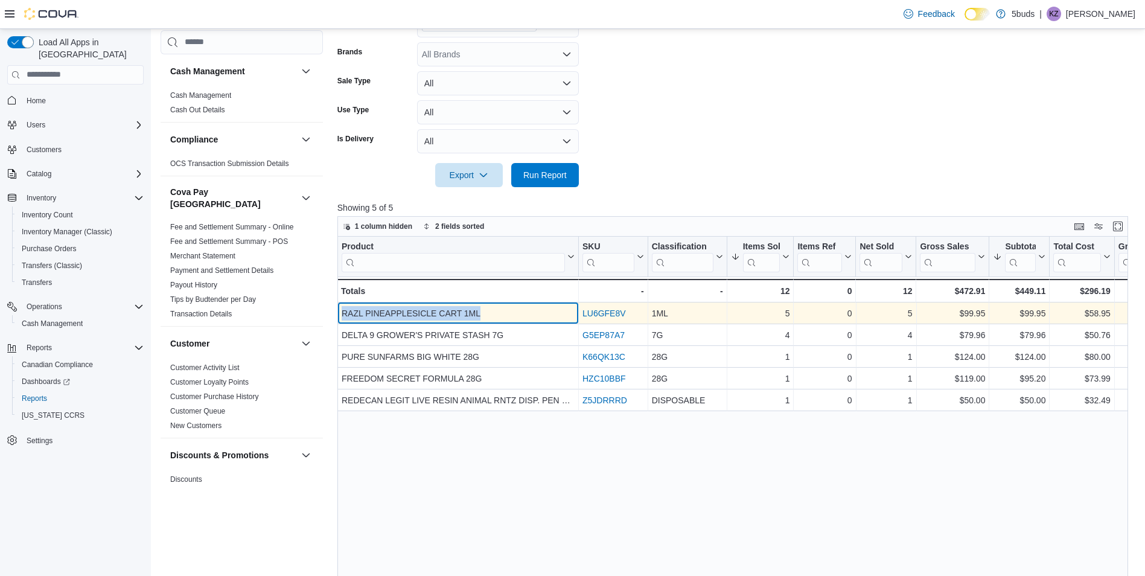
drag, startPoint x: 479, startPoint y: 313, endPoint x: 342, endPoint y: 314, distance: 136.4
click at [342, 314] on div "RAZL PINEAPPLESICLE CART 1ML" at bounding box center [458, 313] width 233 height 14
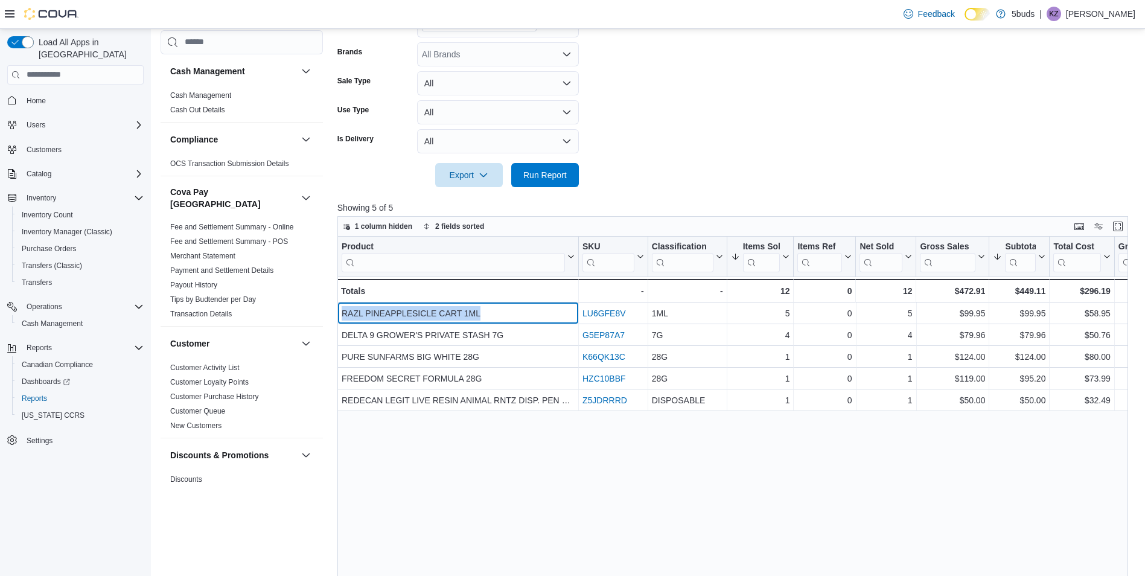
copy div "RAZL PINEAPPLESICLE CART 1ML"
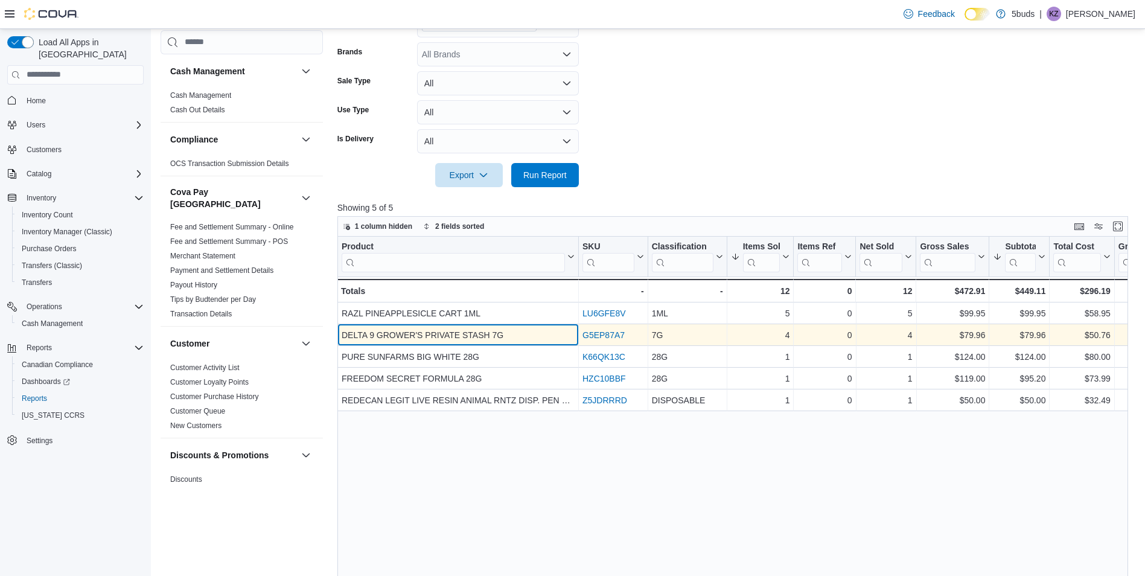
click at [503, 336] on div "DELTA 9 GROWER'S PRIVATE STASH 7G" at bounding box center [458, 335] width 233 height 14
drag, startPoint x: 503, startPoint y: 336, endPoint x: 342, endPoint y: 336, distance: 160.5
click at [342, 336] on div "DELTA 9 GROWER'S PRIVATE STASH 7G" at bounding box center [458, 335] width 233 height 14
copy div "DELTA 9 GROWER'S PRIVATE STASH 7G"
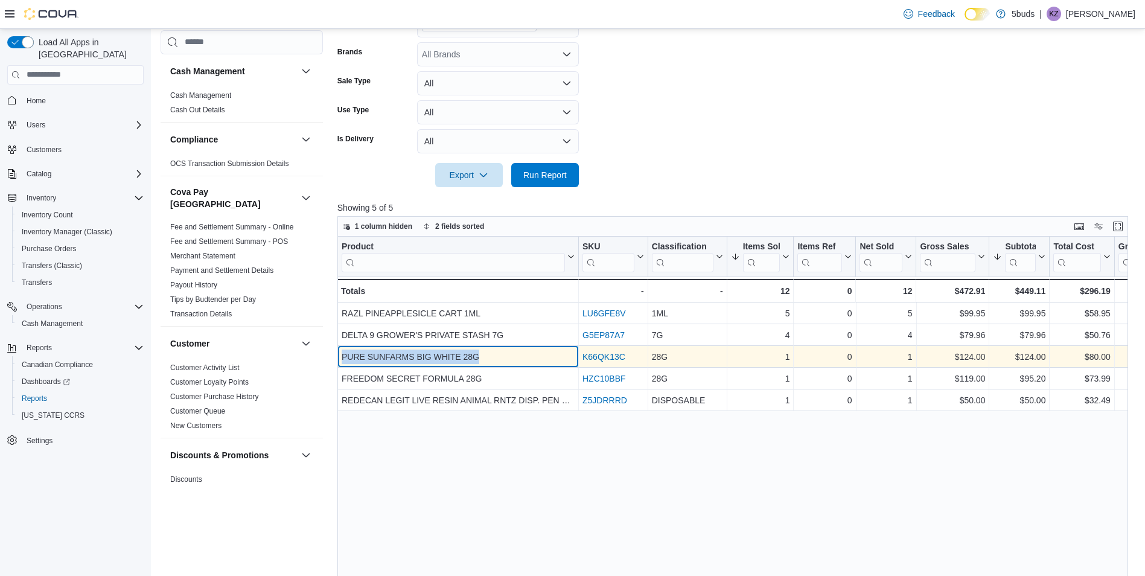
drag, startPoint x: 477, startPoint y: 356, endPoint x: 342, endPoint y: 359, distance: 134.6
click at [342, 359] on div "PURE SUNFARMS BIG WHITE 28G" at bounding box center [458, 356] width 233 height 14
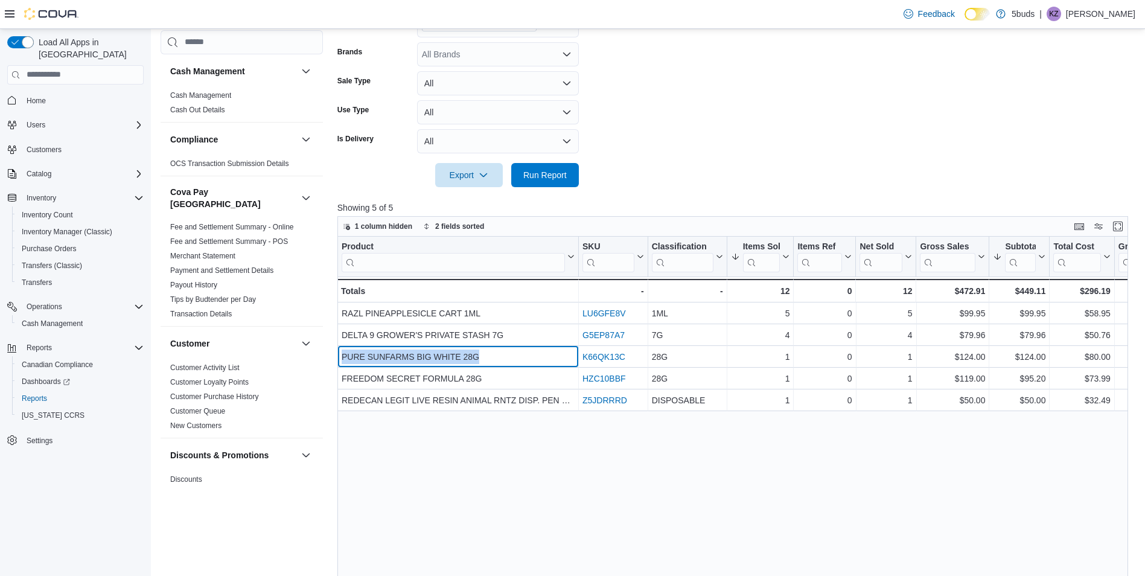
copy div "PURE SUNFARMS BIG WHITE 28G"
